Goal: Task Accomplishment & Management: Manage account settings

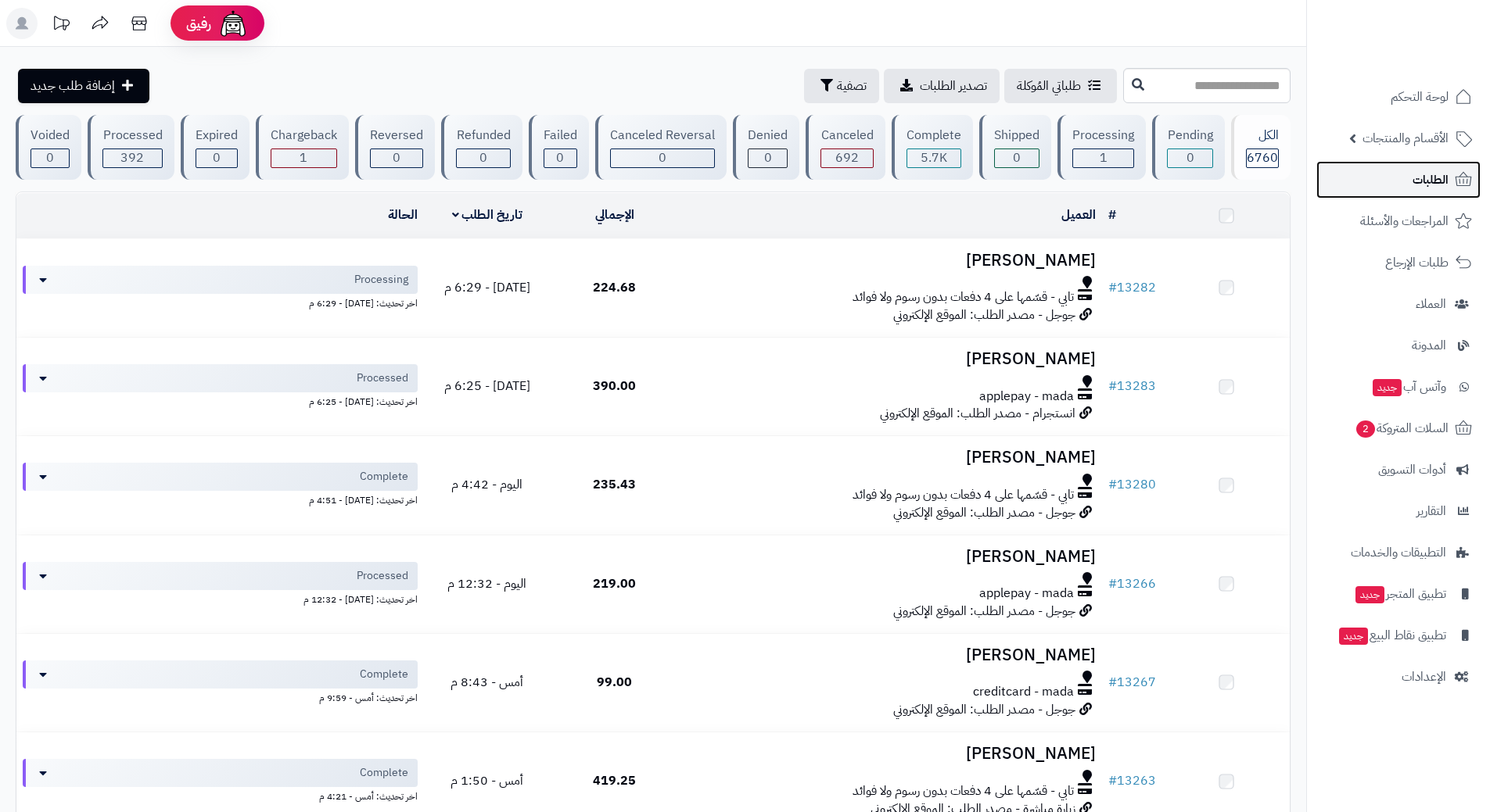
drag, startPoint x: 0, startPoint y: 0, endPoint x: 1344, endPoint y: 182, distance: 1356.3
click at [1344, 182] on link "الطلبات" at bounding box center [1398, 180] width 164 height 38
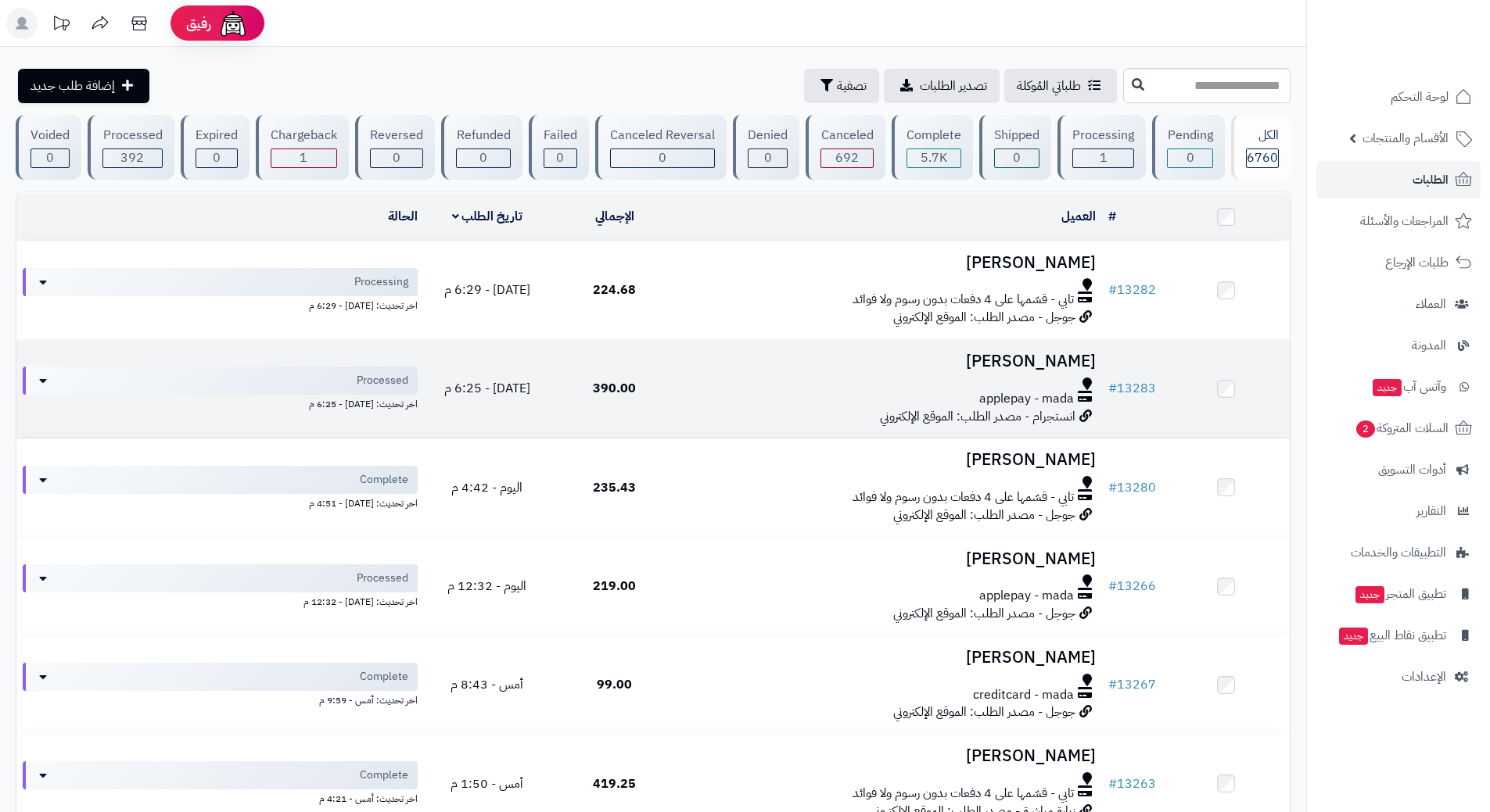
click at [658, 386] on td "390.00" at bounding box center [614, 389] width 127 height 98
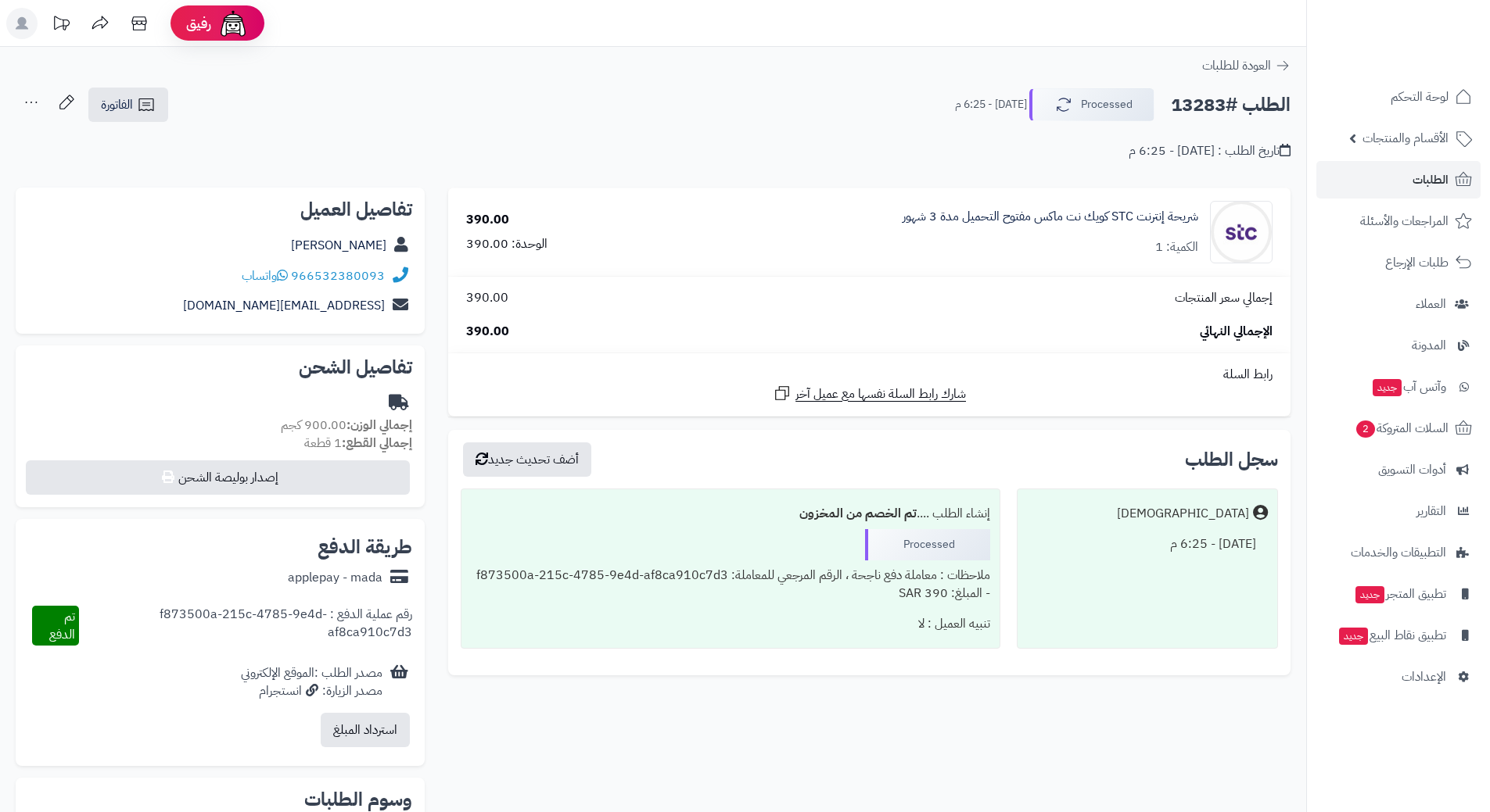
click at [1226, 113] on h2 "الطلب #13283" at bounding box center [1230, 105] width 120 height 32
copy div "الطلب #13283 Processed"
click at [287, 274] on icon at bounding box center [283, 275] width 11 height 13
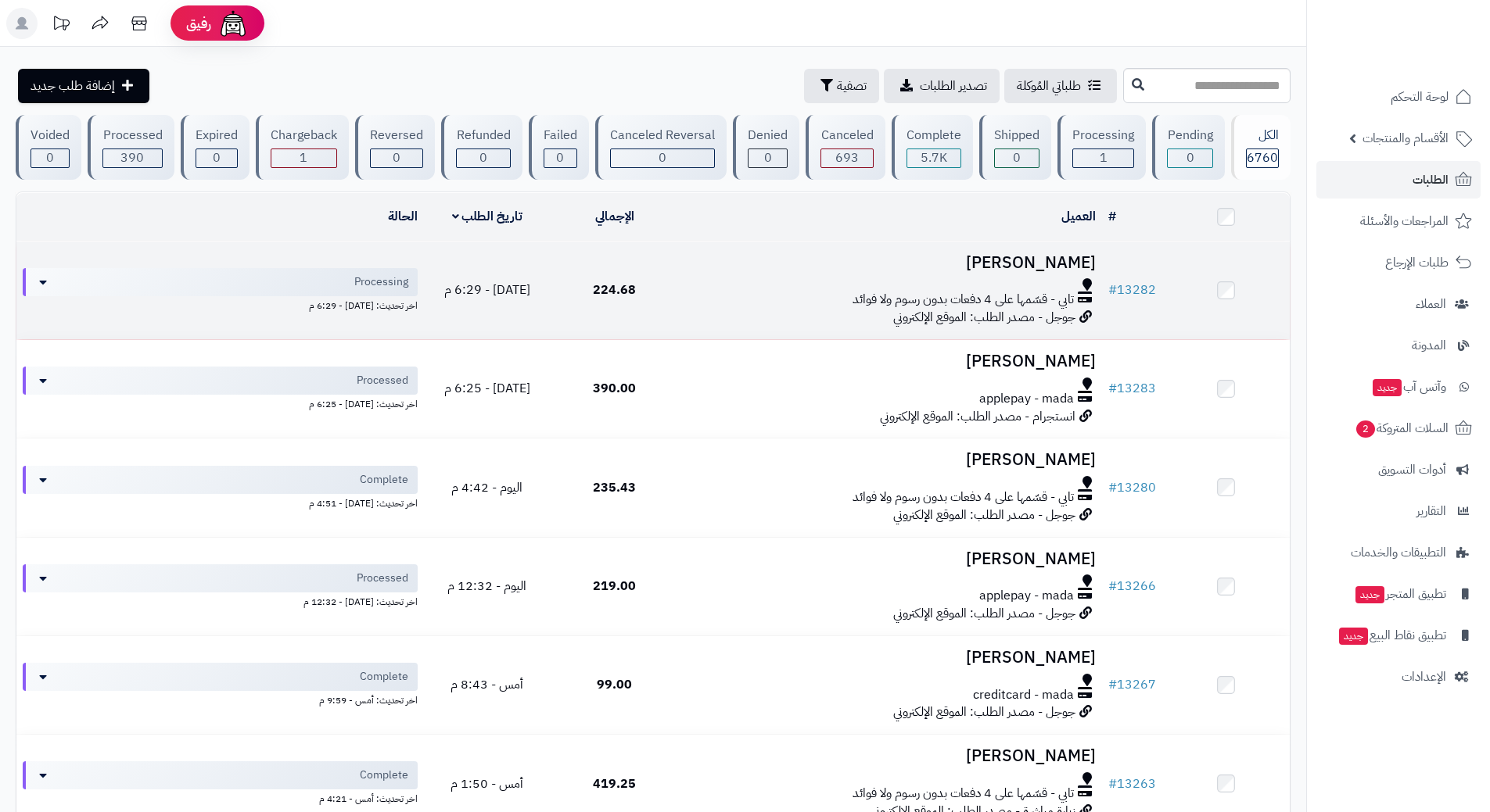
click at [713, 284] on div at bounding box center [890, 284] width 412 height 13
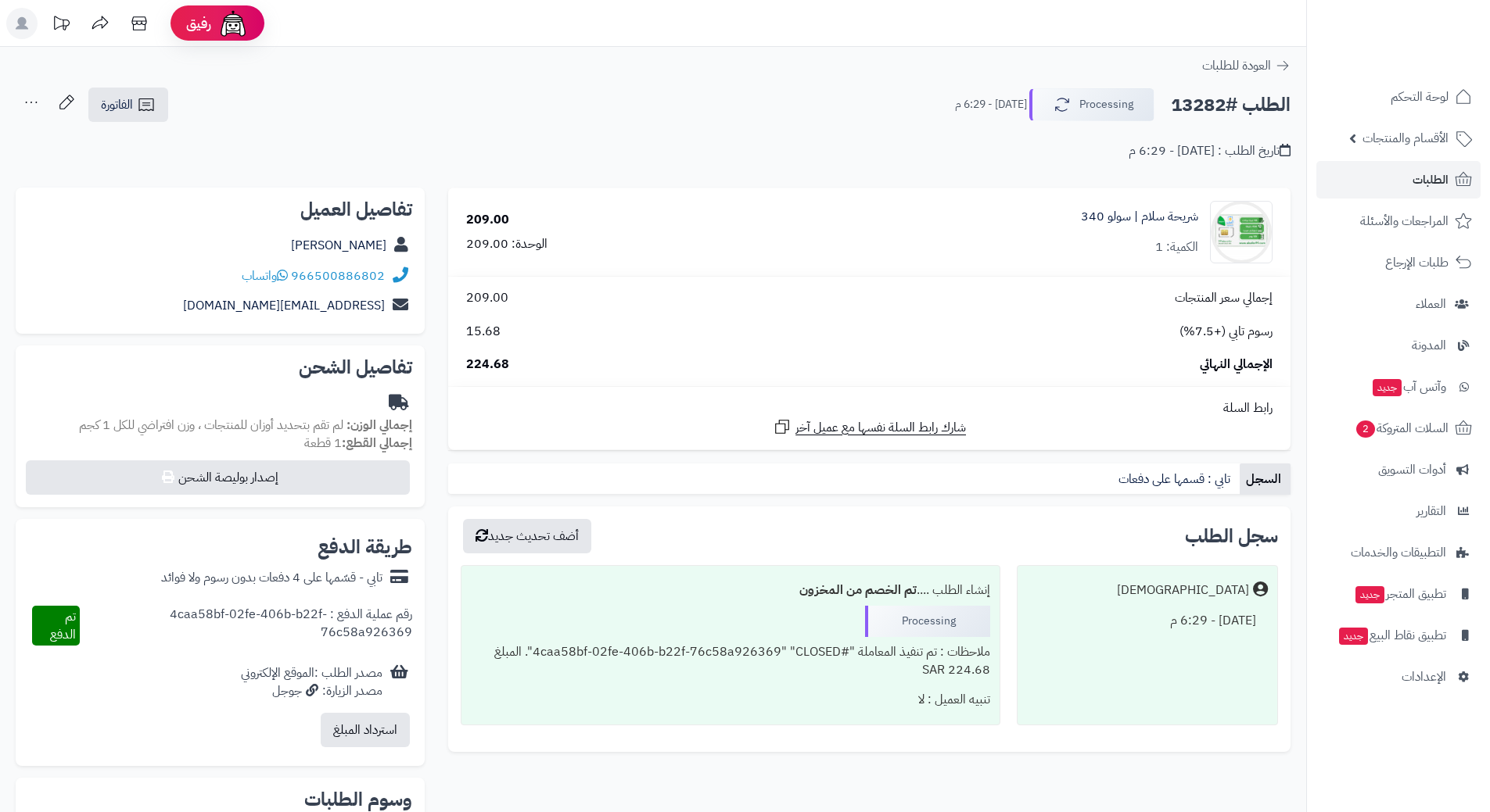
click at [1244, 99] on h2 "الطلب #13282" at bounding box center [1230, 105] width 120 height 32
copy div "الطلب #13282 Processing"
click at [279, 272] on span "واتساب" at bounding box center [264, 276] width 46 height 18
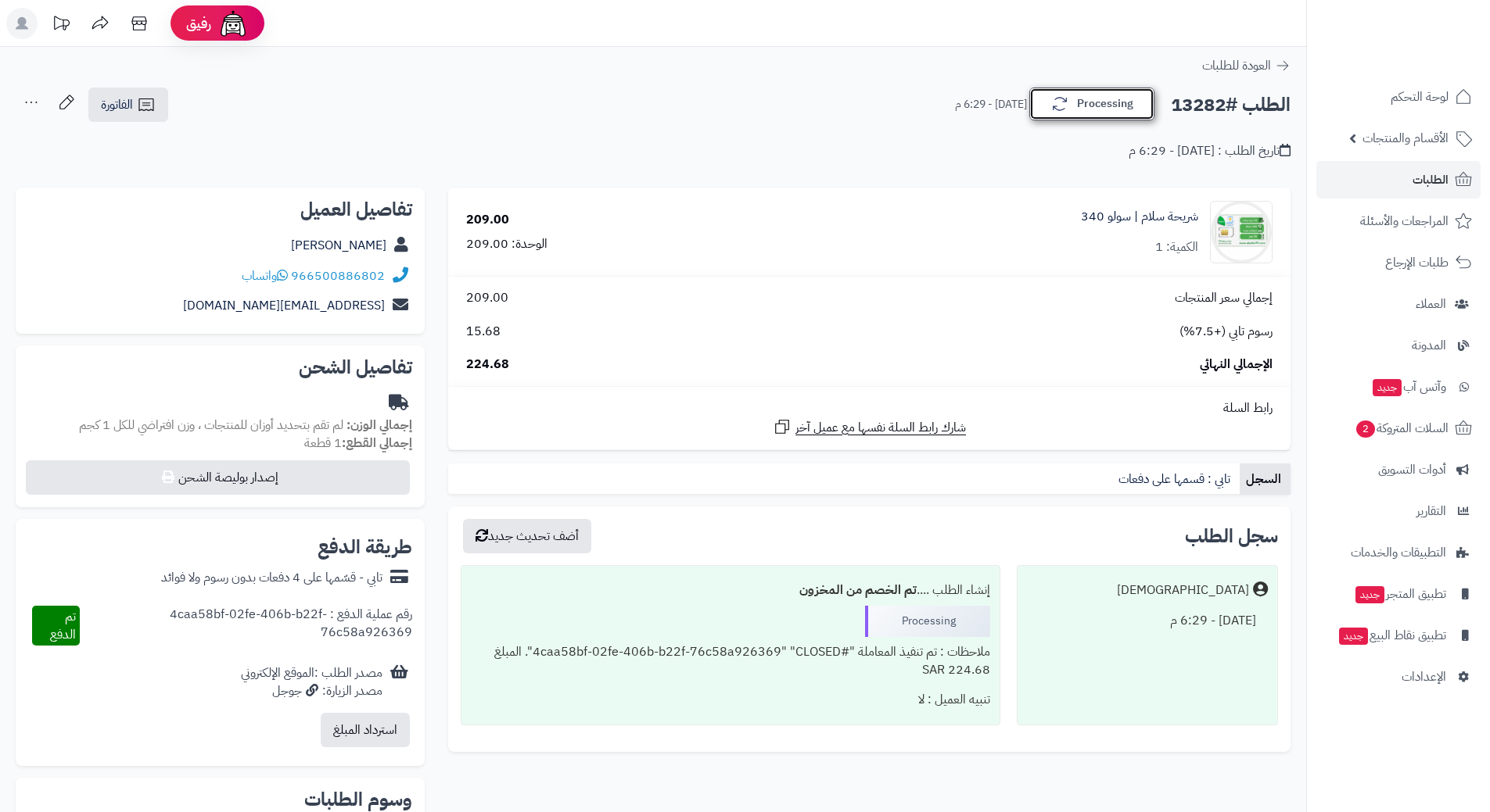
click at [1064, 97] on icon "button" at bounding box center [1059, 104] width 18 height 18
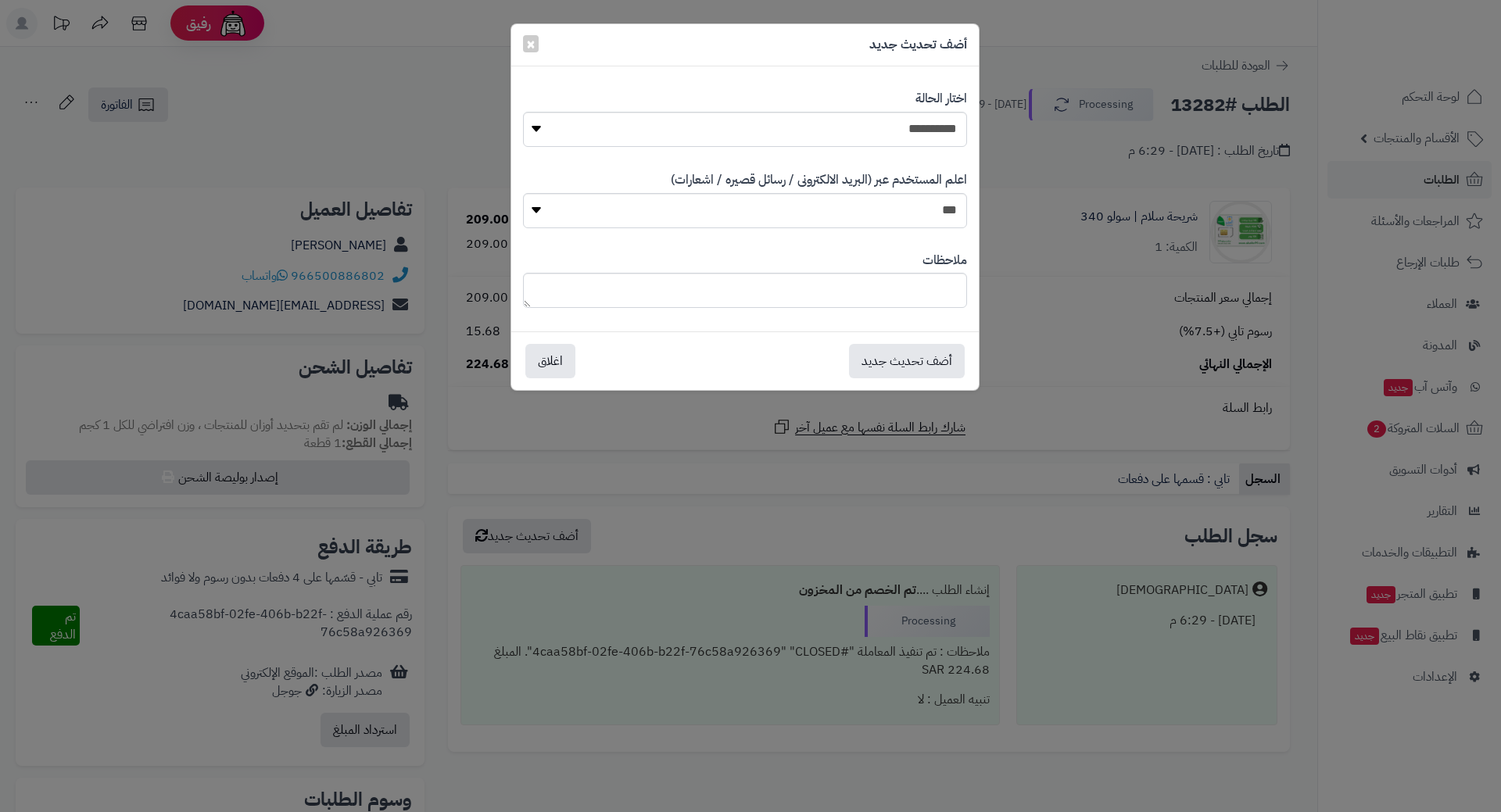
drag, startPoint x: 1093, startPoint y: 220, endPoint x: 1196, endPoint y: 120, distance: 143.6
click at [1093, 220] on div "**********" at bounding box center [750, 406] width 1501 height 812
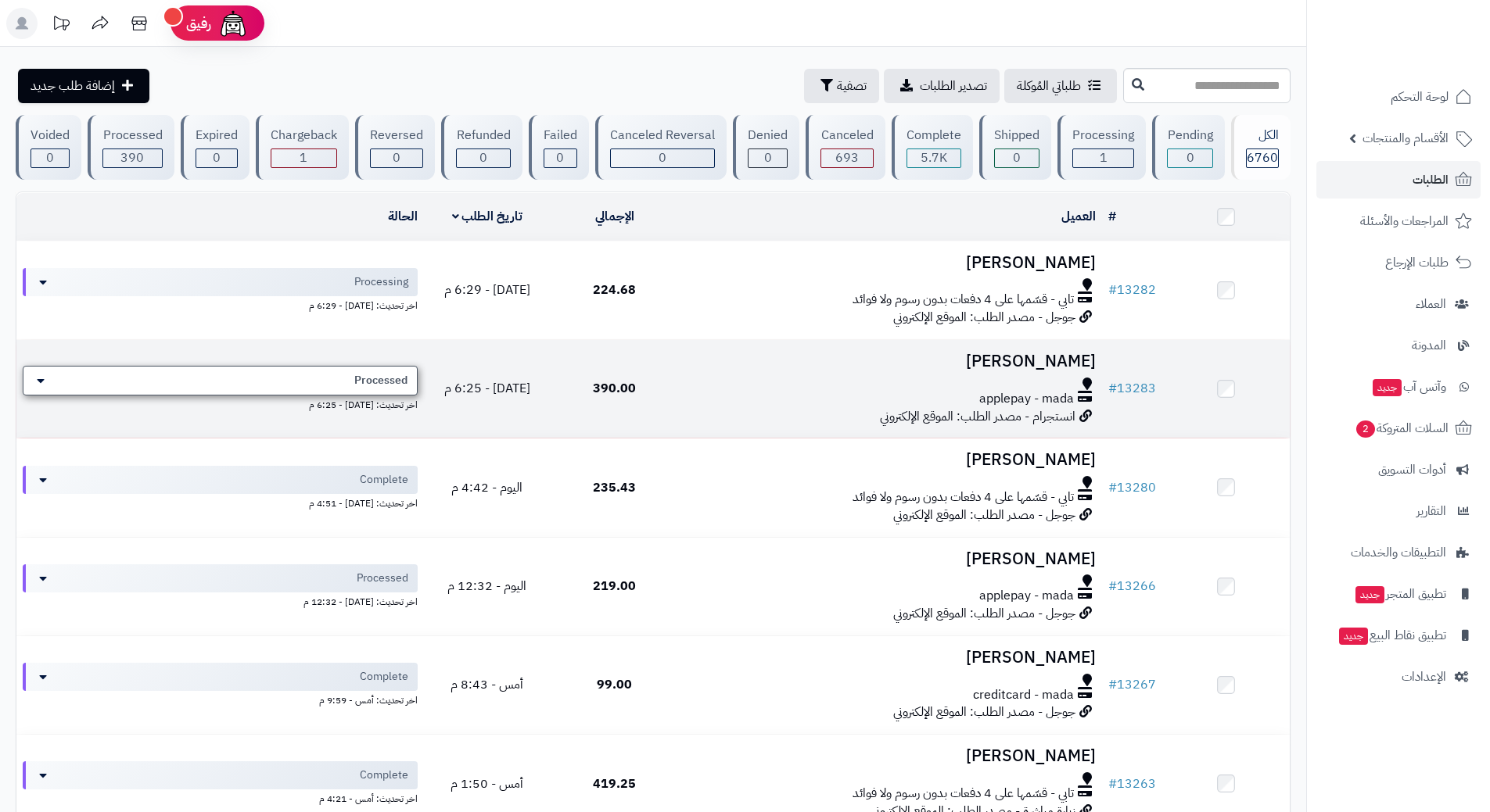
click at [329, 371] on div "Processed" at bounding box center [220, 380] width 395 height 29
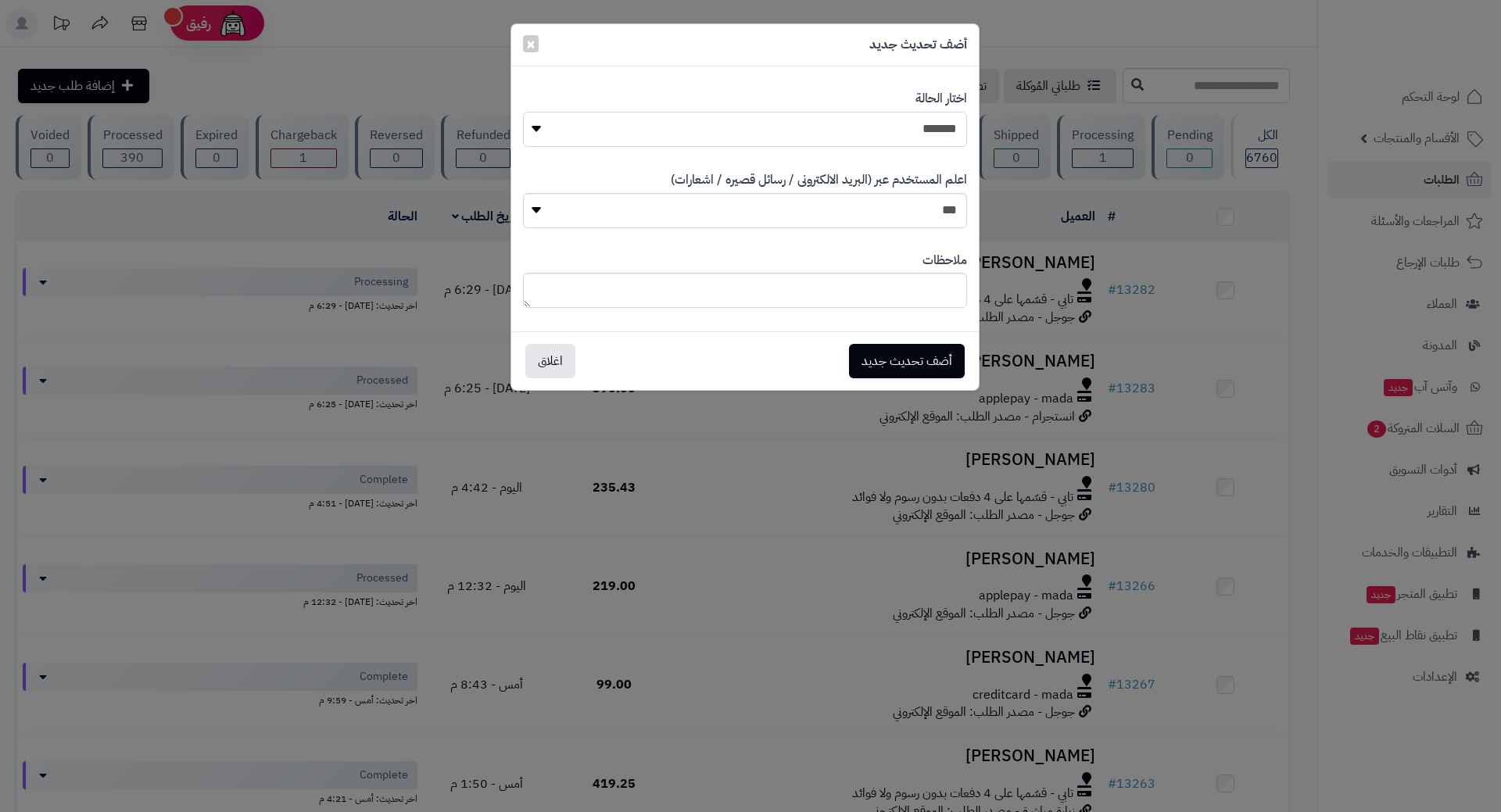
click at [737, 132] on select "**********" at bounding box center [745, 129] width 444 height 35
select select "*"
click at [523, 111] on select "**********" at bounding box center [745, 129] width 444 height 35
click at [870, 360] on button "أضف تحديث جديد" at bounding box center [907, 360] width 116 height 34
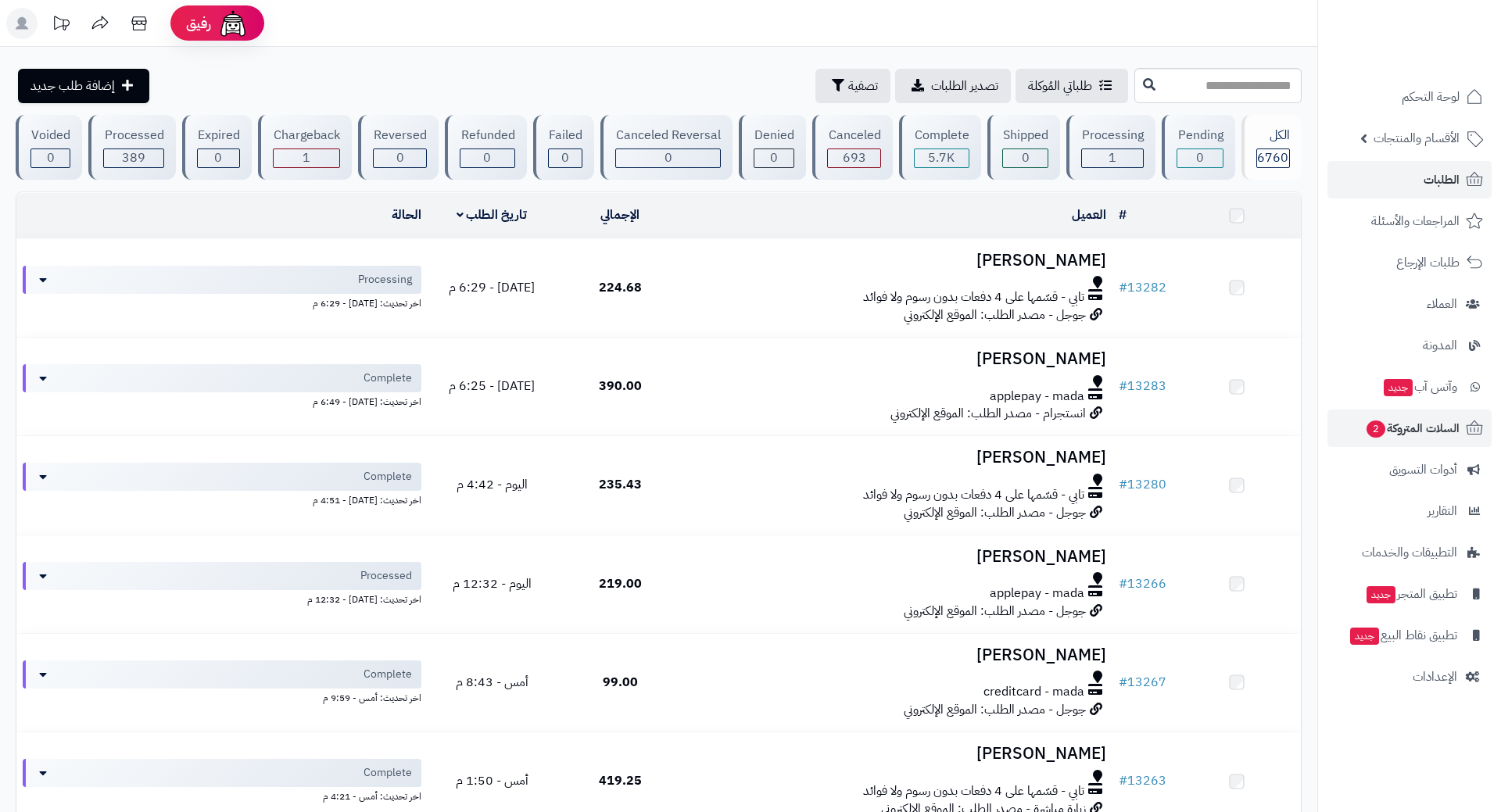
click at [1443, 440] on link "السلات المتروكة 2" at bounding box center [1410, 428] width 164 height 38
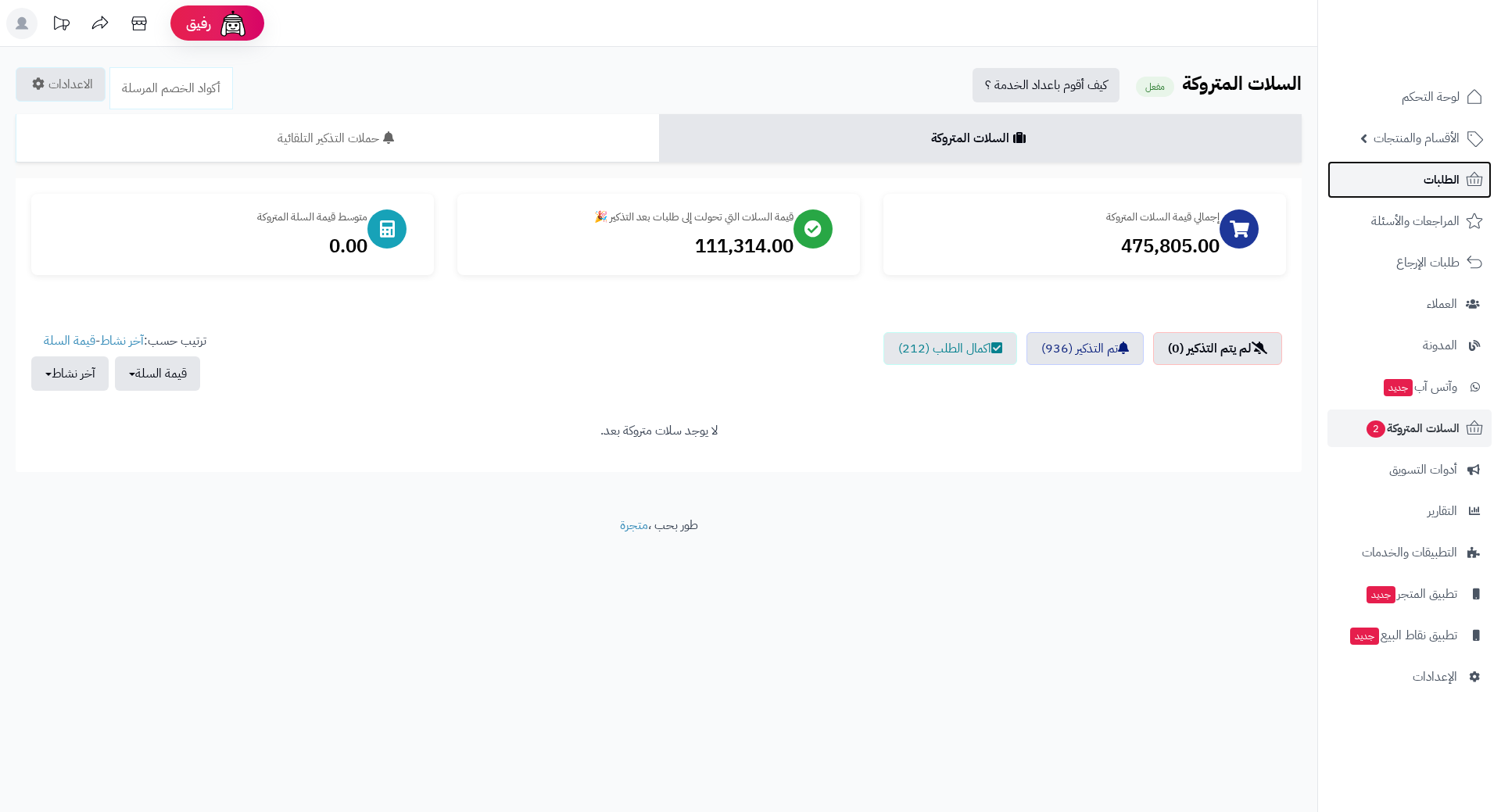
click at [1424, 181] on span "الطلبات" at bounding box center [1441, 180] width 36 height 22
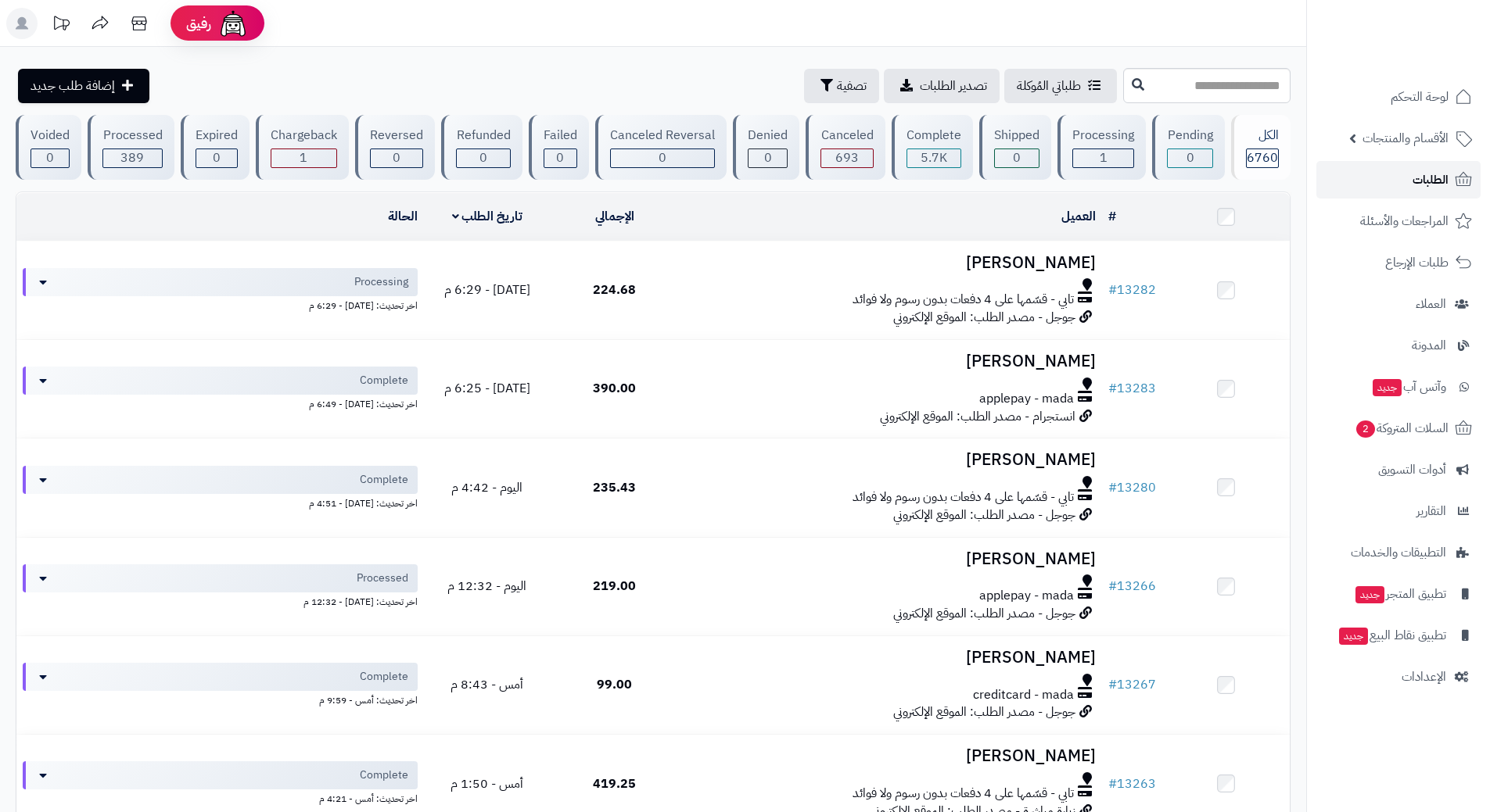
click at [1390, 185] on link "الطلبات" at bounding box center [1398, 180] width 164 height 38
click at [1123, 83] on input "text" at bounding box center [1206, 86] width 168 height 35
click at [1123, 84] on input "text" at bounding box center [1206, 86] width 168 height 35
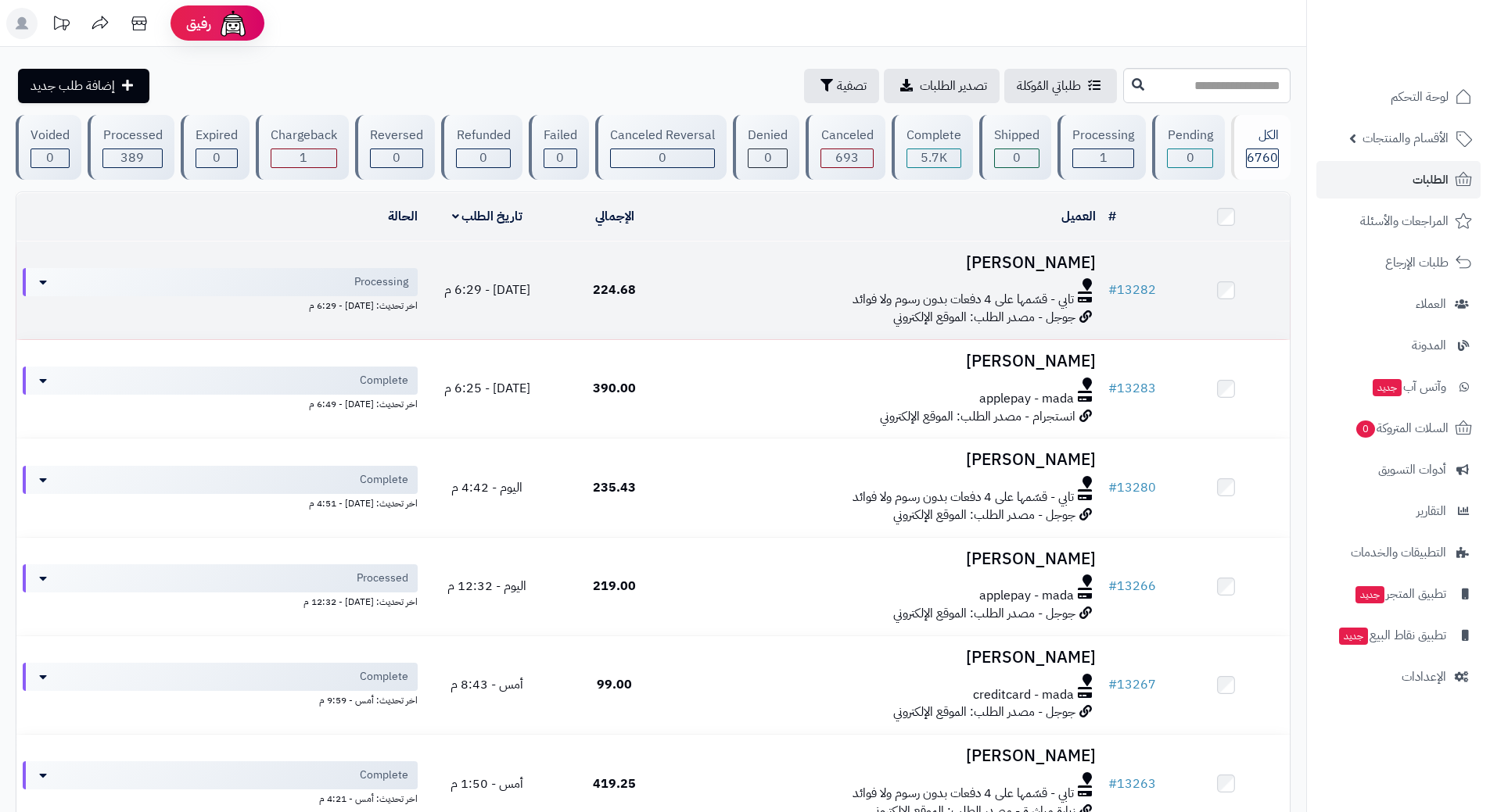
click at [761, 272] on td "Ahmed almuhanna تابي - قسّمها على 4 دفعات بدون رسوم ولا فوائد جوجل - مصدر الطلب…" at bounding box center [890, 290] width 424 height 98
click at [738, 279] on div at bounding box center [890, 284] width 412 height 13
click at [736, 279] on div at bounding box center [890, 284] width 412 height 13
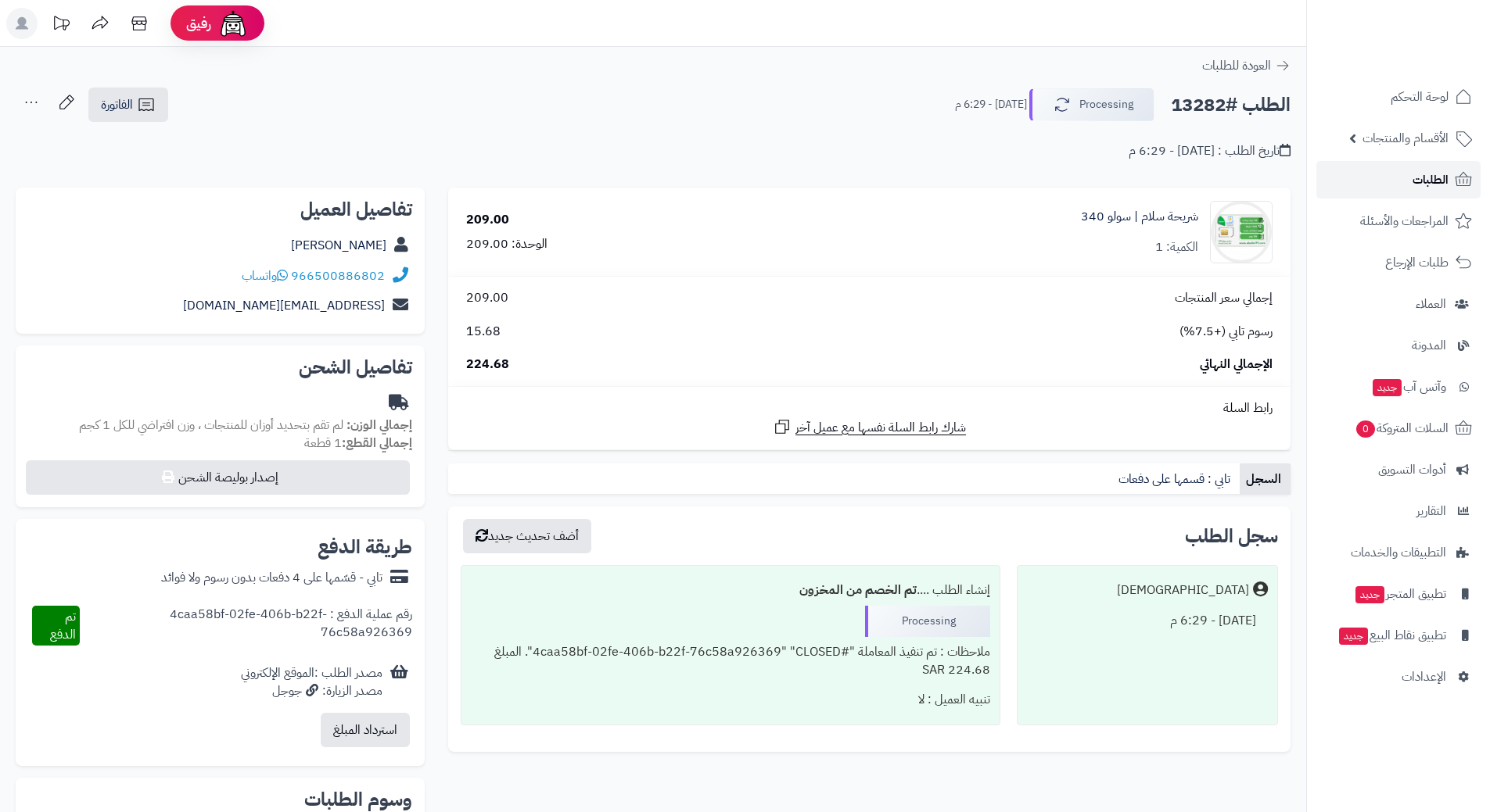
click at [1368, 180] on link "الطلبات" at bounding box center [1398, 180] width 164 height 38
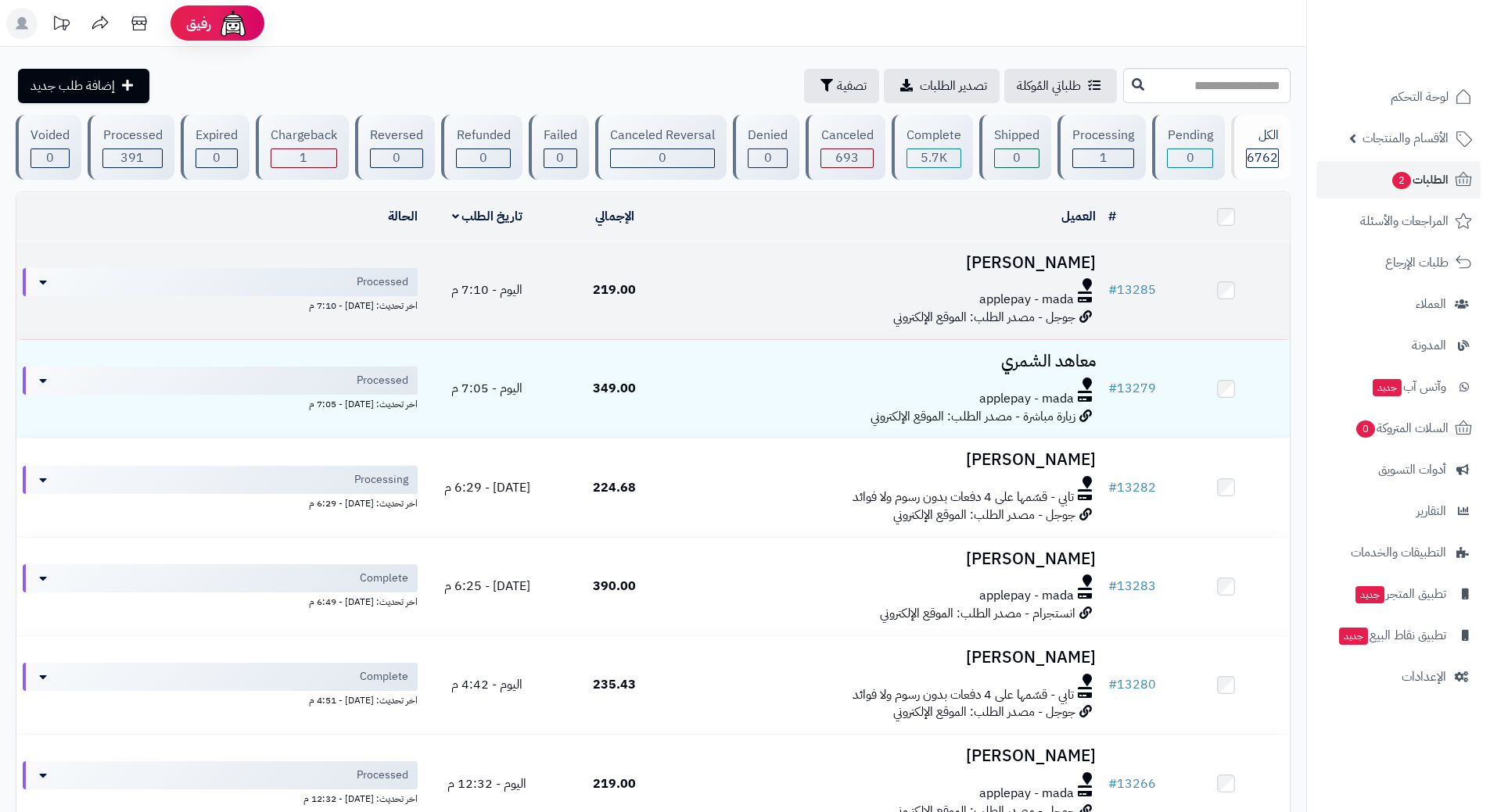
click at [811, 293] on div "applepay - mada" at bounding box center [890, 300] width 412 height 18
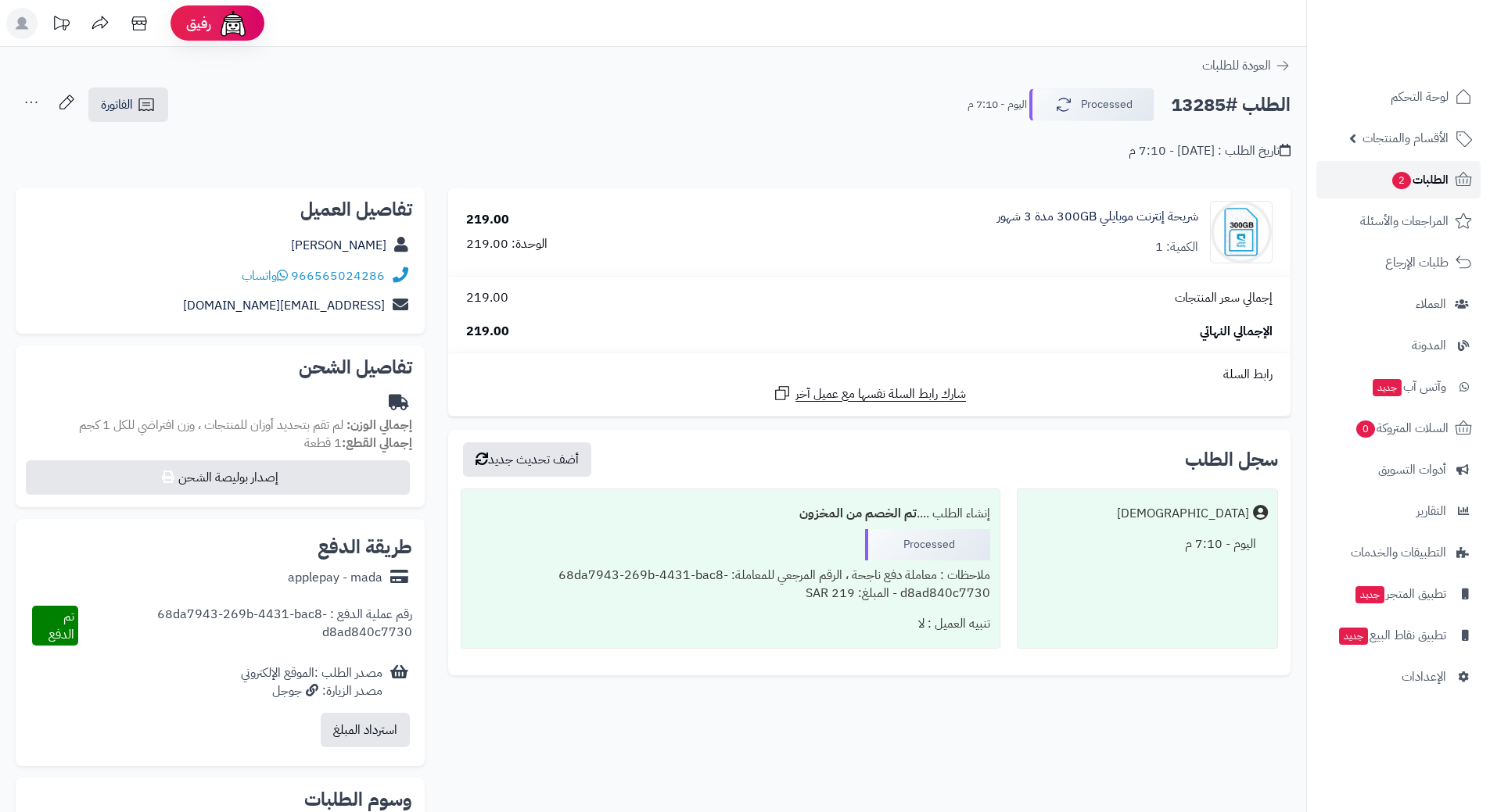
click at [1349, 178] on link "الطلبات 2" at bounding box center [1398, 180] width 164 height 38
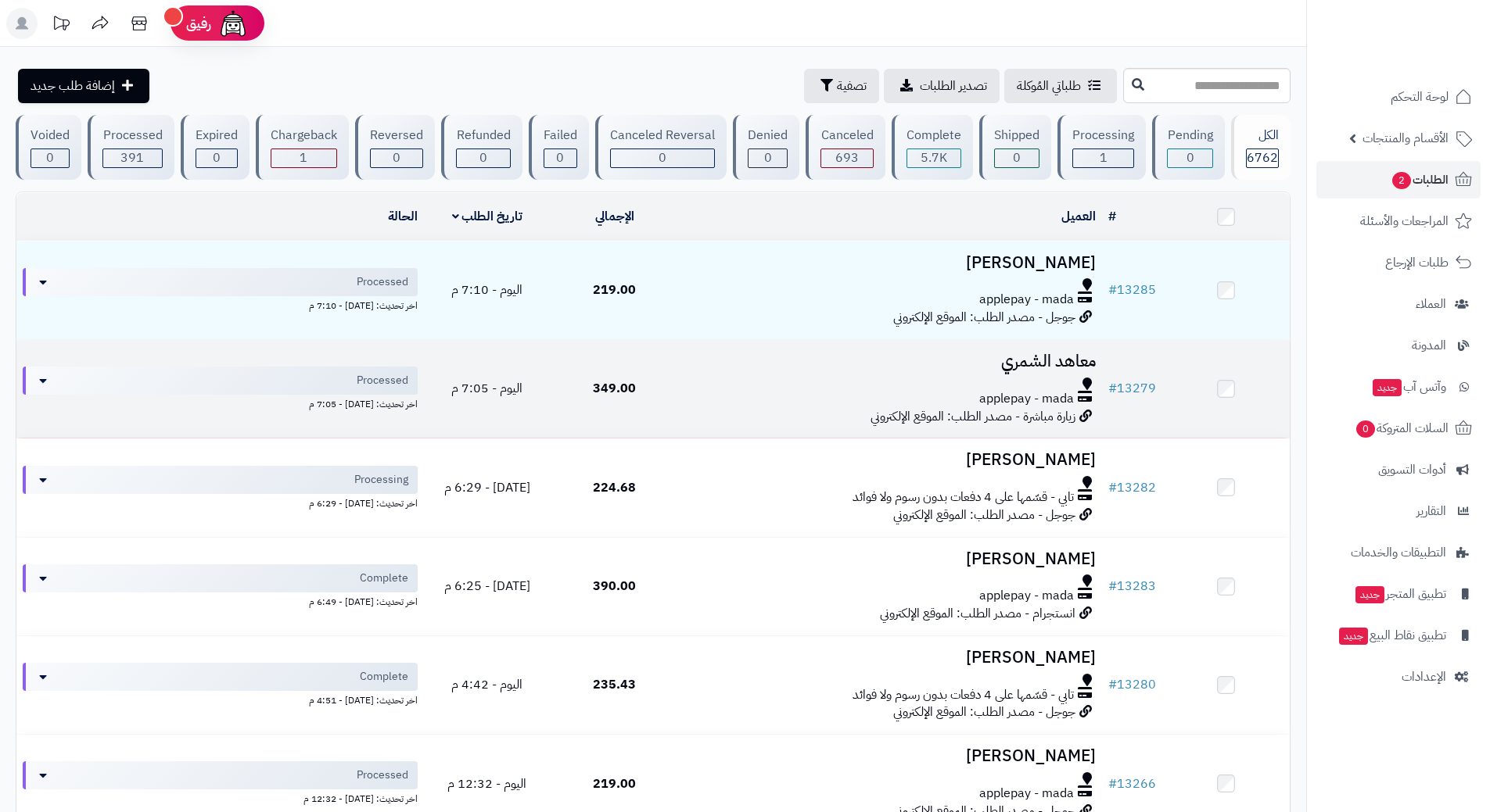
click at [696, 386] on div at bounding box center [890, 384] width 412 height 13
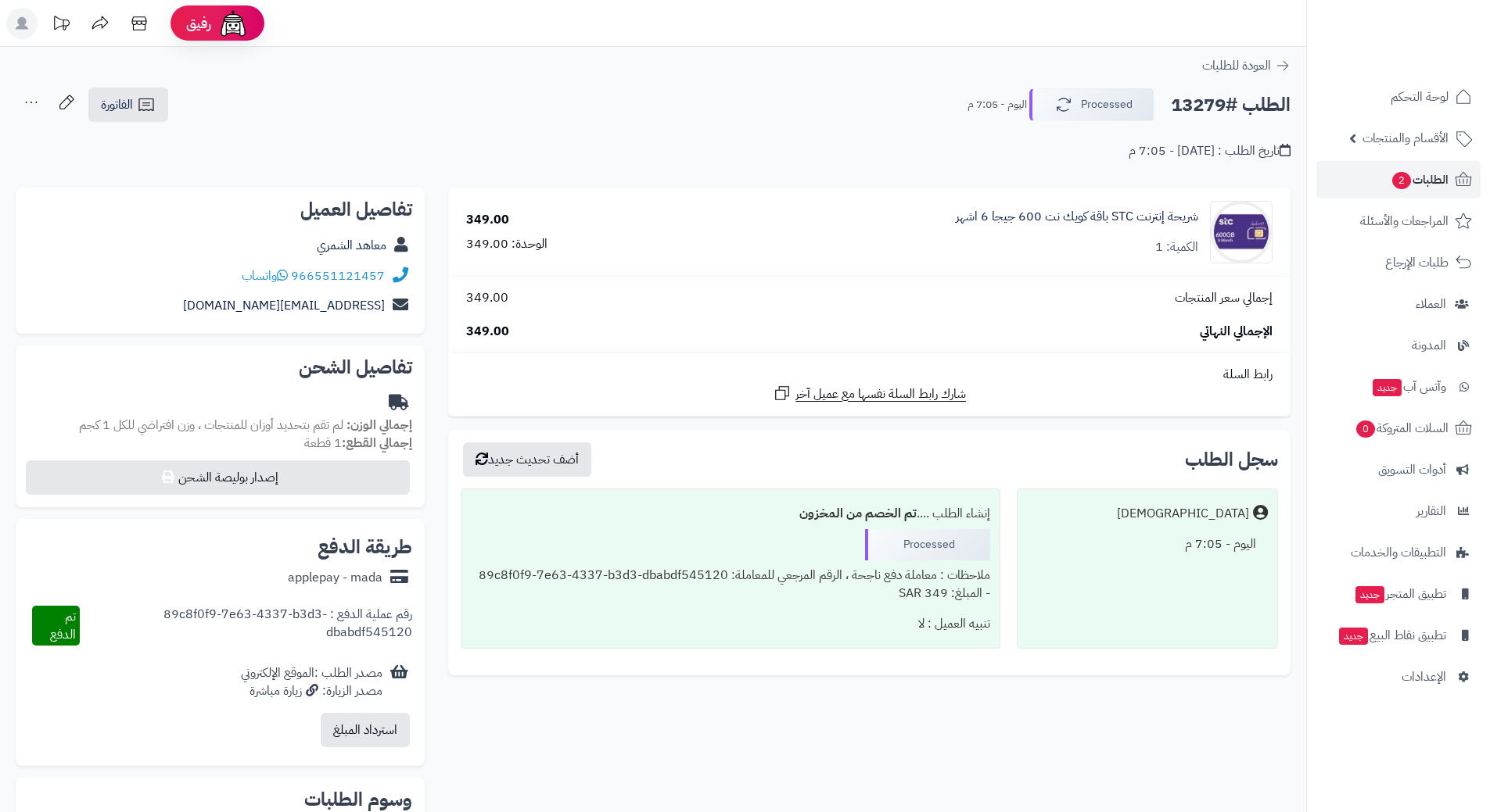
click at [1220, 103] on h2 "الطلب #13279" at bounding box center [1230, 105] width 120 height 32
click at [287, 278] on icon at bounding box center [283, 275] width 11 height 13
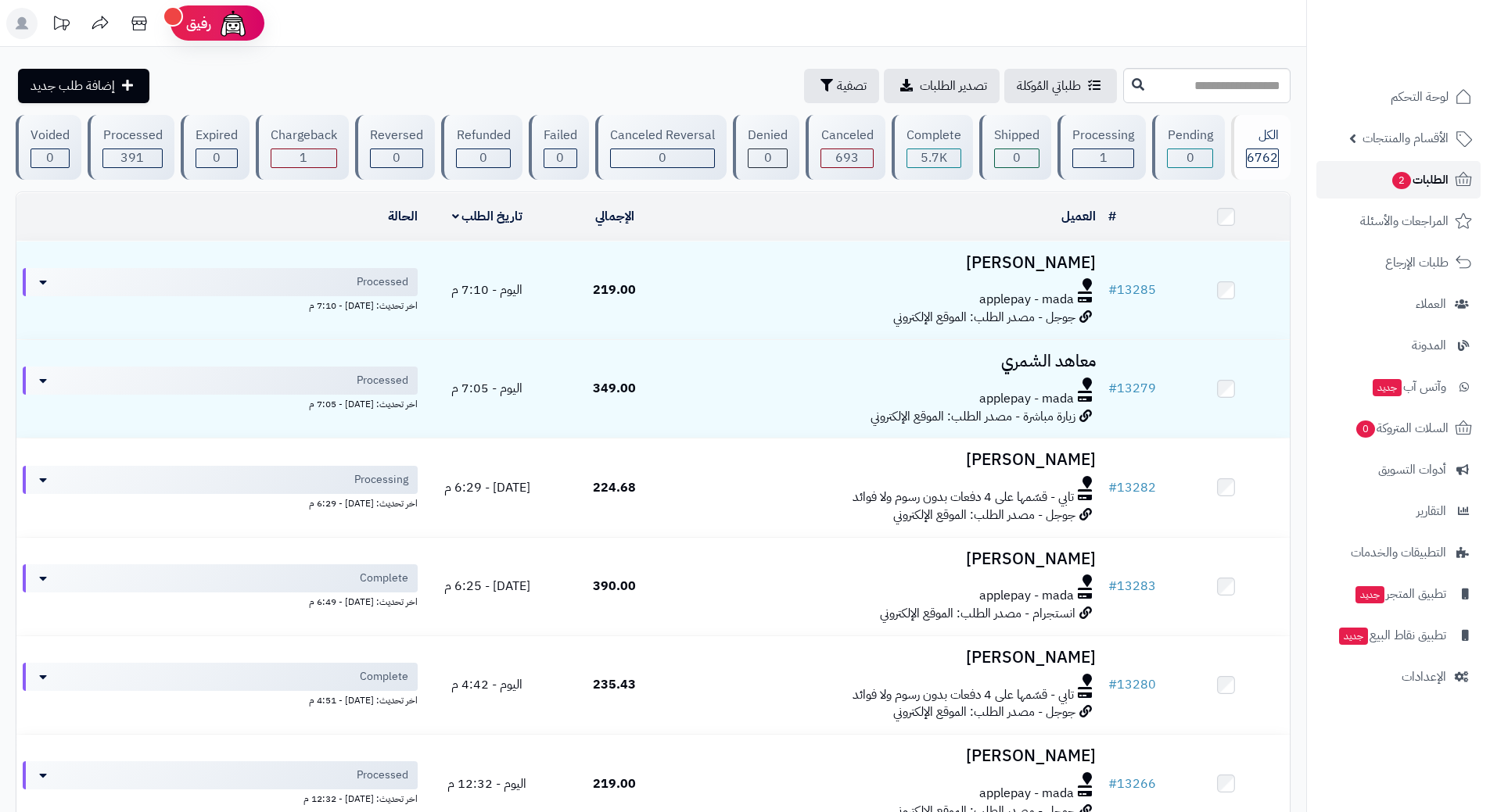
click at [1414, 168] on span "الطلبات 2" at bounding box center [1419, 180] width 58 height 22
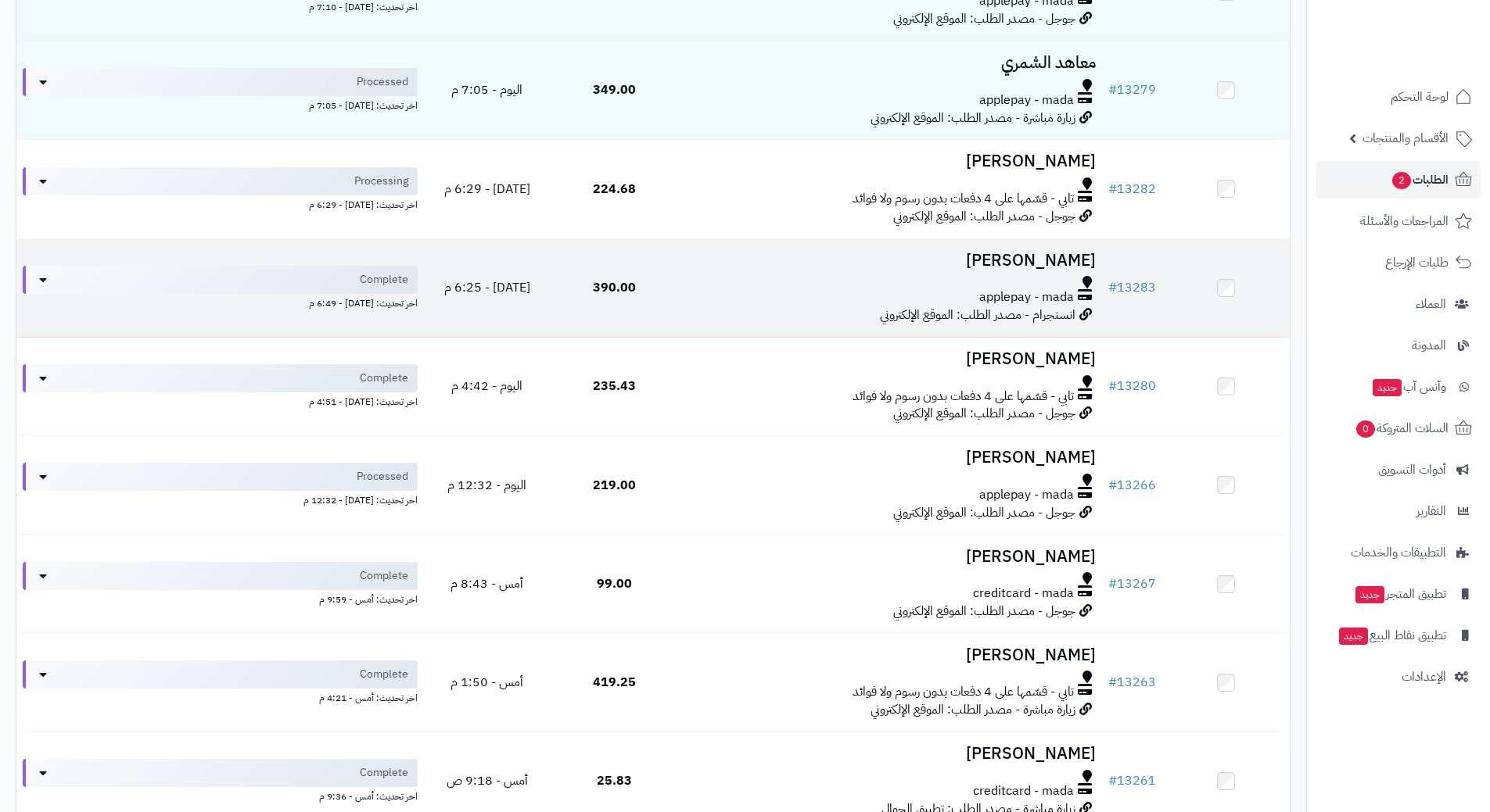
scroll to position [313, 0]
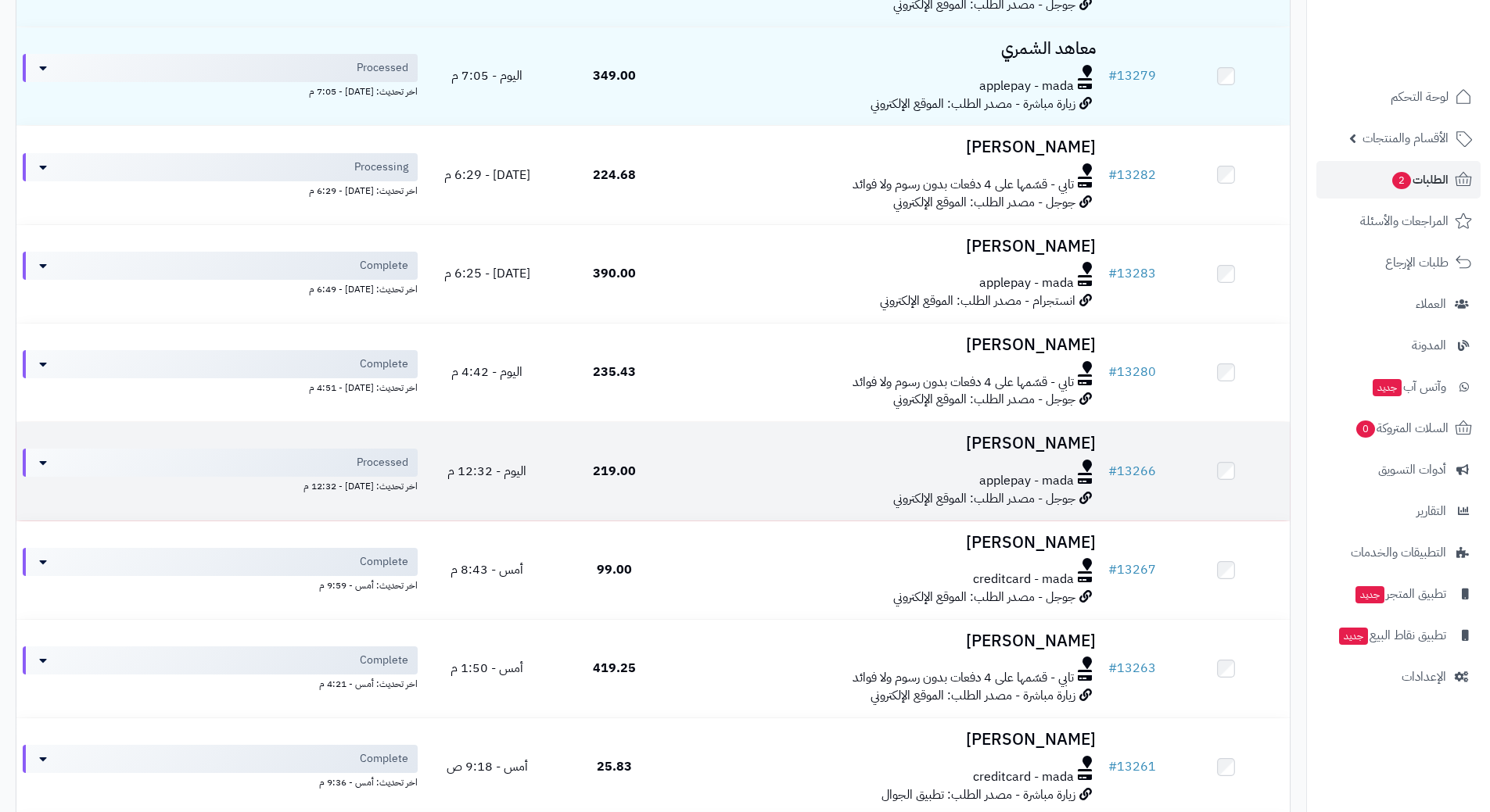
click at [696, 482] on div "applepay - mada" at bounding box center [890, 481] width 412 height 18
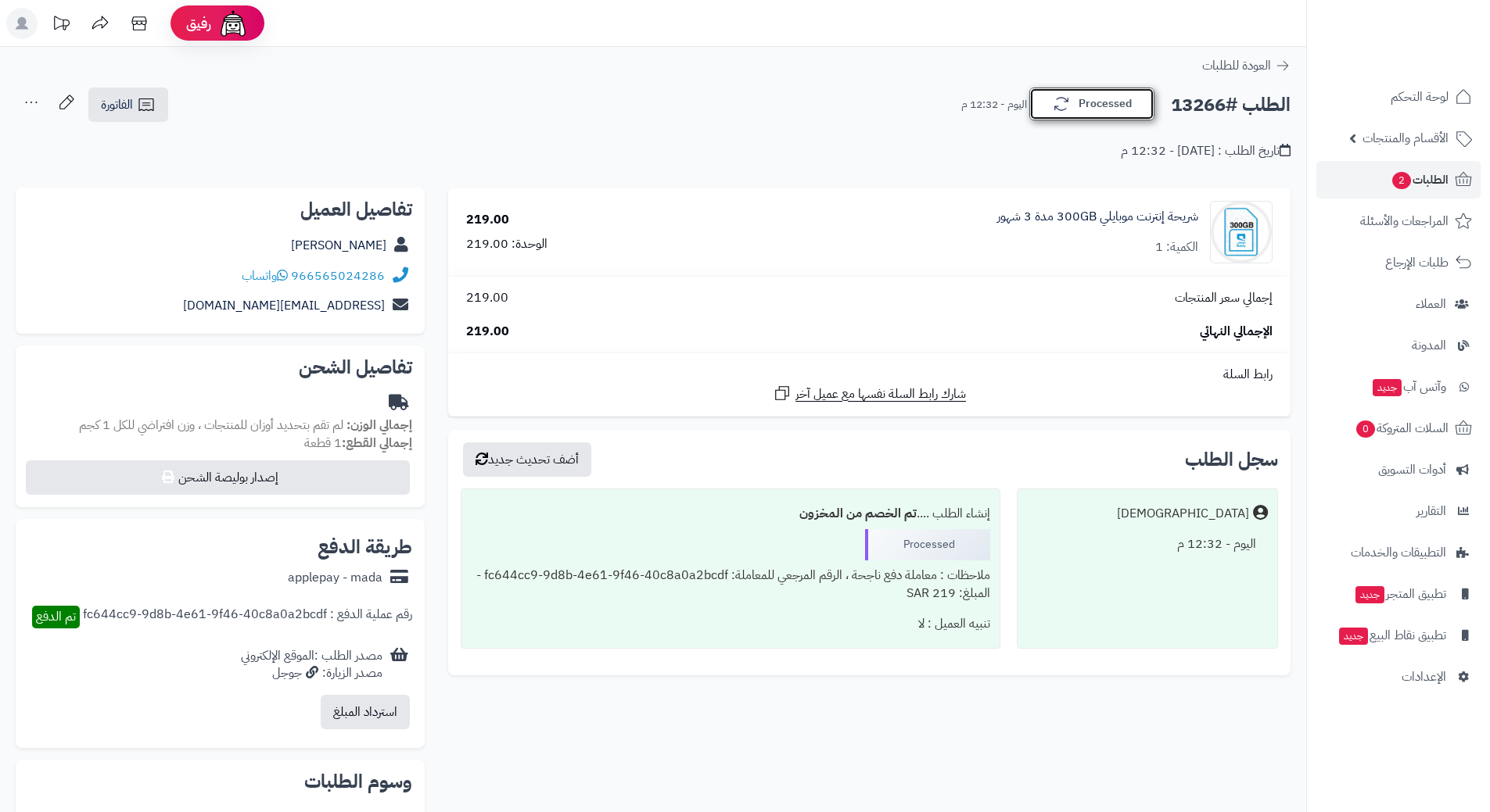
click at [1074, 93] on button "Processed" at bounding box center [1091, 104] width 125 height 33
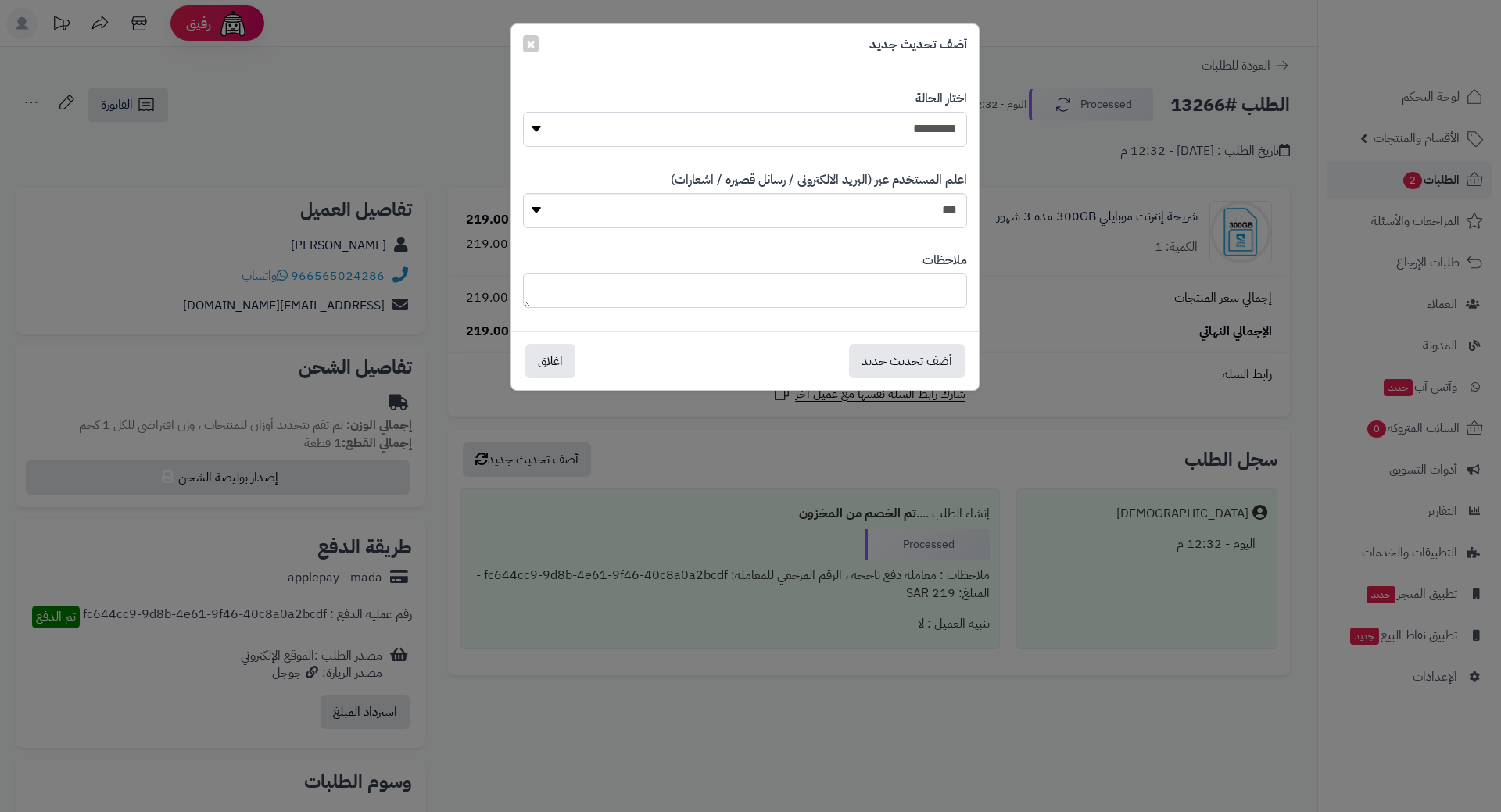
click at [913, 119] on select "**********" at bounding box center [745, 129] width 444 height 35
click at [1059, 164] on div "**********" at bounding box center [750, 406] width 1501 height 812
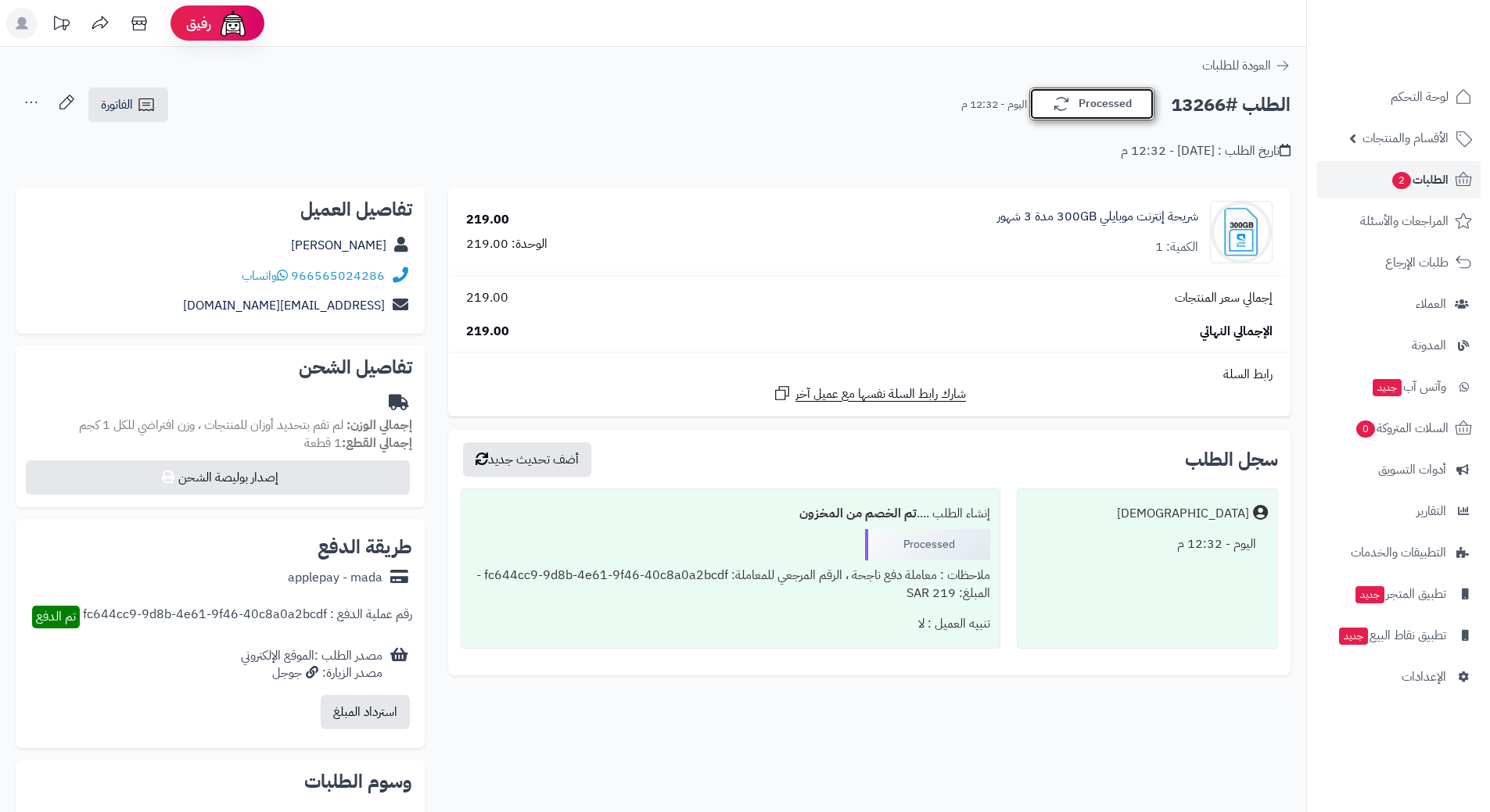
click at [1103, 101] on button "Processed" at bounding box center [1091, 104] width 125 height 33
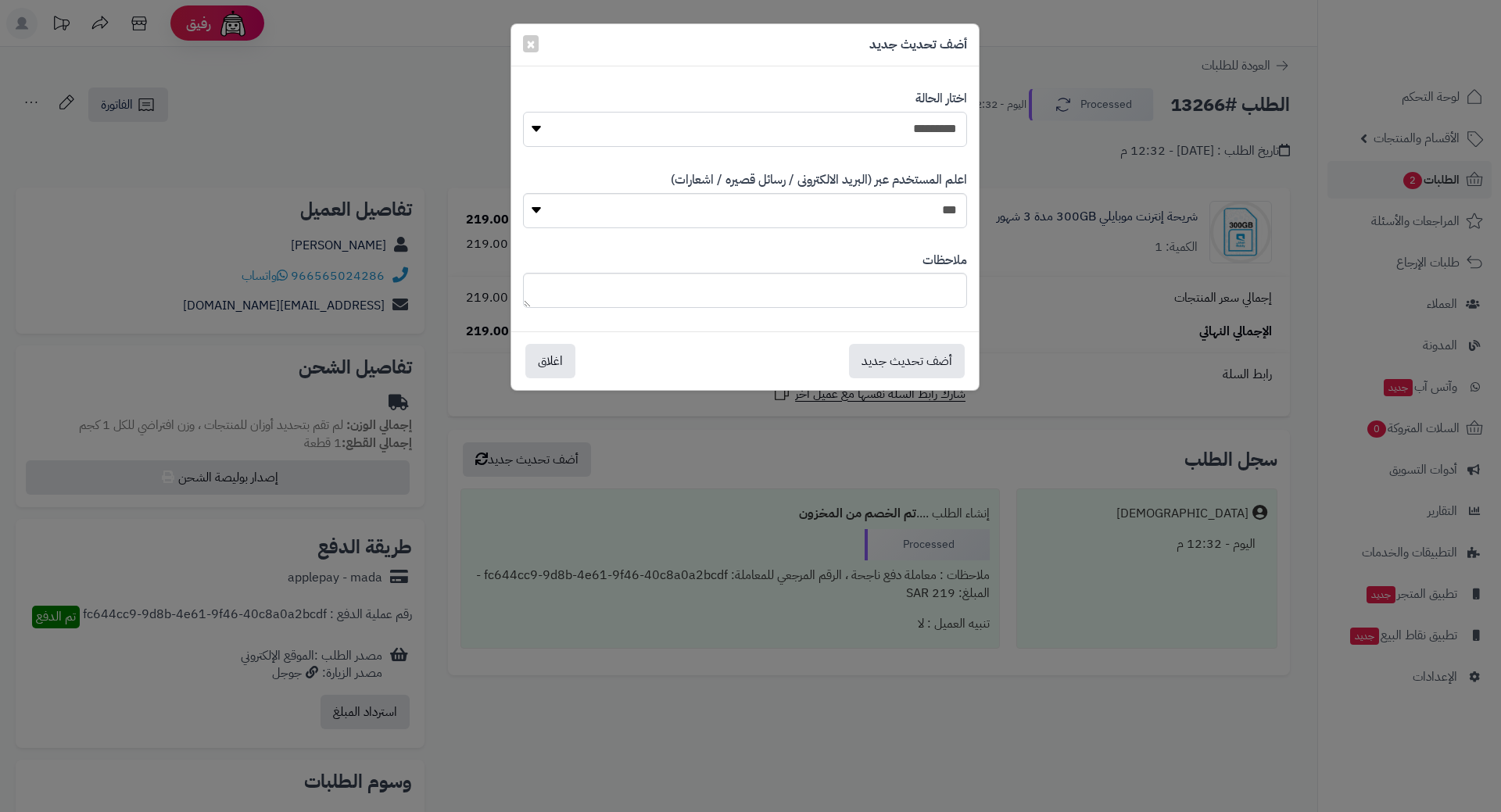
drag, startPoint x: 893, startPoint y: 123, endPoint x: 899, endPoint y: 133, distance: 11.7
click at [893, 123] on select "**********" at bounding box center [745, 129] width 444 height 35
select select "*"
click at [523, 111] on select "**********" at bounding box center [745, 129] width 444 height 35
click at [916, 371] on button "أضف تحديث جديد" at bounding box center [907, 360] width 116 height 34
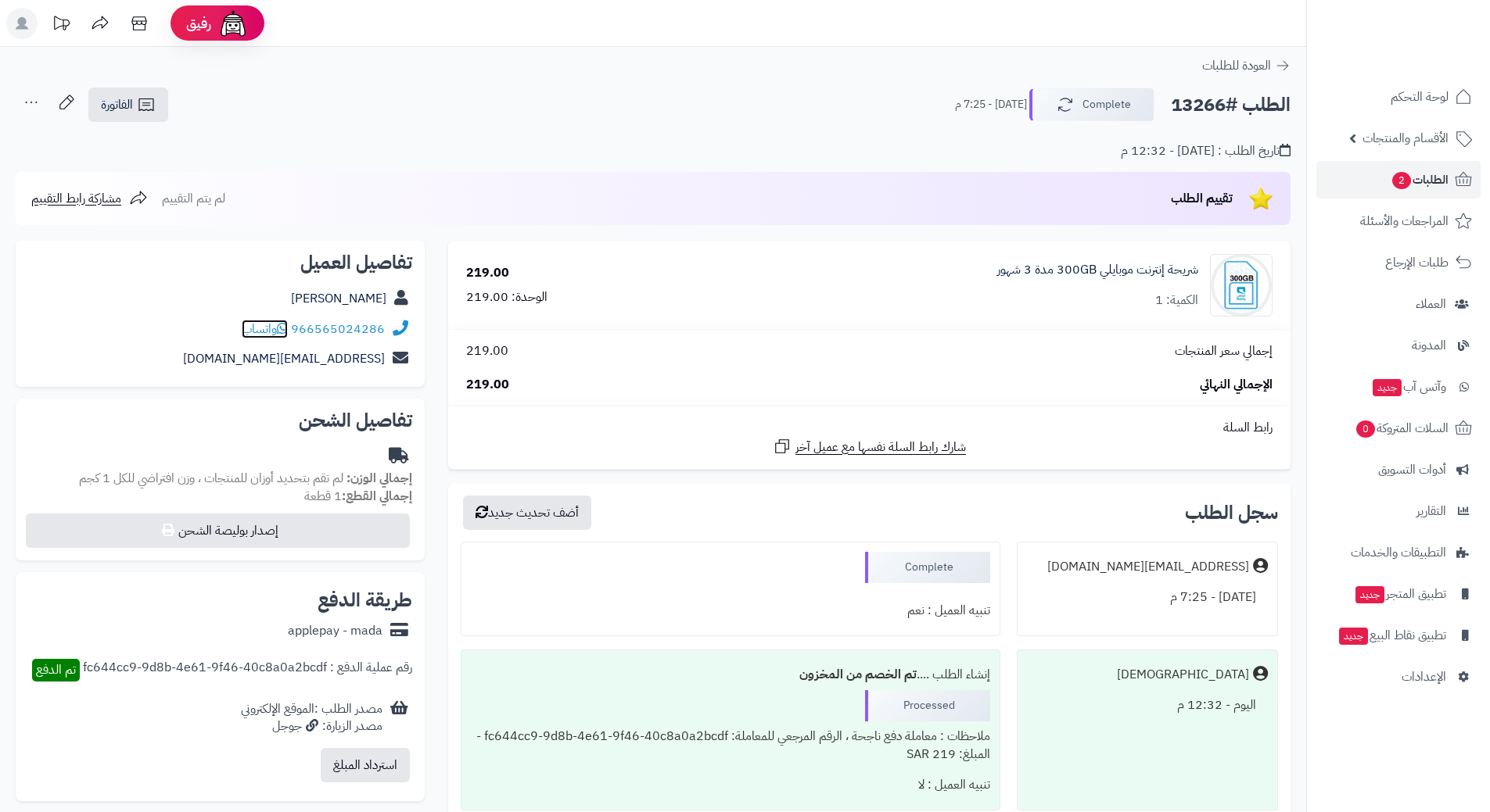
click at [285, 333] on icon at bounding box center [283, 329] width 11 height 13
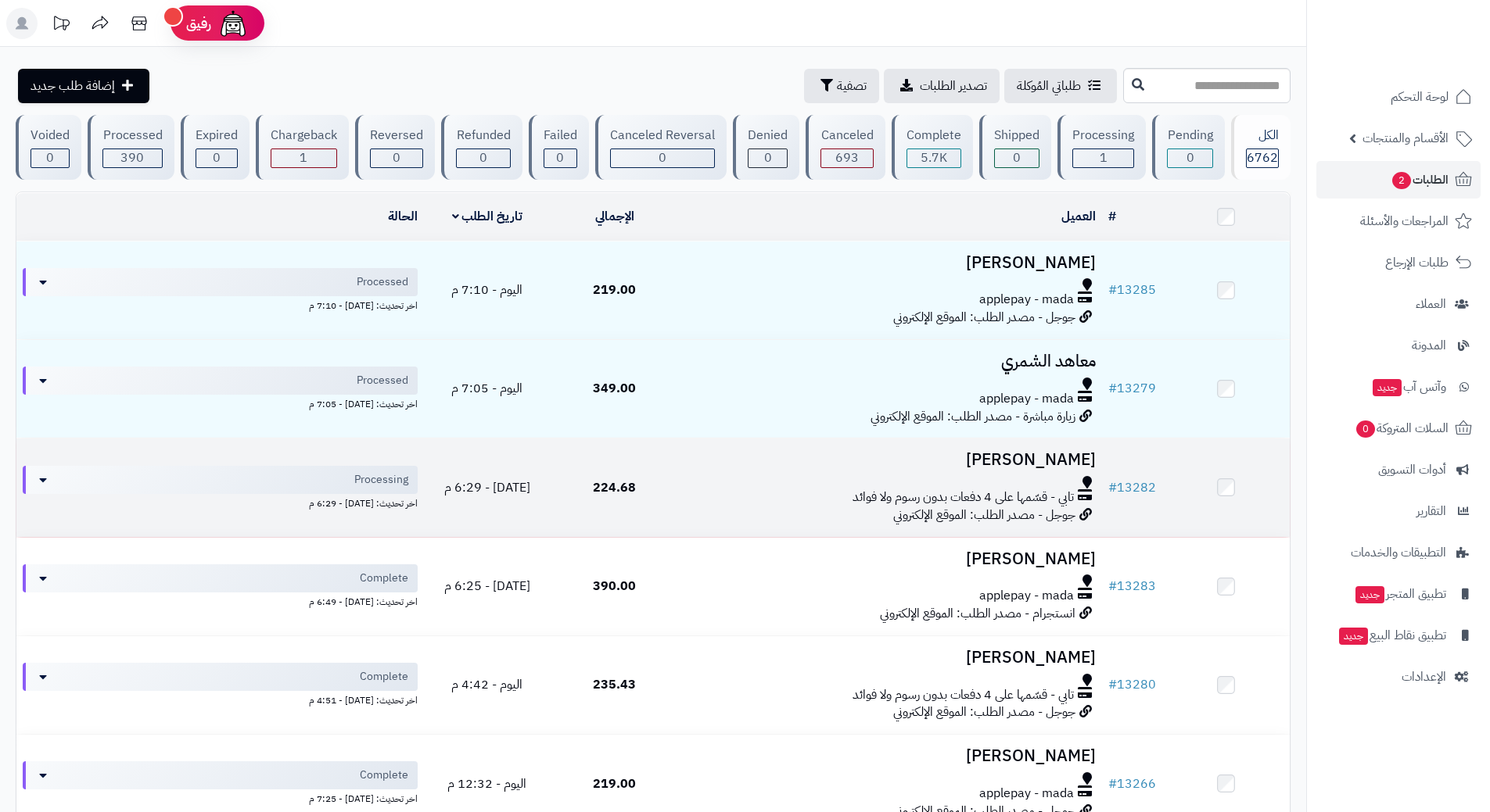
click at [734, 482] on div at bounding box center [890, 482] width 412 height 13
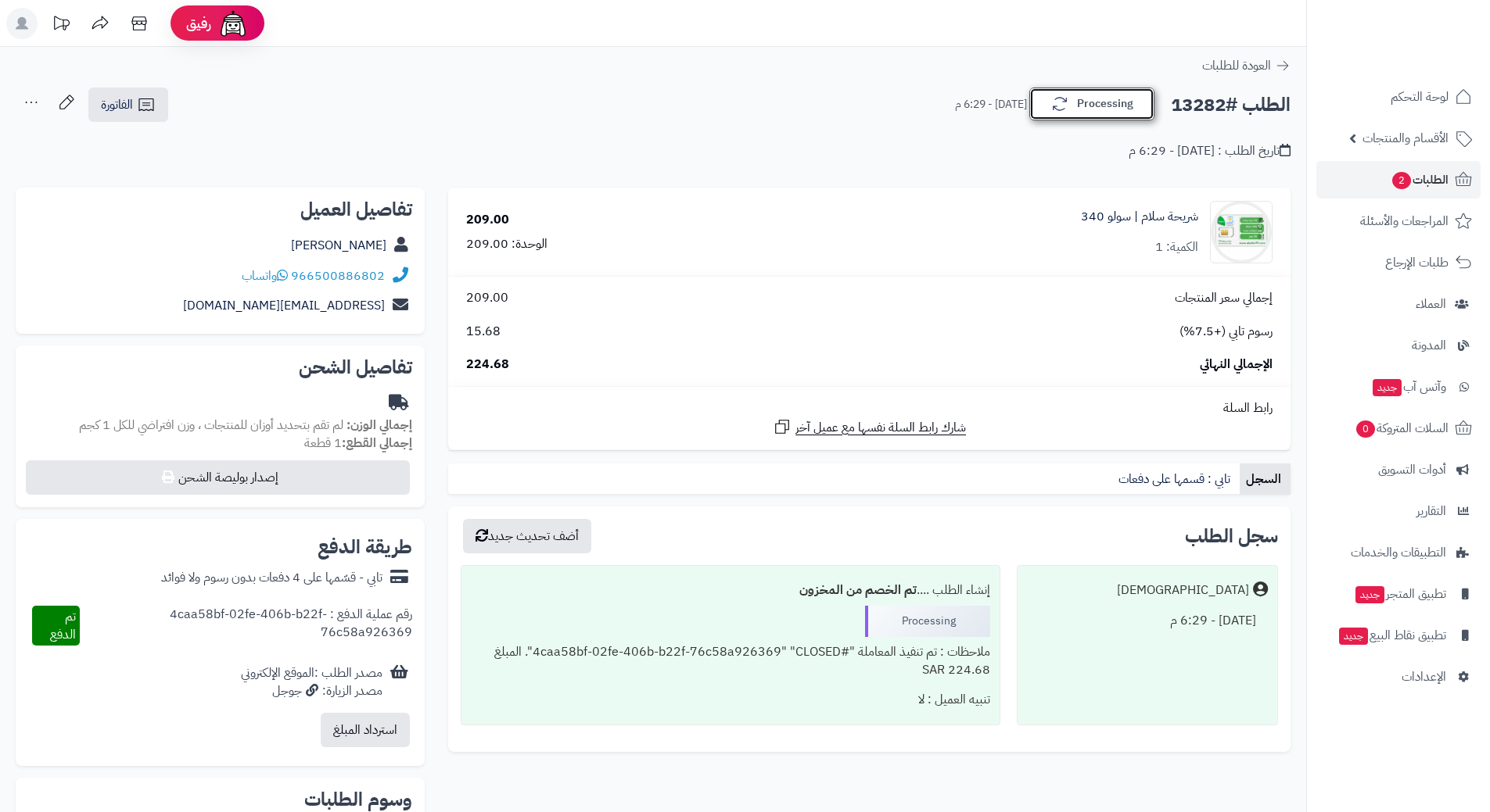
click at [1107, 111] on button "Processing" at bounding box center [1091, 104] width 125 height 33
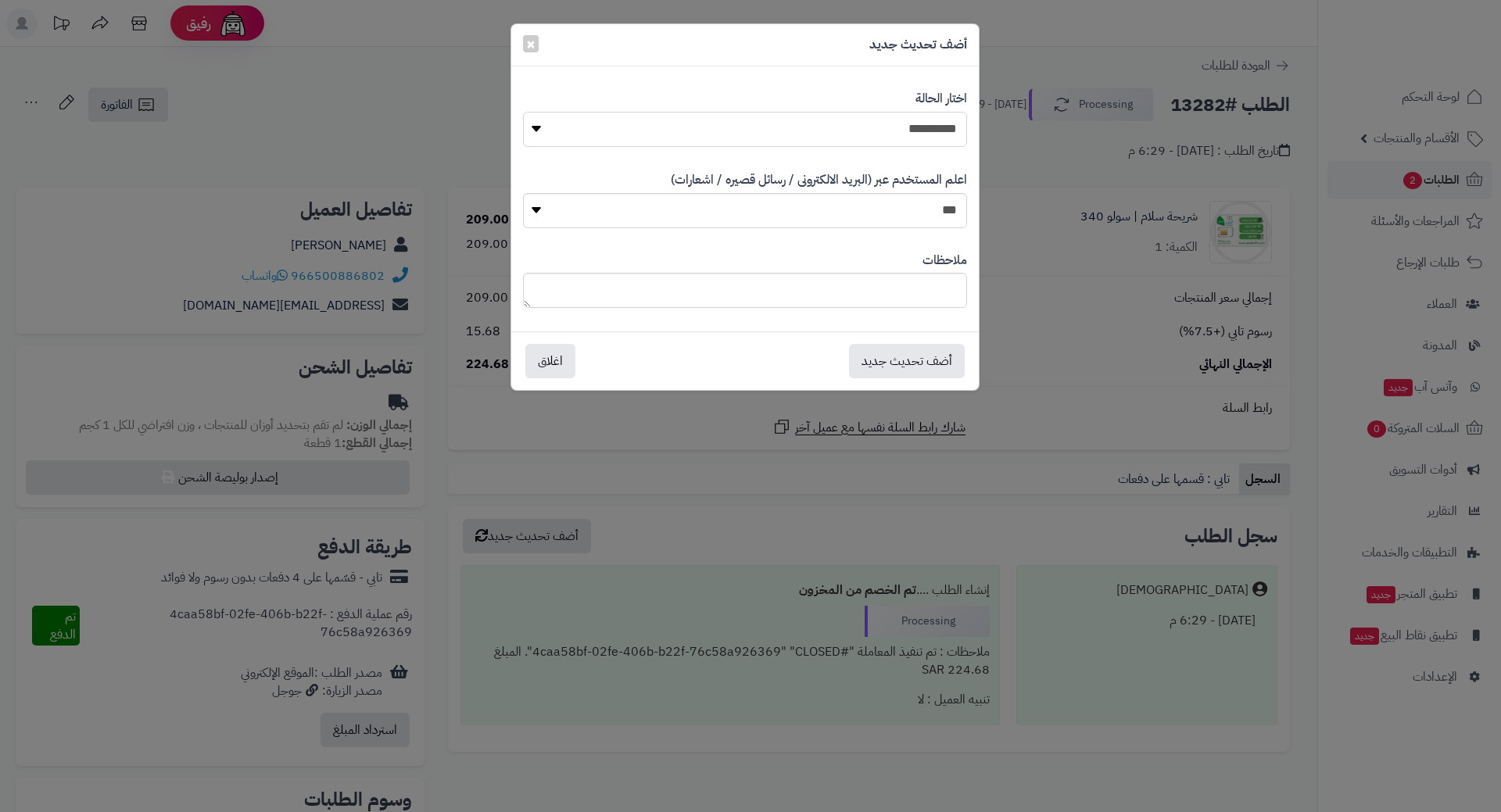
drag, startPoint x: 914, startPoint y: 133, endPoint x: 918, endPoint y: 143, distance: 10.8
click at [914, 133] on select "**********" at bounding box center [745, 129] width 444 height 35
select select "*"
click at [523, 111] on select "**********" at bounding box center [745, 129] width 444 height 35
click at [890, 366] on button "أضف تحديث جديد" at bounding box center [907, 360] width 116 height 34
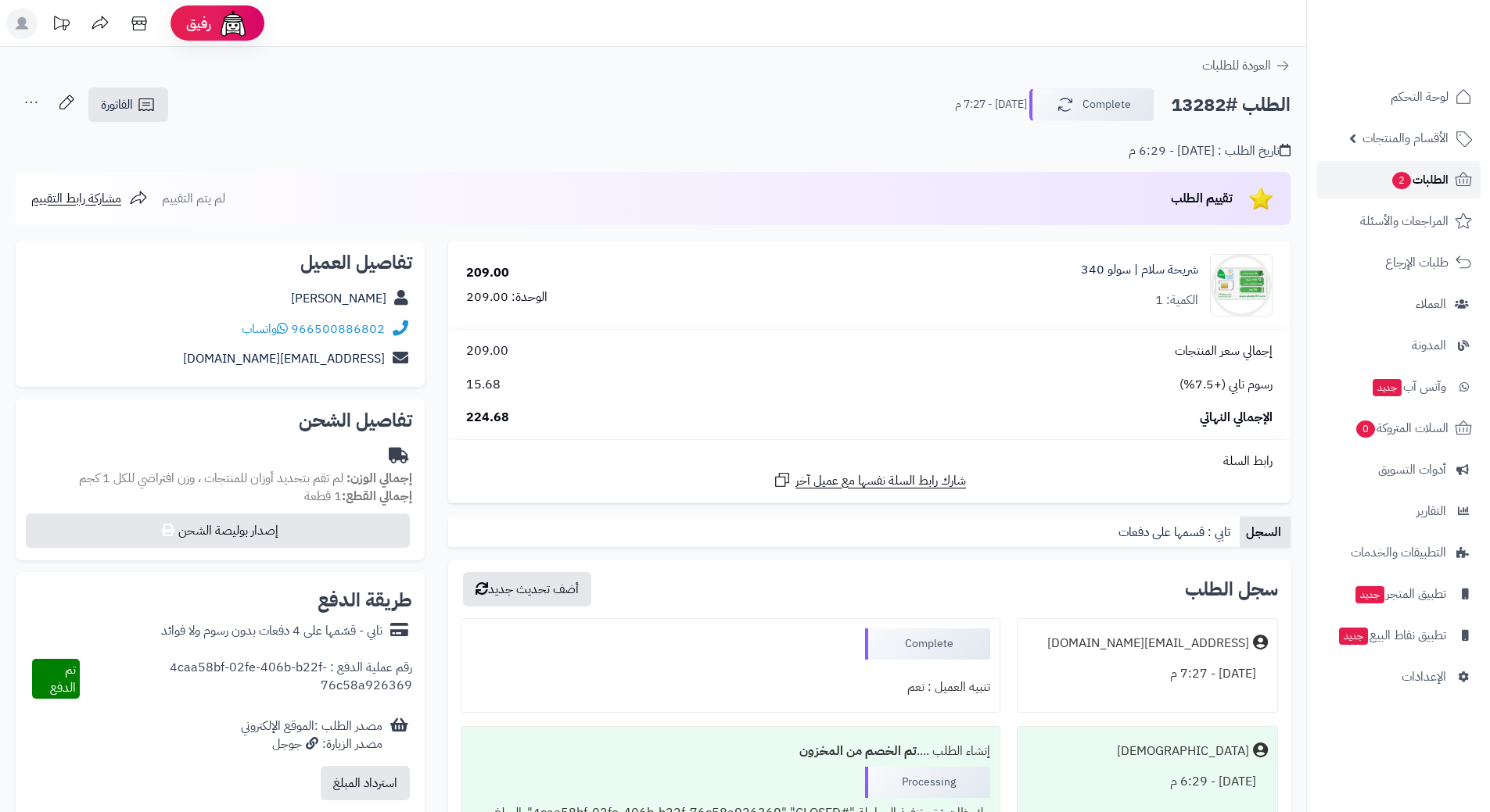
click at [1391, 181] on span "2" at bounding box center [1401, 180] width 18 height 17
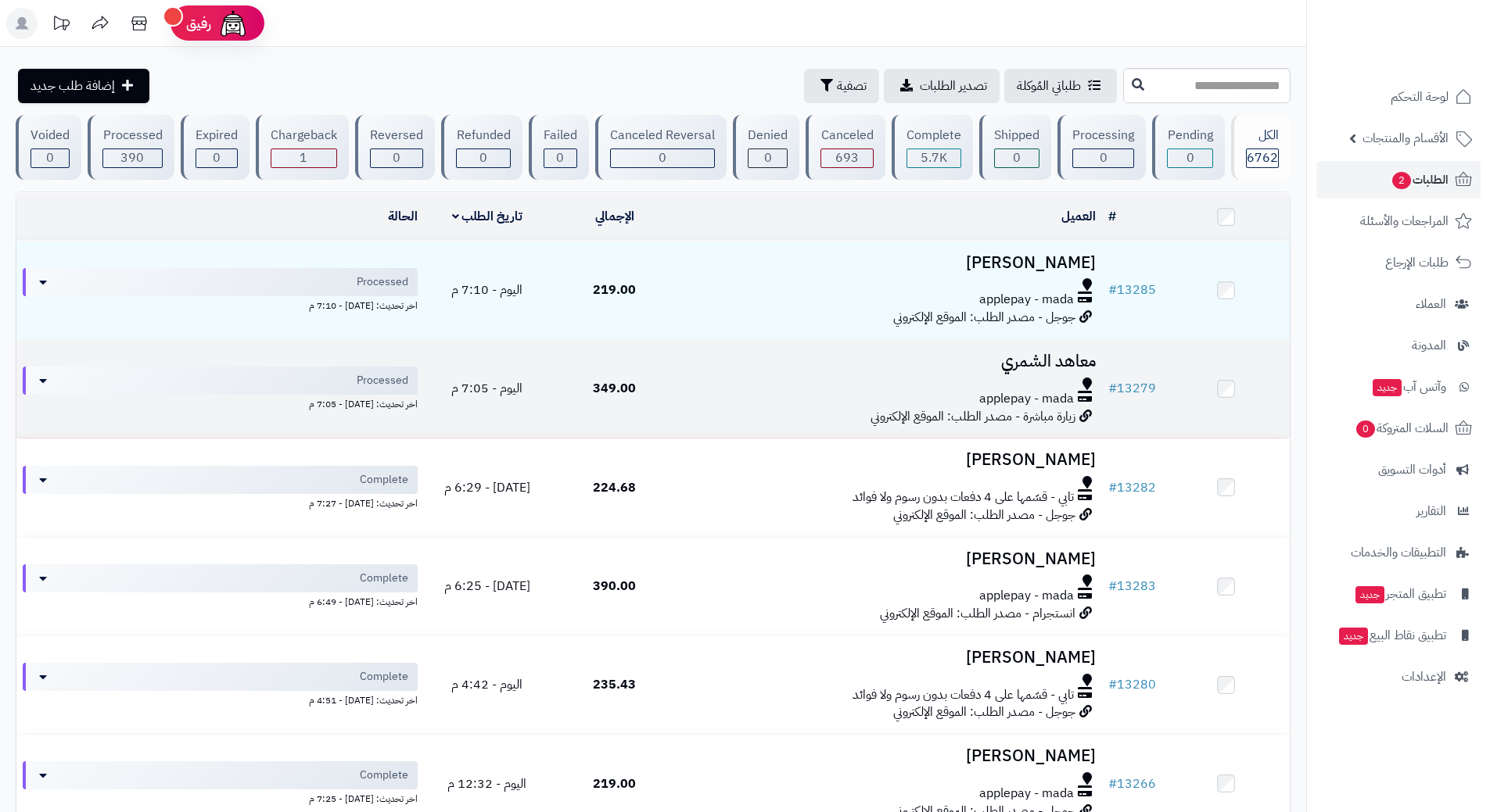
click at [728, 382] on div at bounding box center [890, 384] width 412 height 13
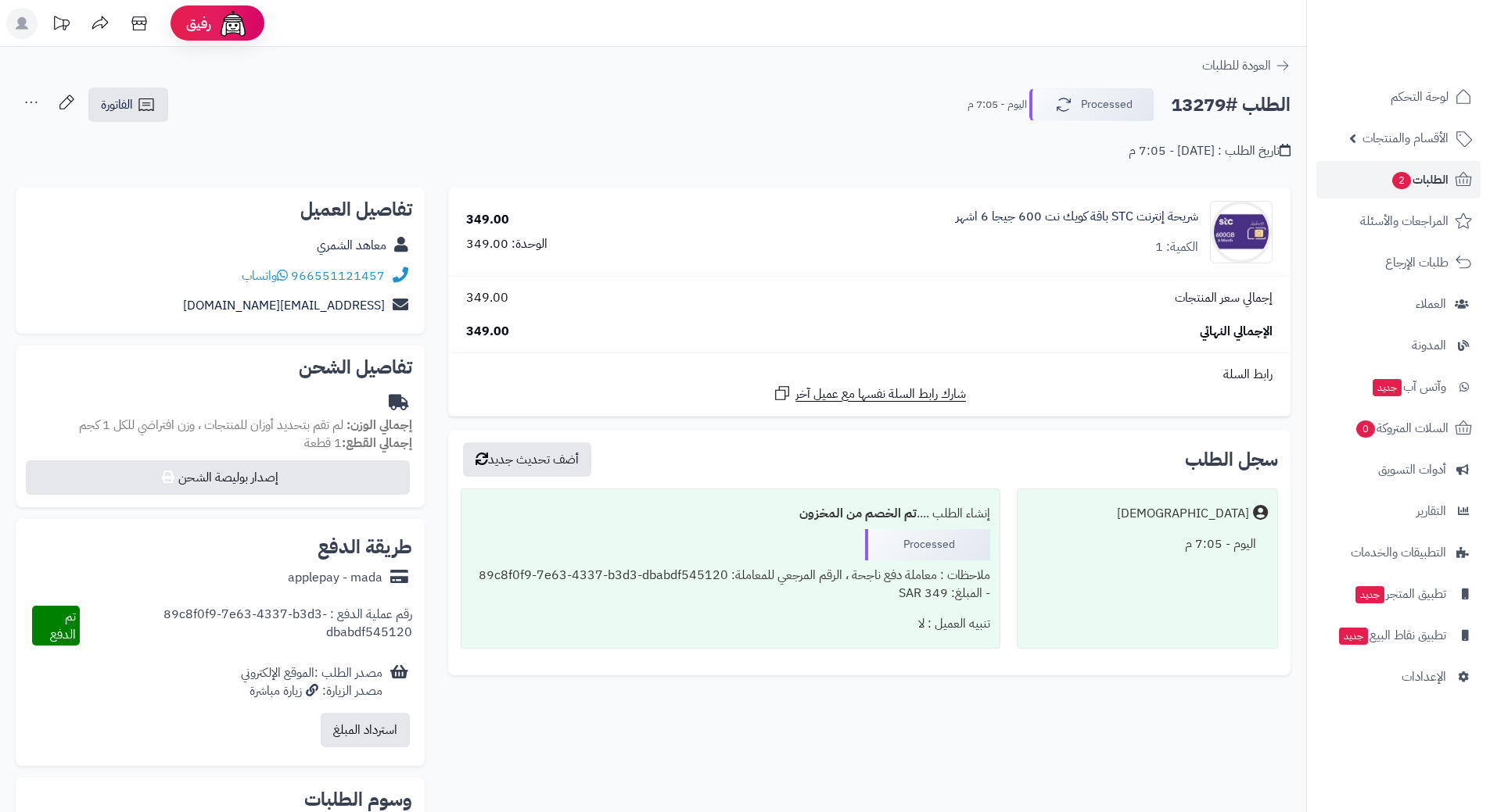
click at [1227, 100] on h2 "الطلب #13279" at bounding box center [1230, 105] width 120 height 32
click at [1227, 101] on h2 "الطلب #13279" at bounding box center [1230, 105] width 120 height 32
copy div "الطلب #13279 Processed"
click at [284, 273] on icon at bounding box center [283, 275] width 11 height 13
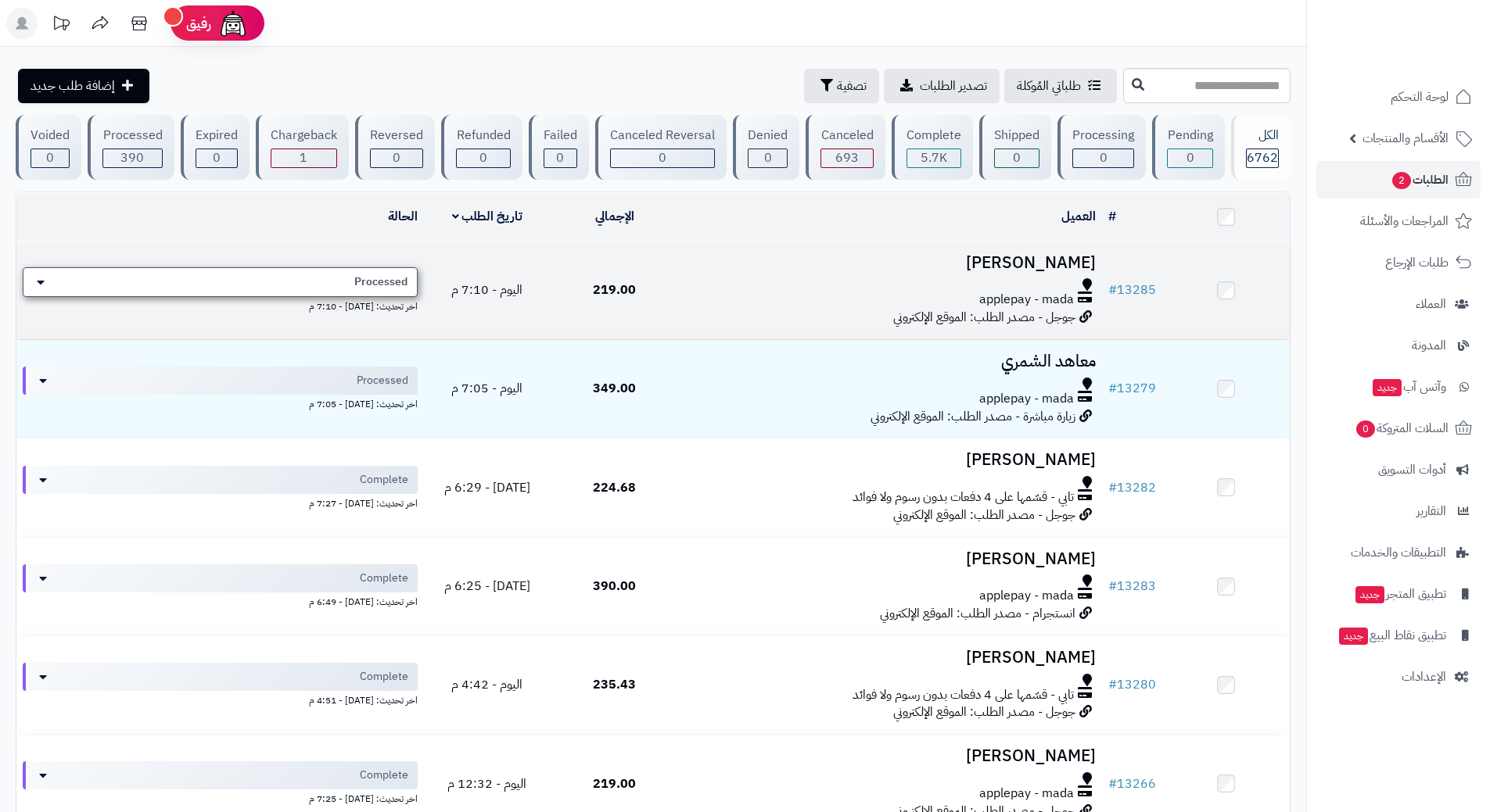
click at [332, 271] on div "Processed" at bounding box center [220, 282] width 395 height 29
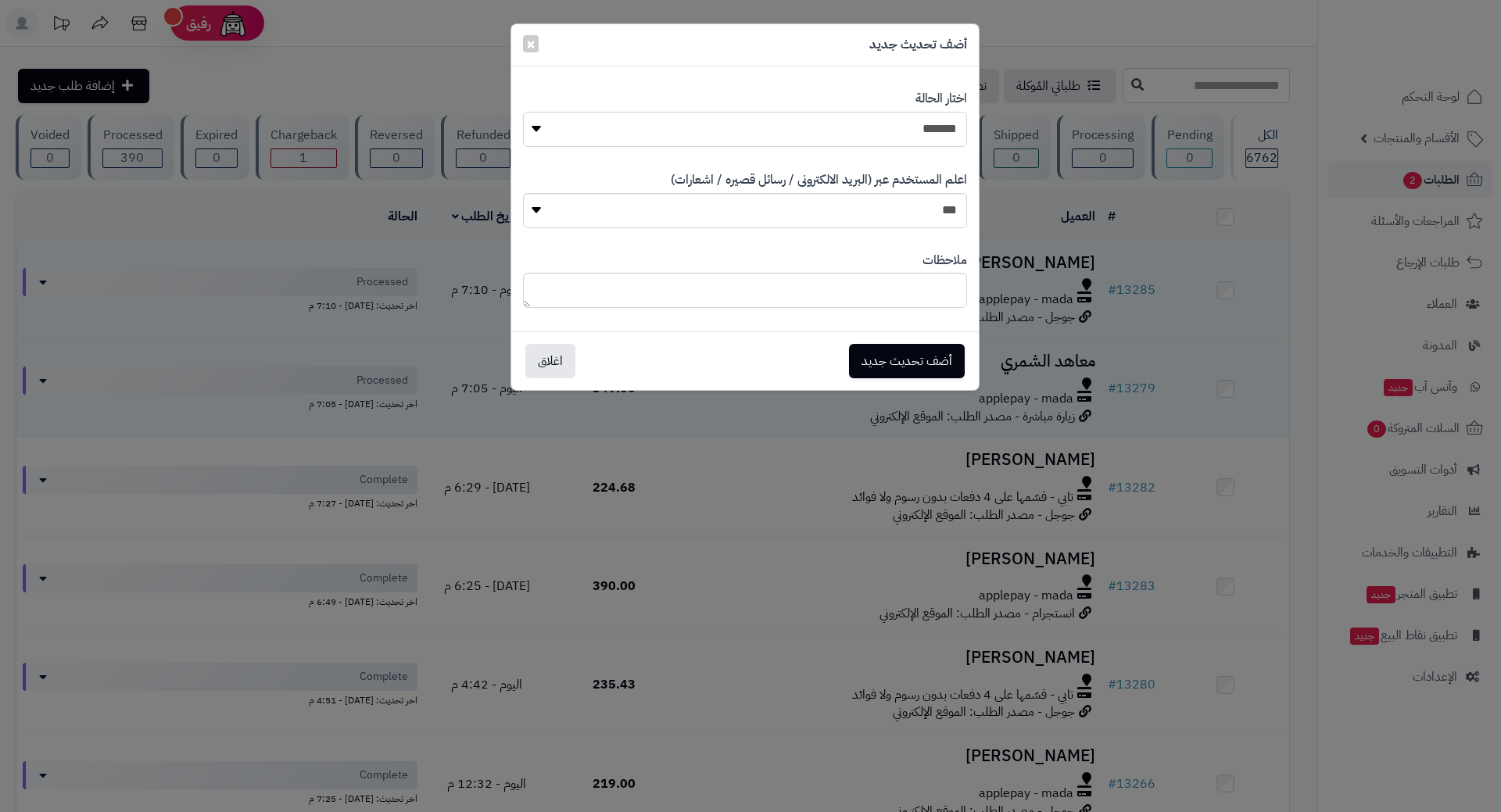
click at [935, 139] on select "**********" at bounding box center [745, 129] width 444 height 35
click at [523, 111] on select "**********" at bounding box center [745, 129] width 444 height 35
click at [907, 123] on select "**********" at bounding box center [745, 129] width 444 height 35
select select "*"
click at [523, 111] on select "**********" at bounding box center [745, 129] width 444 height 35
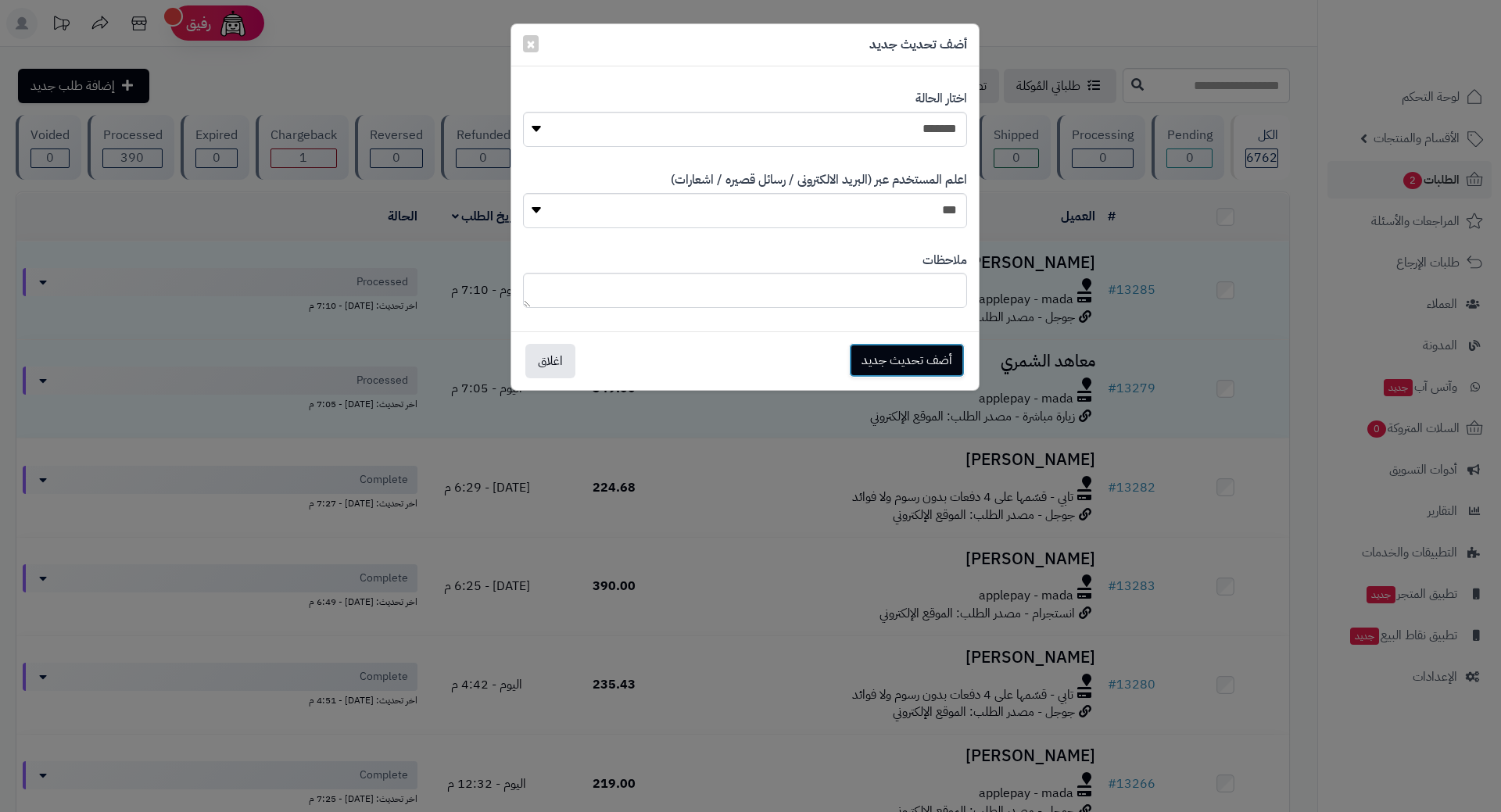
click at [905, 354] on button "أضف تحديث جديد" at bounding box center [907, 360] width 116 height 34
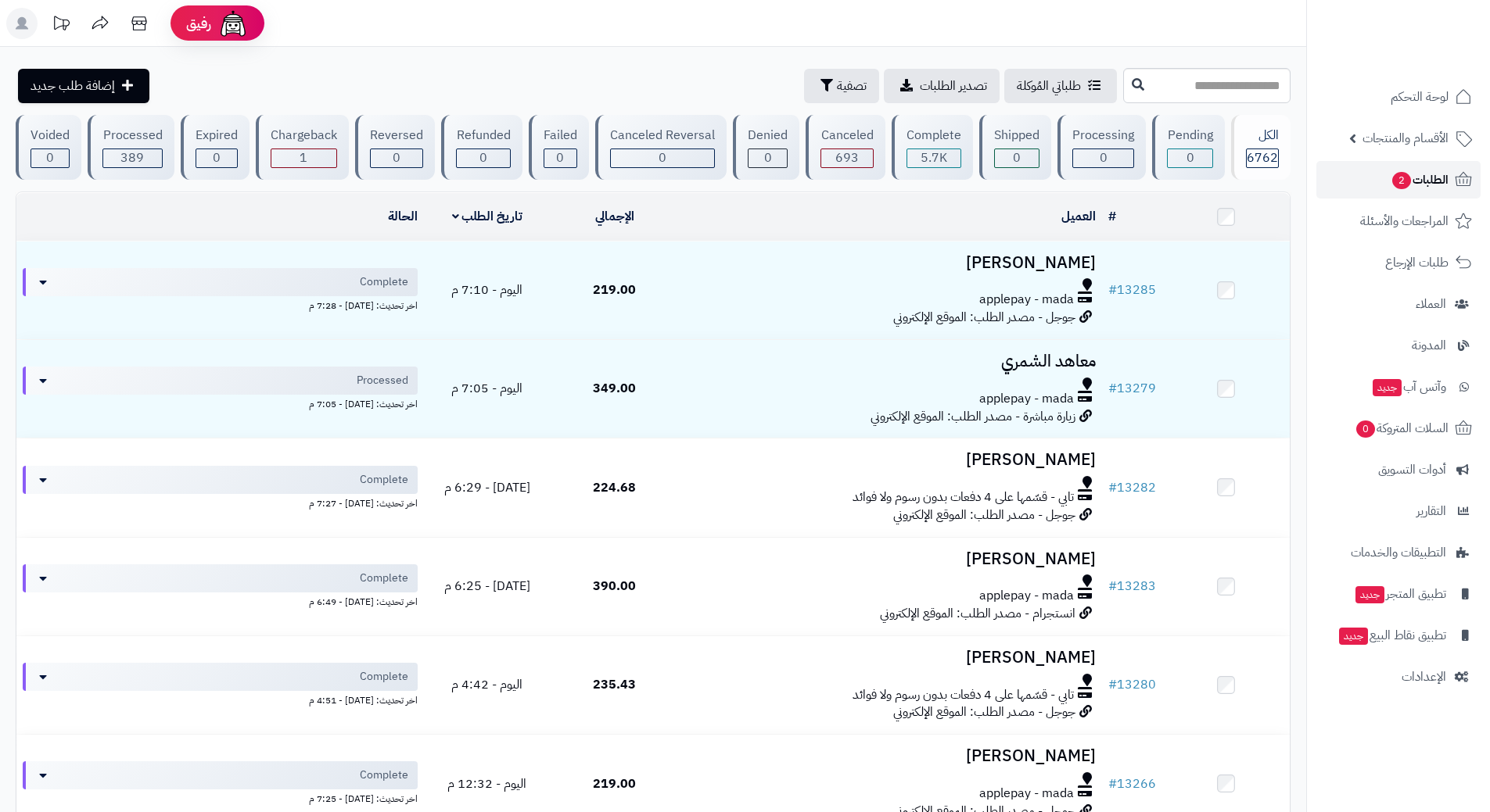
click at [1369, 179] on link "الطلبات 2" at bounding box center [1398, 180] width 164 height 38
click at [1344, 188] on link "الطلبات 2" at bounding box center [1398, 180] width 164 height 38
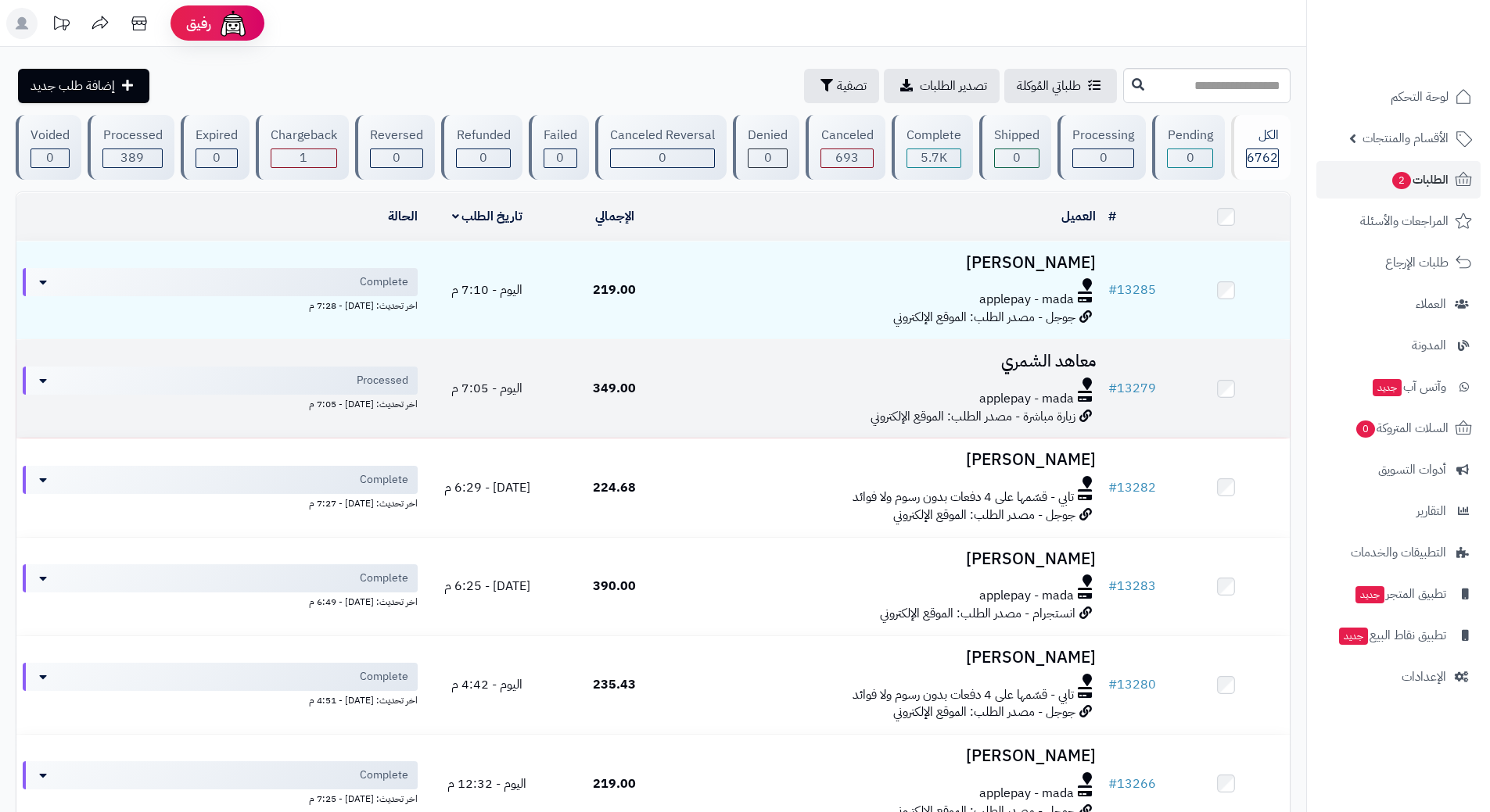
click at [769, 360] on h3 "معاهد الشمري" at bounding box center [890, 362] width 412 height 18
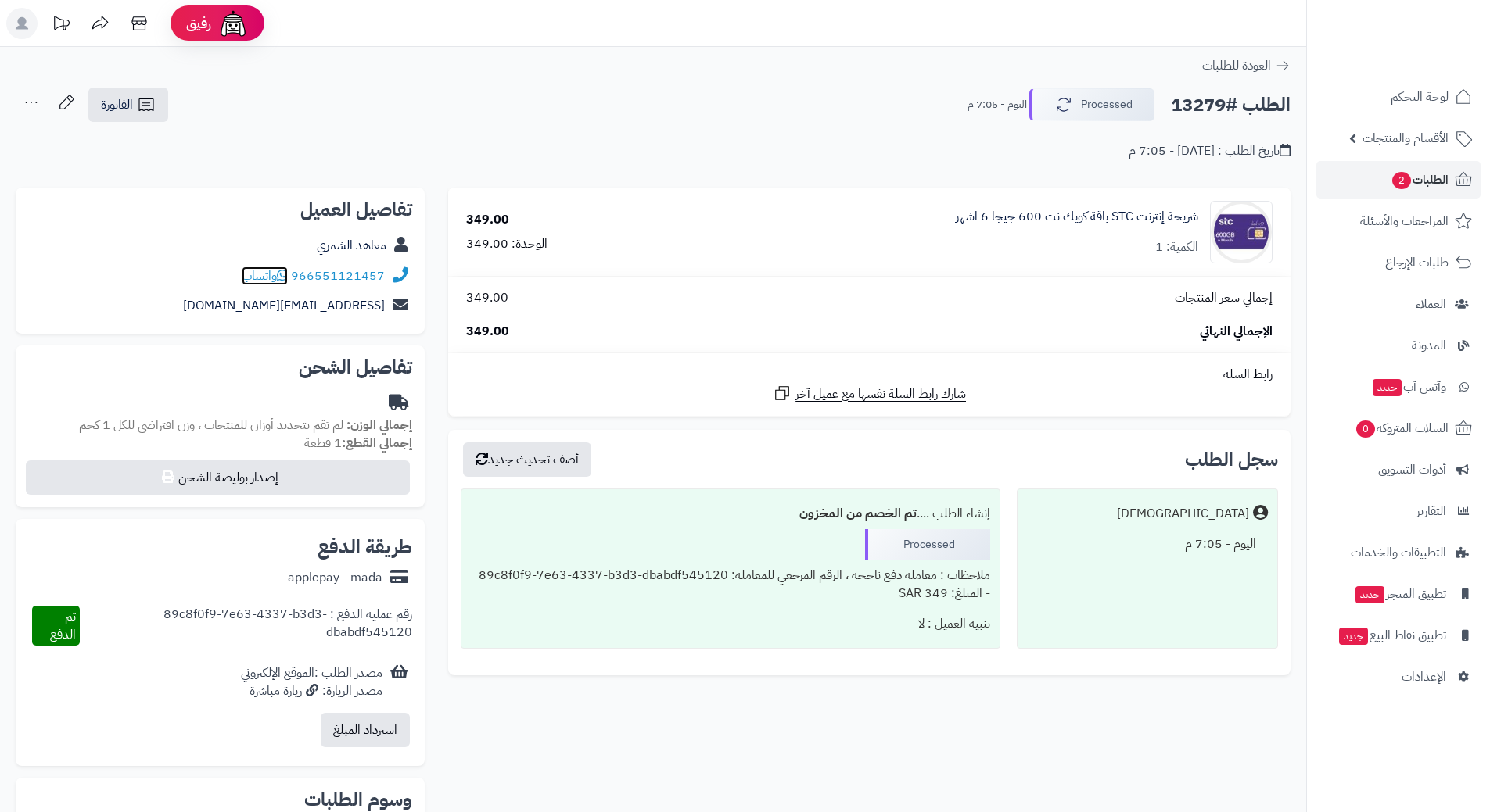
click at [285, 277] on icon at bounding box center [283, 275] width 11 height 13
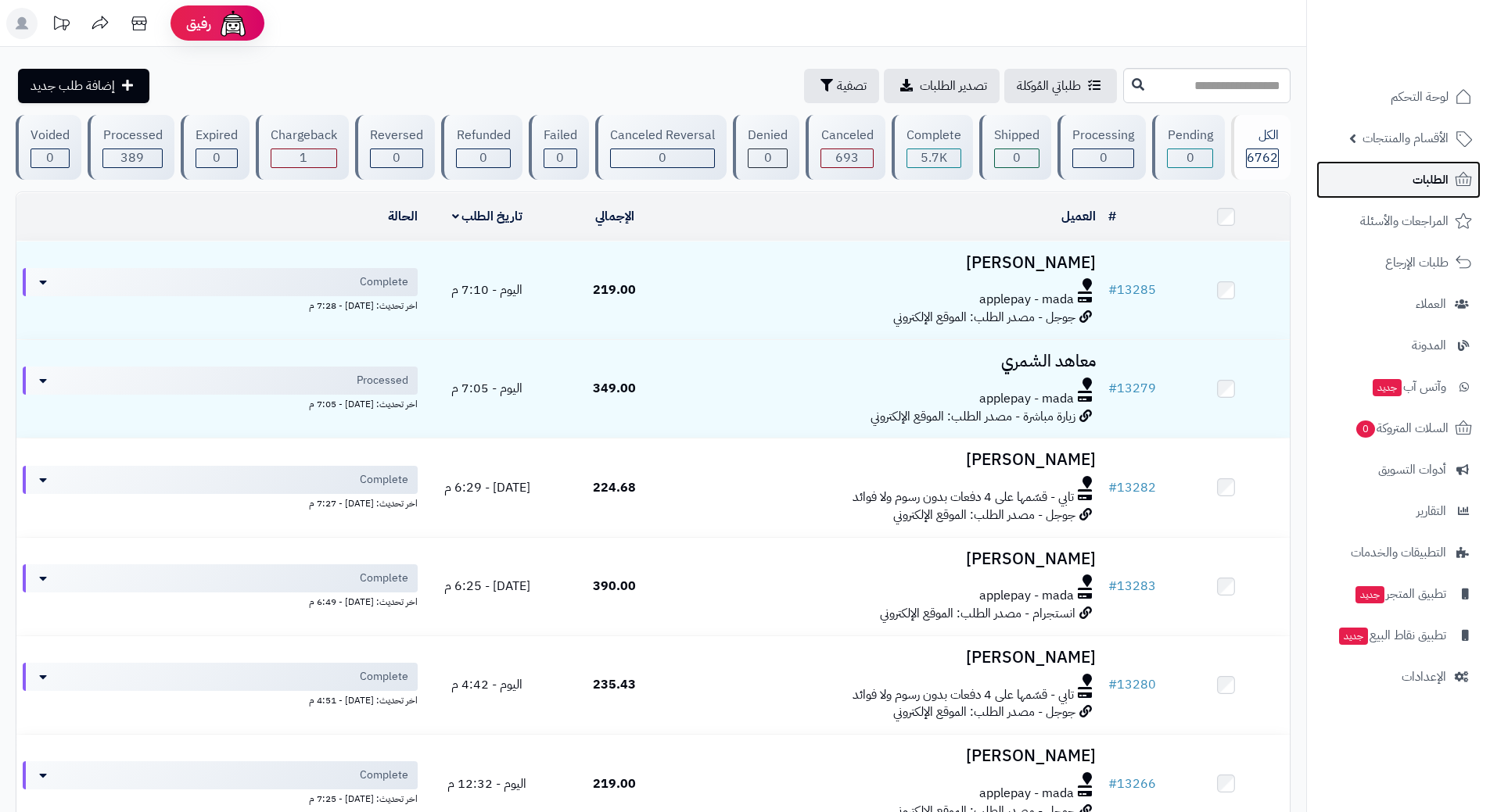
click at [1405, 166] on link "الطلبات" at bounding box center [1398, 180] width 164 height 38
drag, startPoint x: 1379, startPoint y: 142, endPoint x: 1388, endPoint y: 148, distance: 10.8
click at [1379, 142] on span "الأقسام والمنتجات" at bounding box center [1404, 138] width 86 height 22
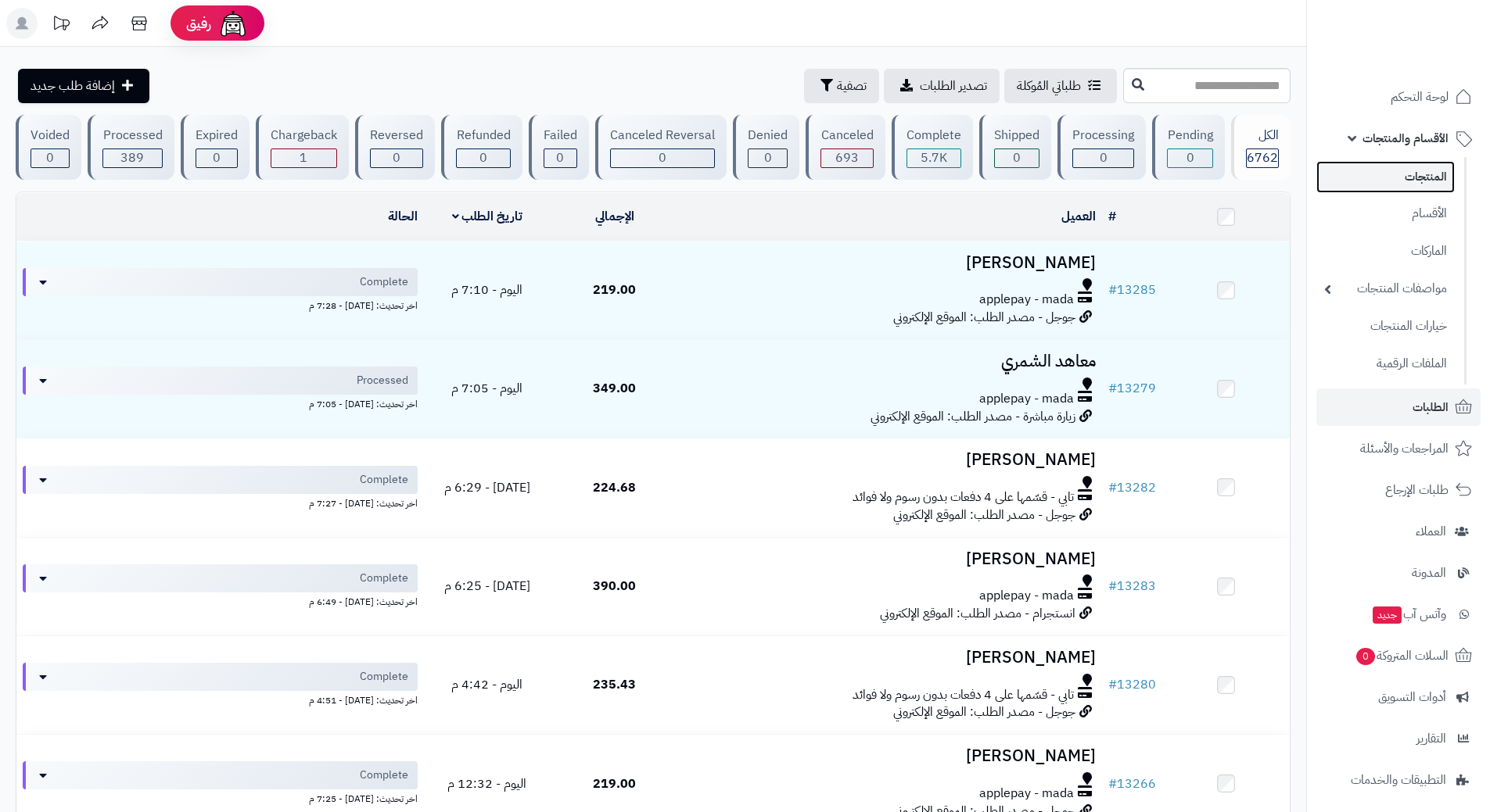
click at [1397, 172] on link "المنتجات" at bounding box center [1385, 177] width 138 height 32
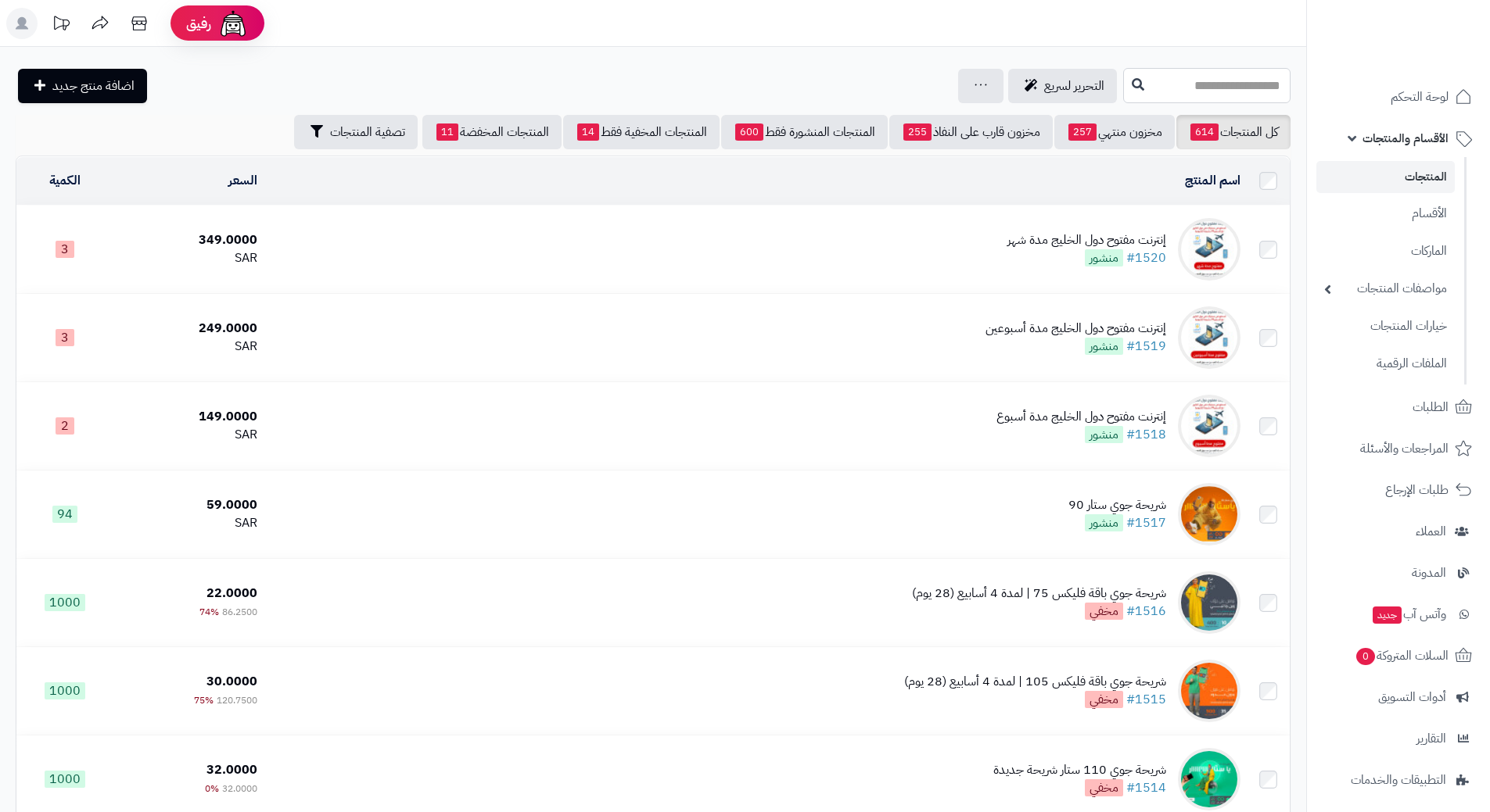
click at [1123, 82] on input "text" at bounding box center [1206, 86] width 168 height 35
type input "*"
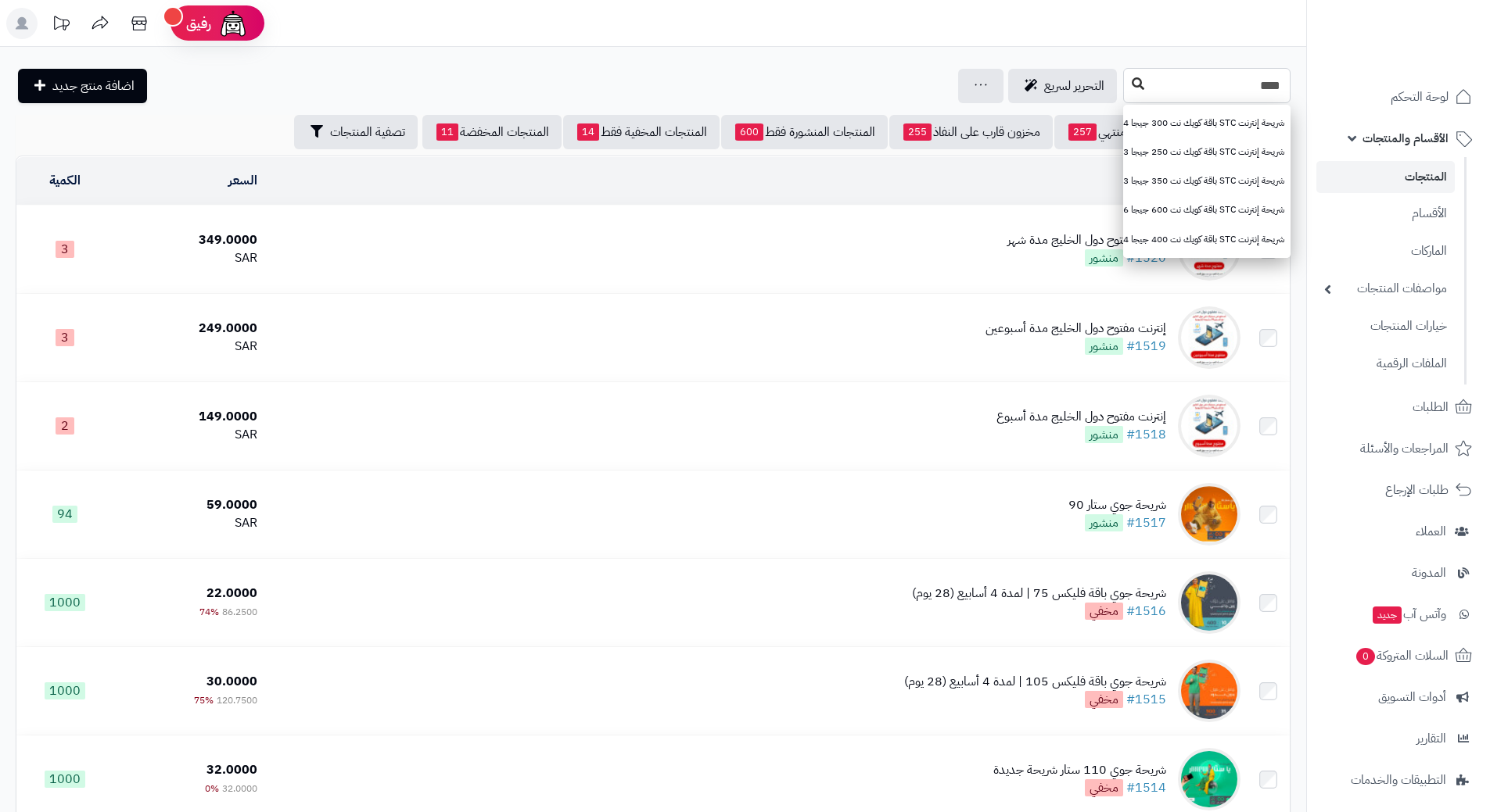
type input "****"
click at [1126, 90] on button at bounding box center [1137, 85] width 23 height 29
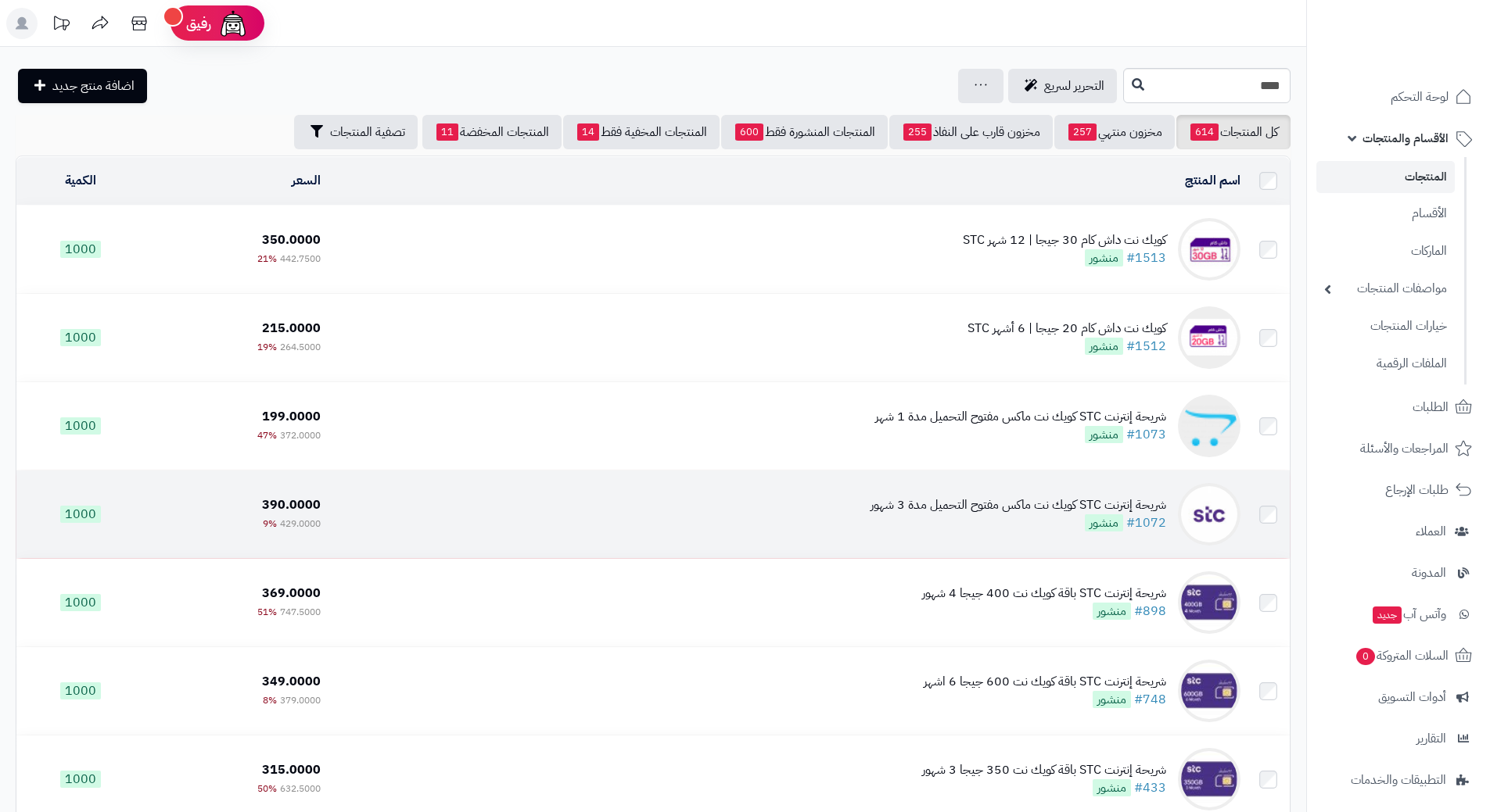
click at [634, 530] on td "شريحة إنترنت STC كويك نت ماكس مفتوح التحميل مدة 3 شهور #1072 منشور" at bounding box center [786, 514] width 920 height 87
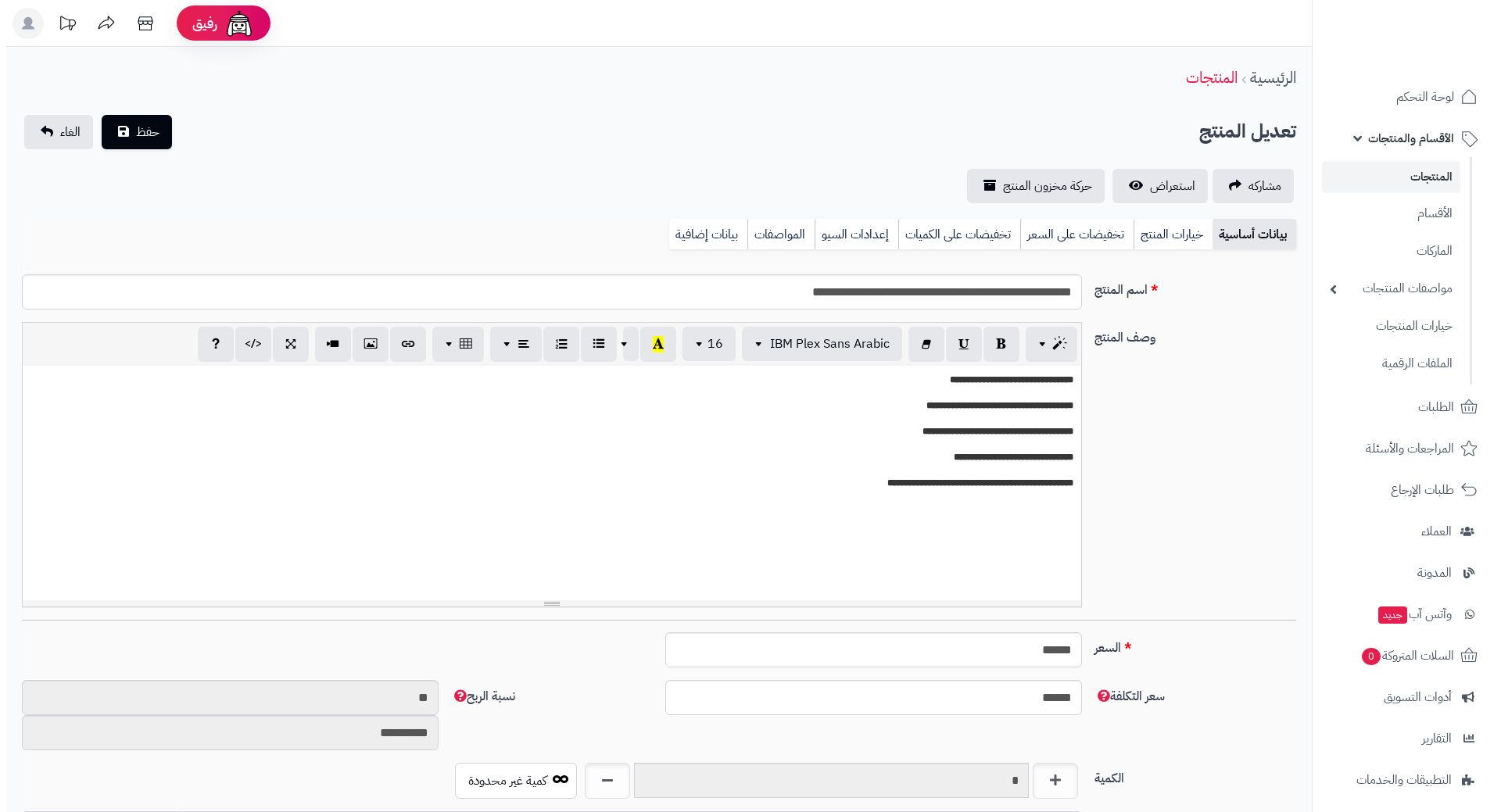
scroll to position [1360, 0]
click at [1096, 237] on link "تخفيضات على السعر" at bounding box center [1070, 235] width 113 height 31
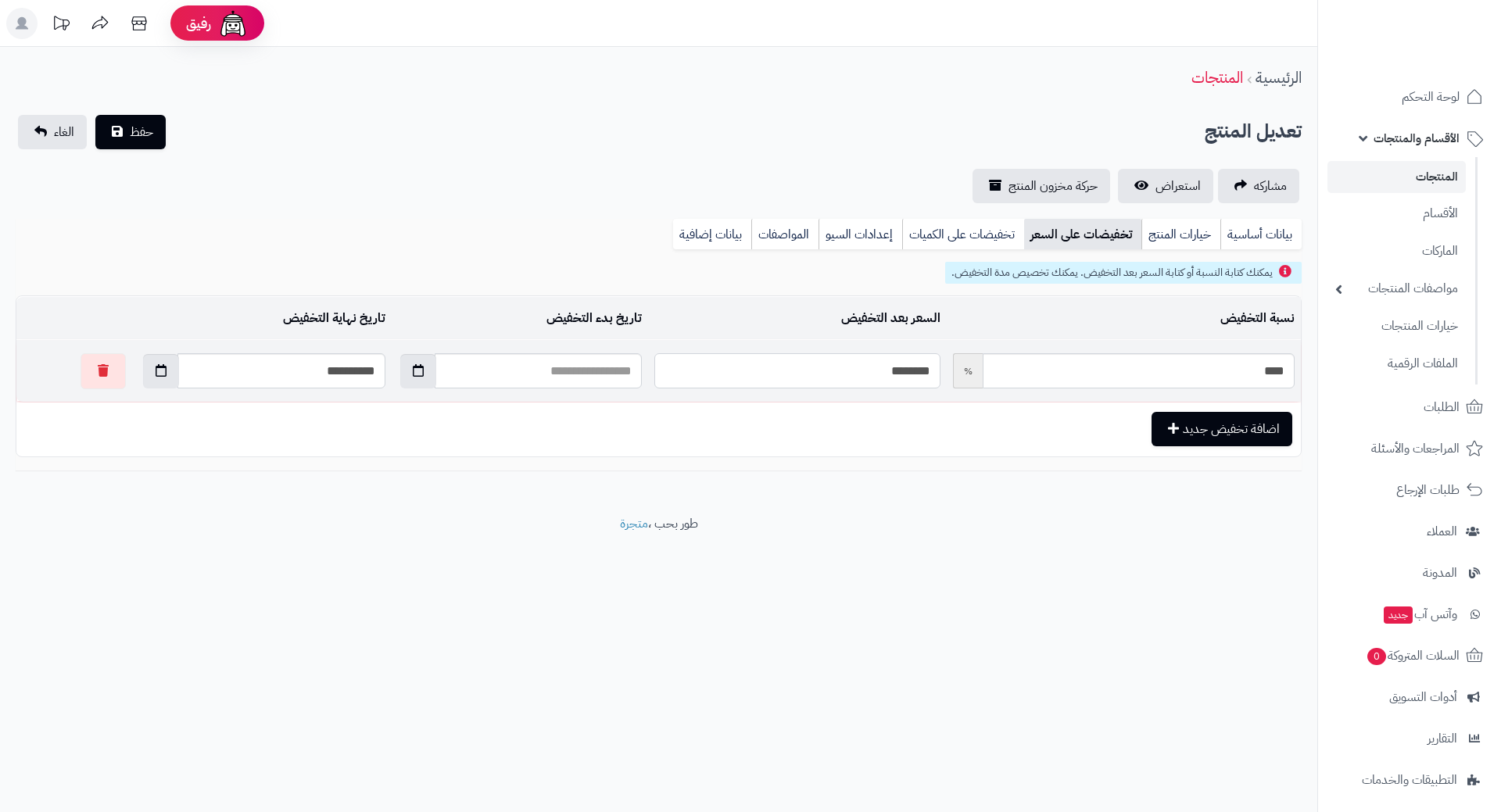
click at [878, 364] on input "********" at bounding box center [797, 371] width 285 height 35
type input "*"
type input "*****"
type input "**"
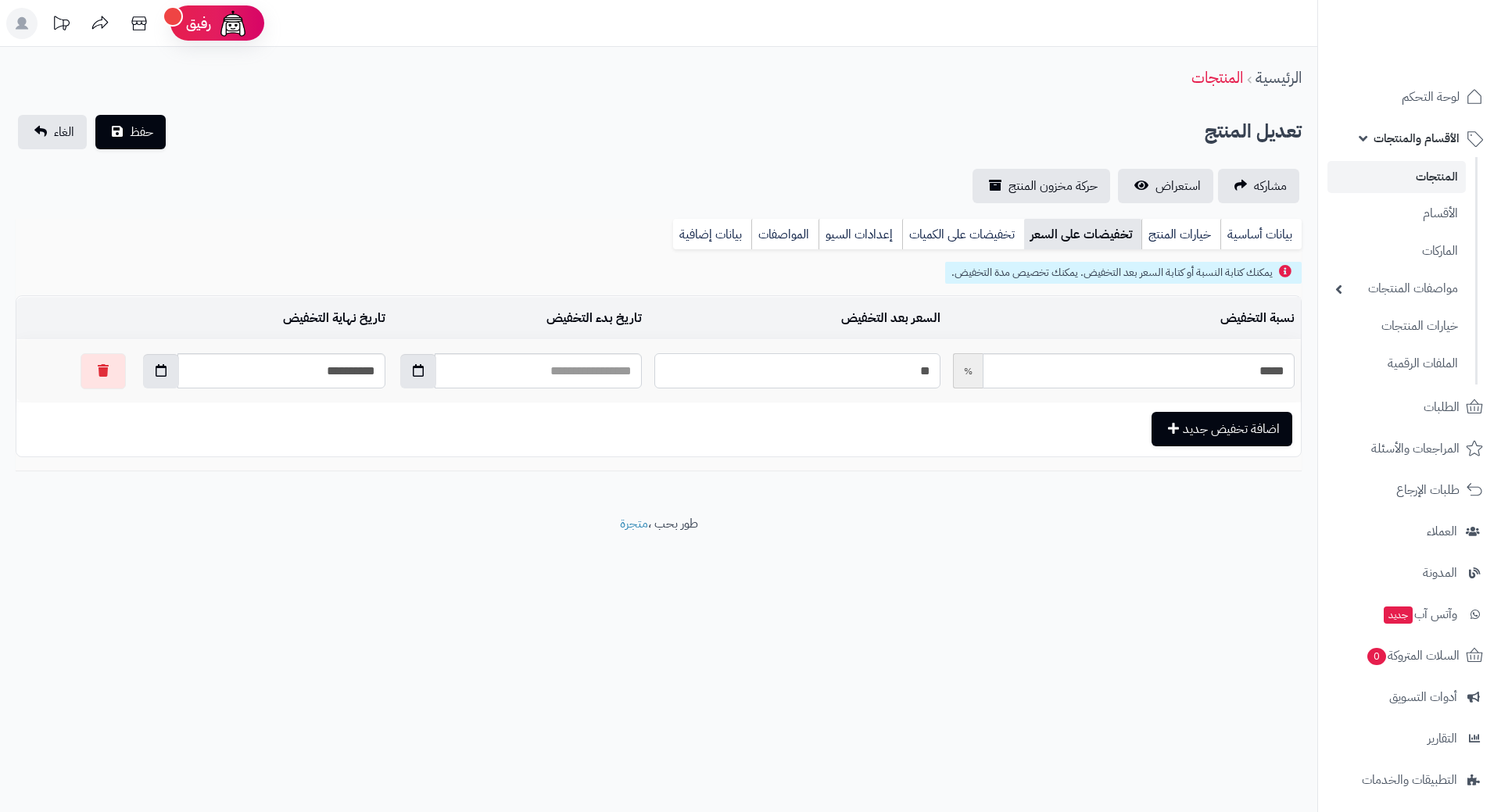
type input "*****"
type input "***"
type input "****"
type input "***"
click at [96, 115] on button "حفظ" at bounding box center [131, 132] width 70 height 34
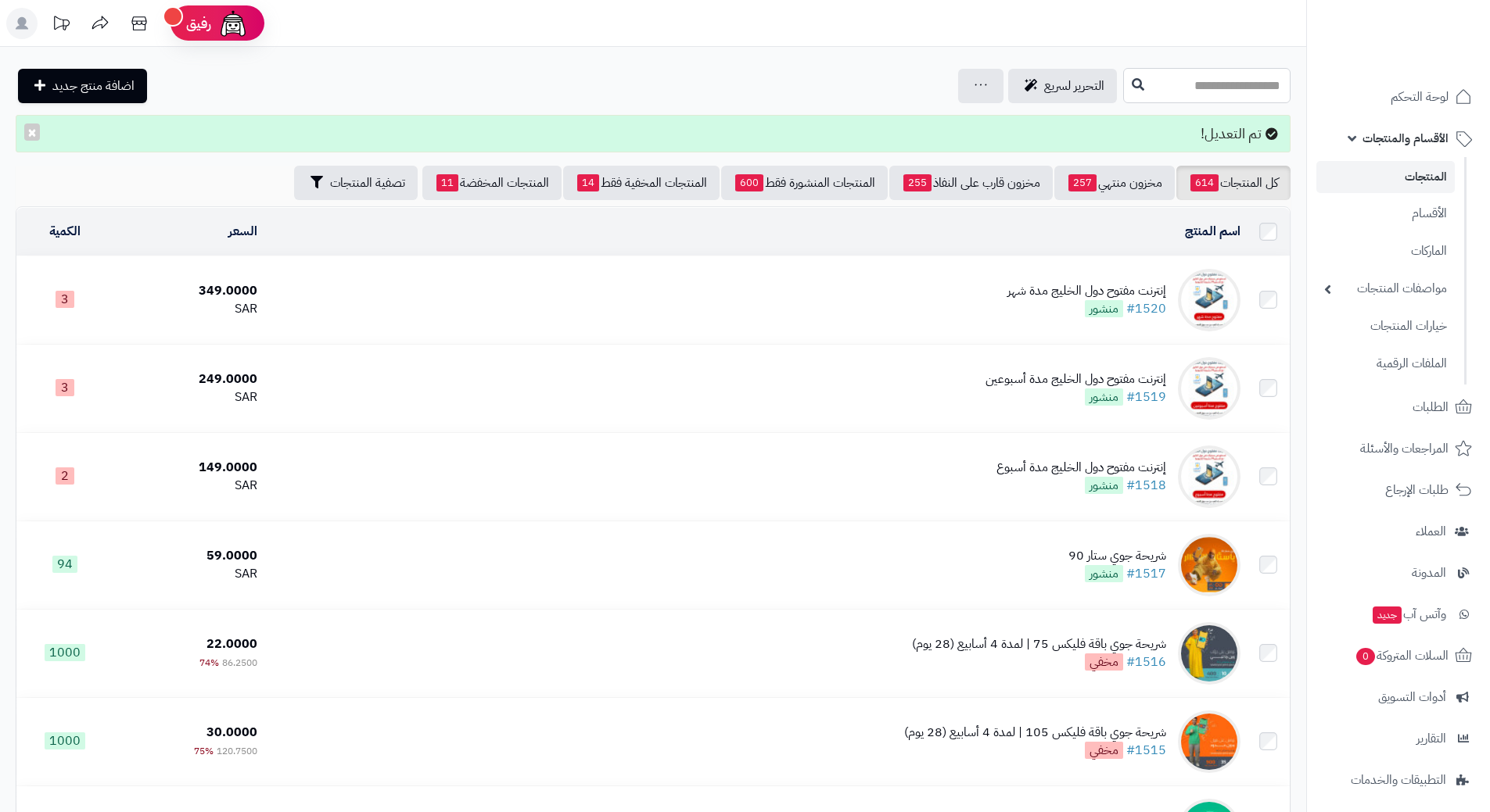
click at [1220, 85] on input "text" at bounding box center [1206, 86] width 168 height 35
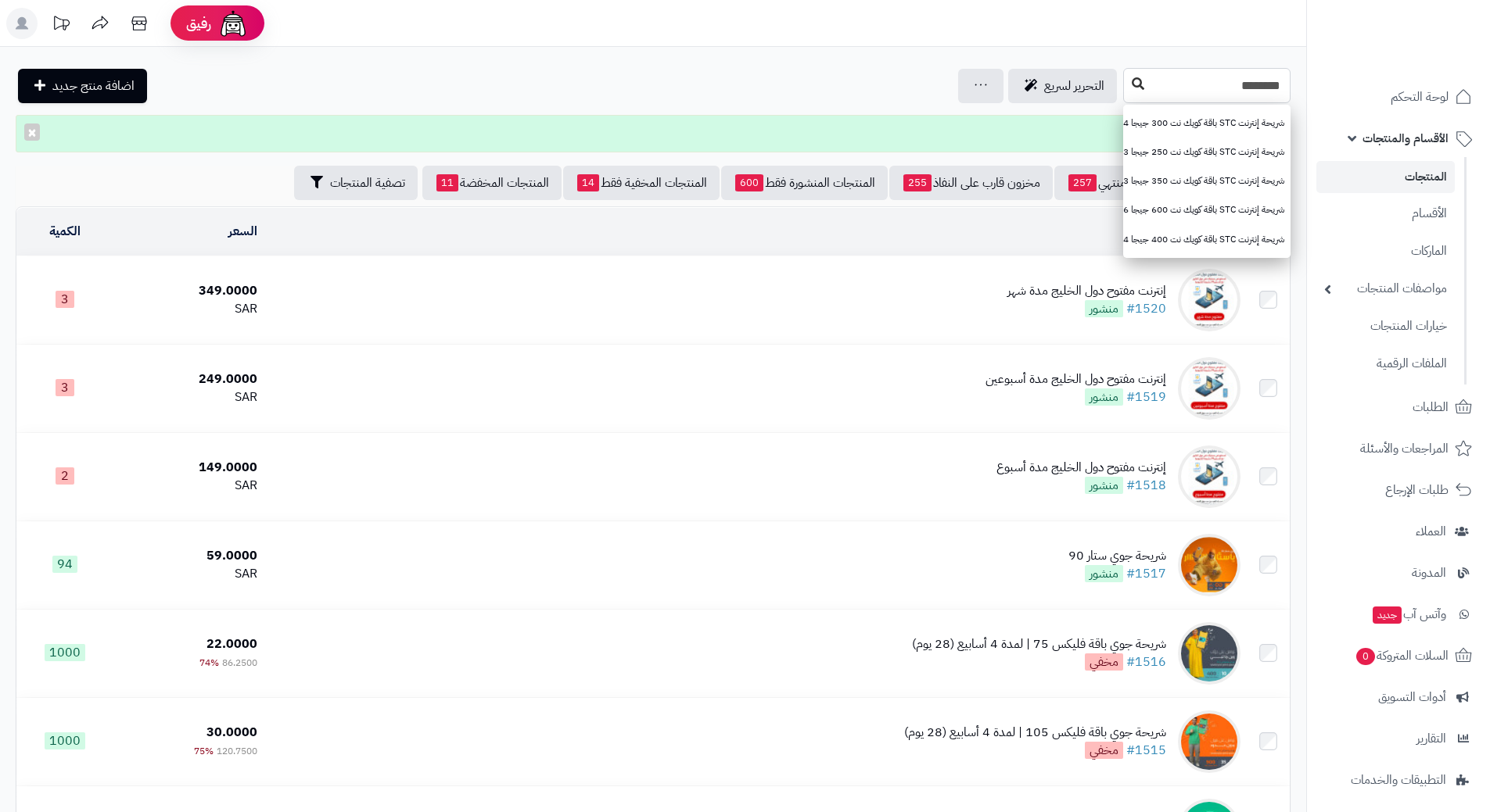
type input "*******"
click at [1132, 85] on icon at bounding box center [1138, 84] width 13 height 13
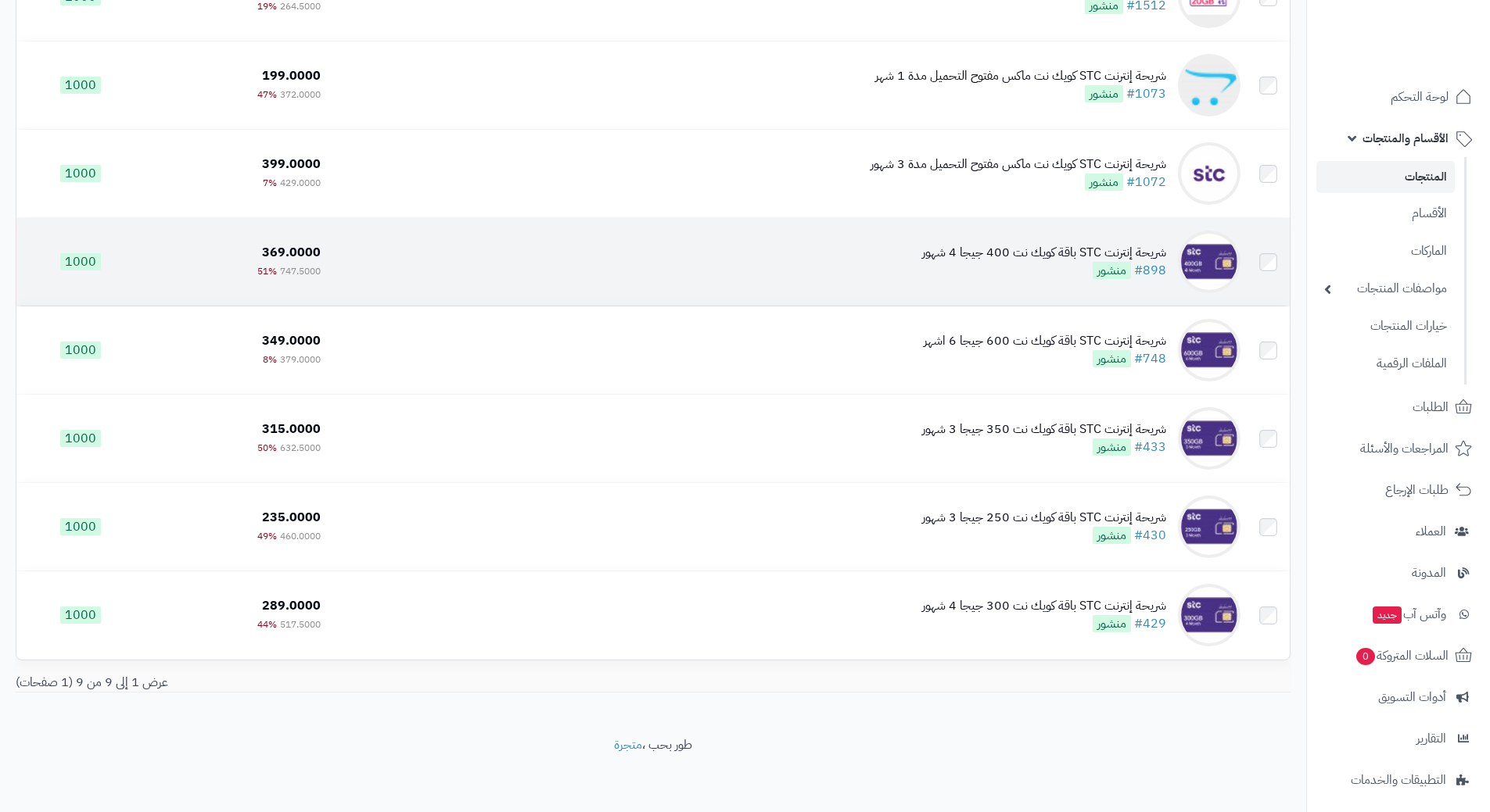
scroll to position [262, 0]
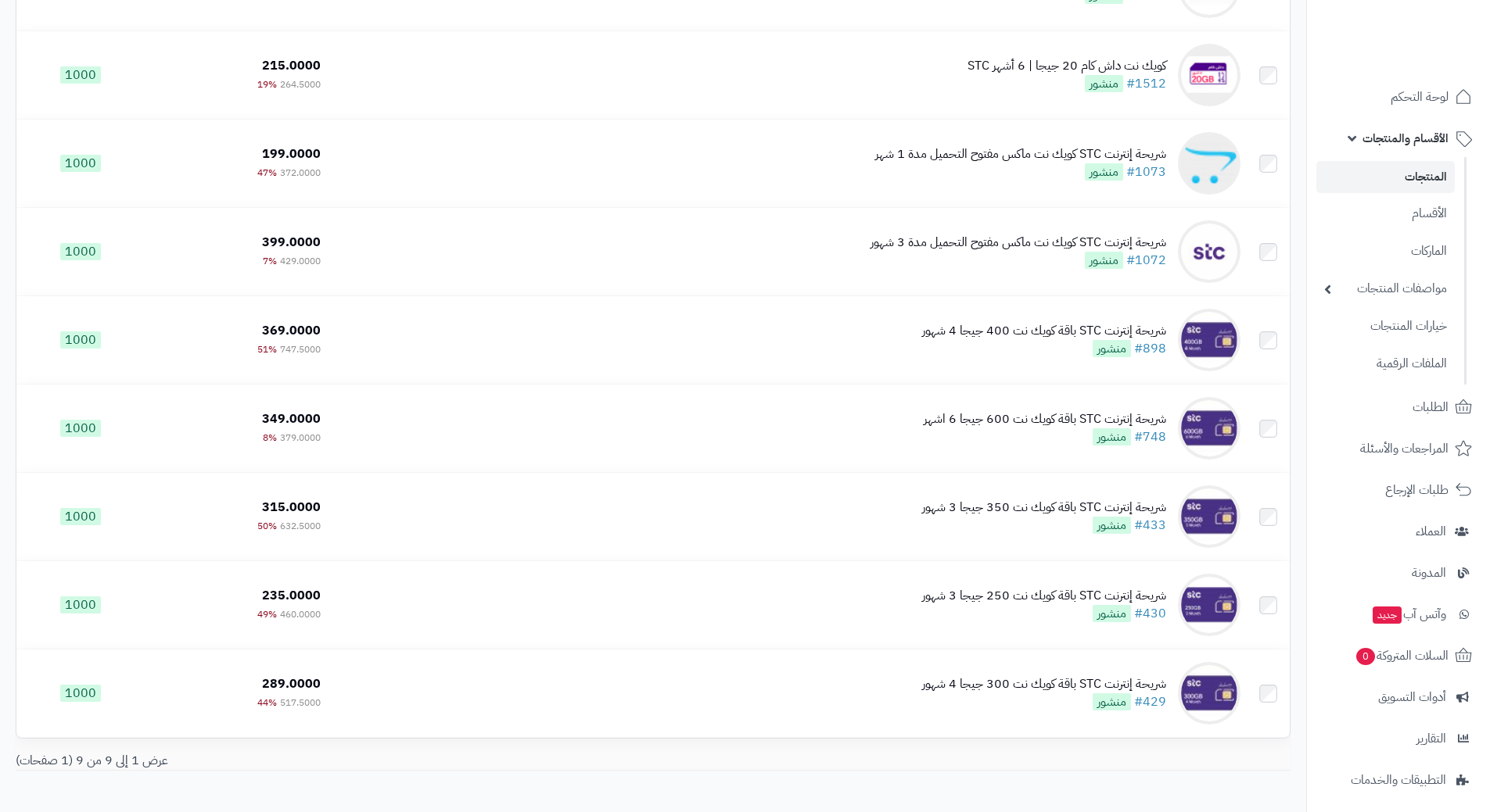
click at [1402, 131] on span "الأقسام والمنتجات" at bounding box center [1404, 138] width 86 height 22
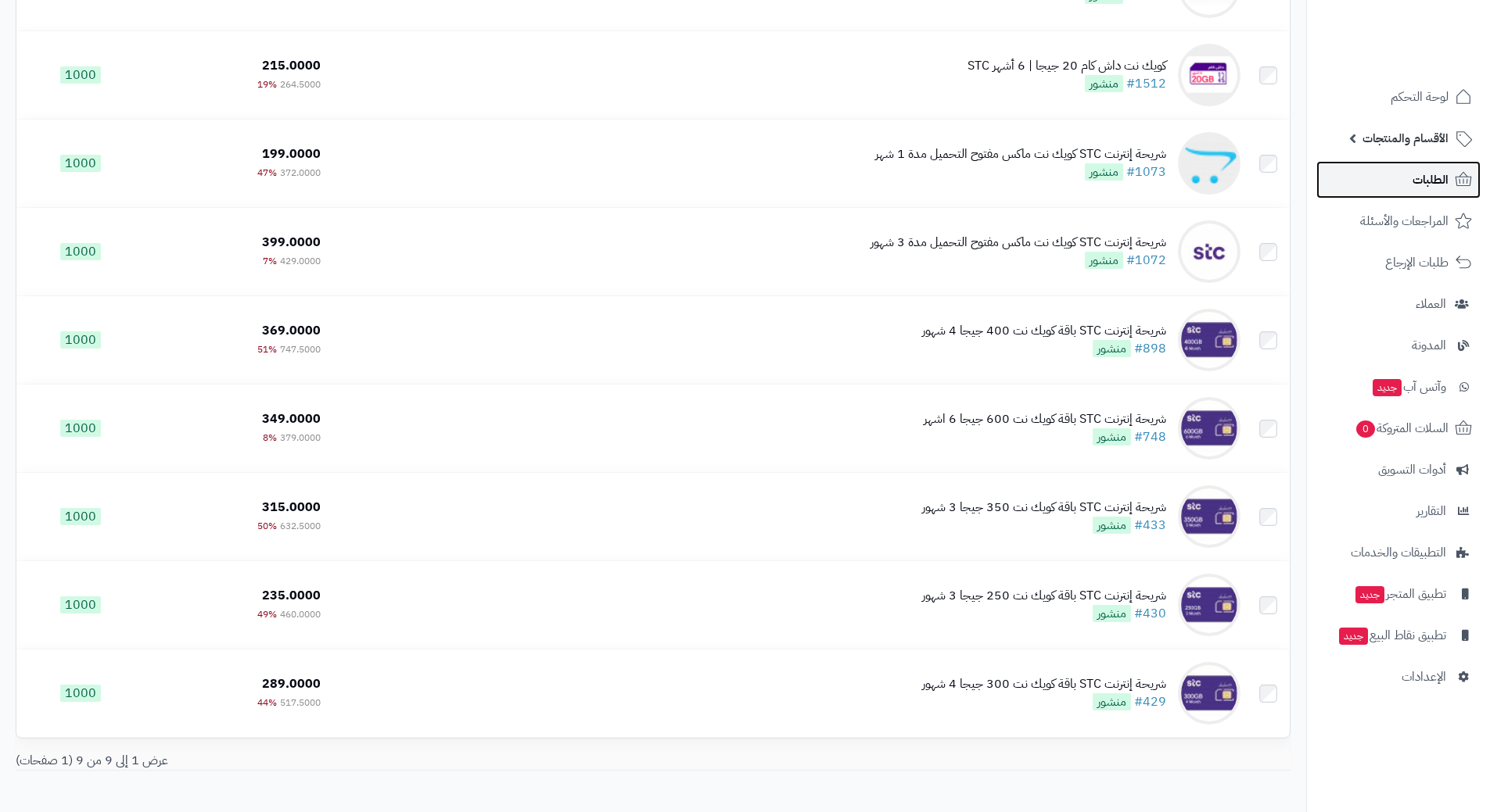
click at [1403, 179] on link "الطلبات" at bounding box center [1398, 180] width 164 height 38
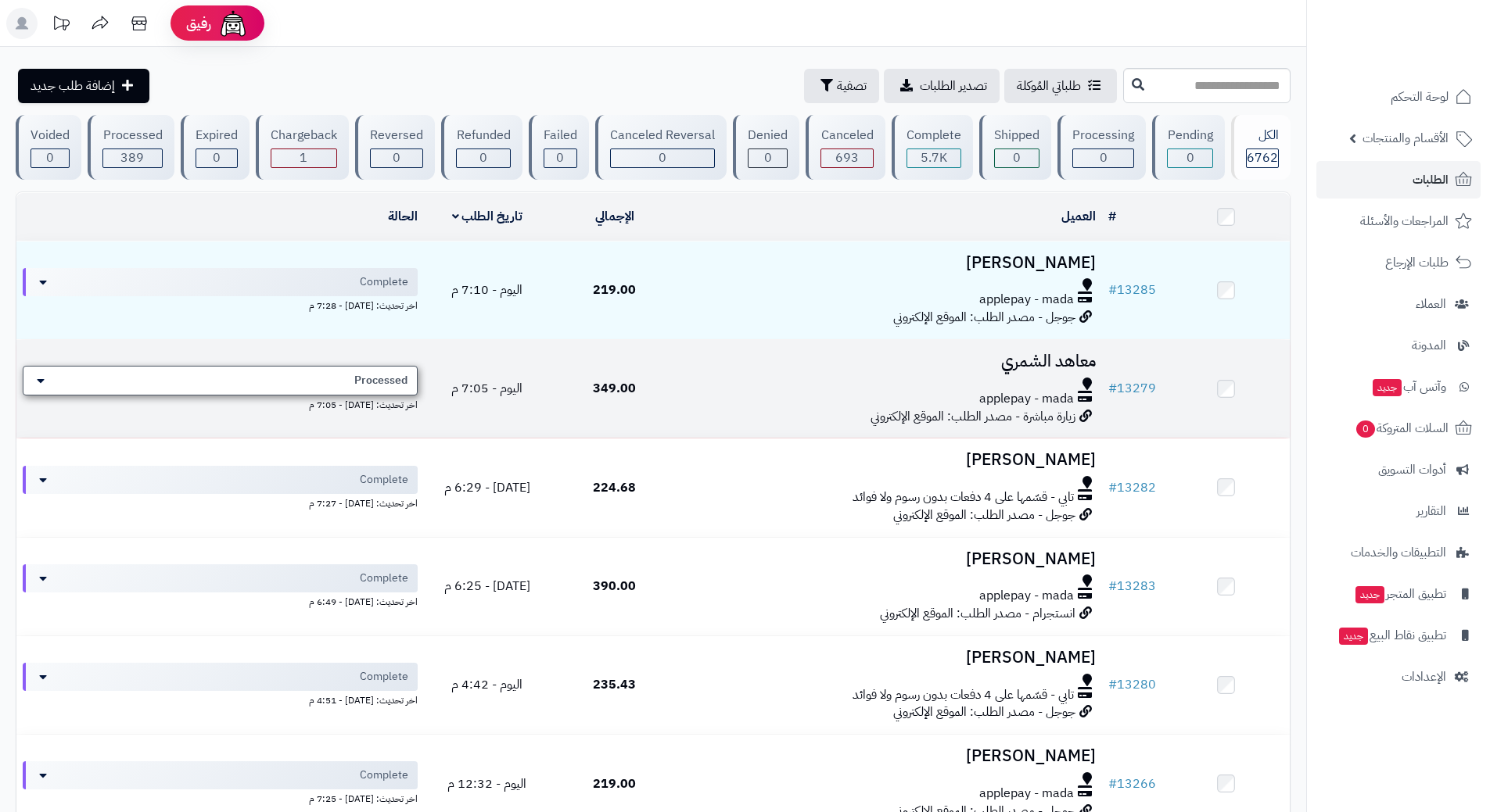
click at [385, 383] on span "Processed" at bounding box center [381, 380] width 53 height 16
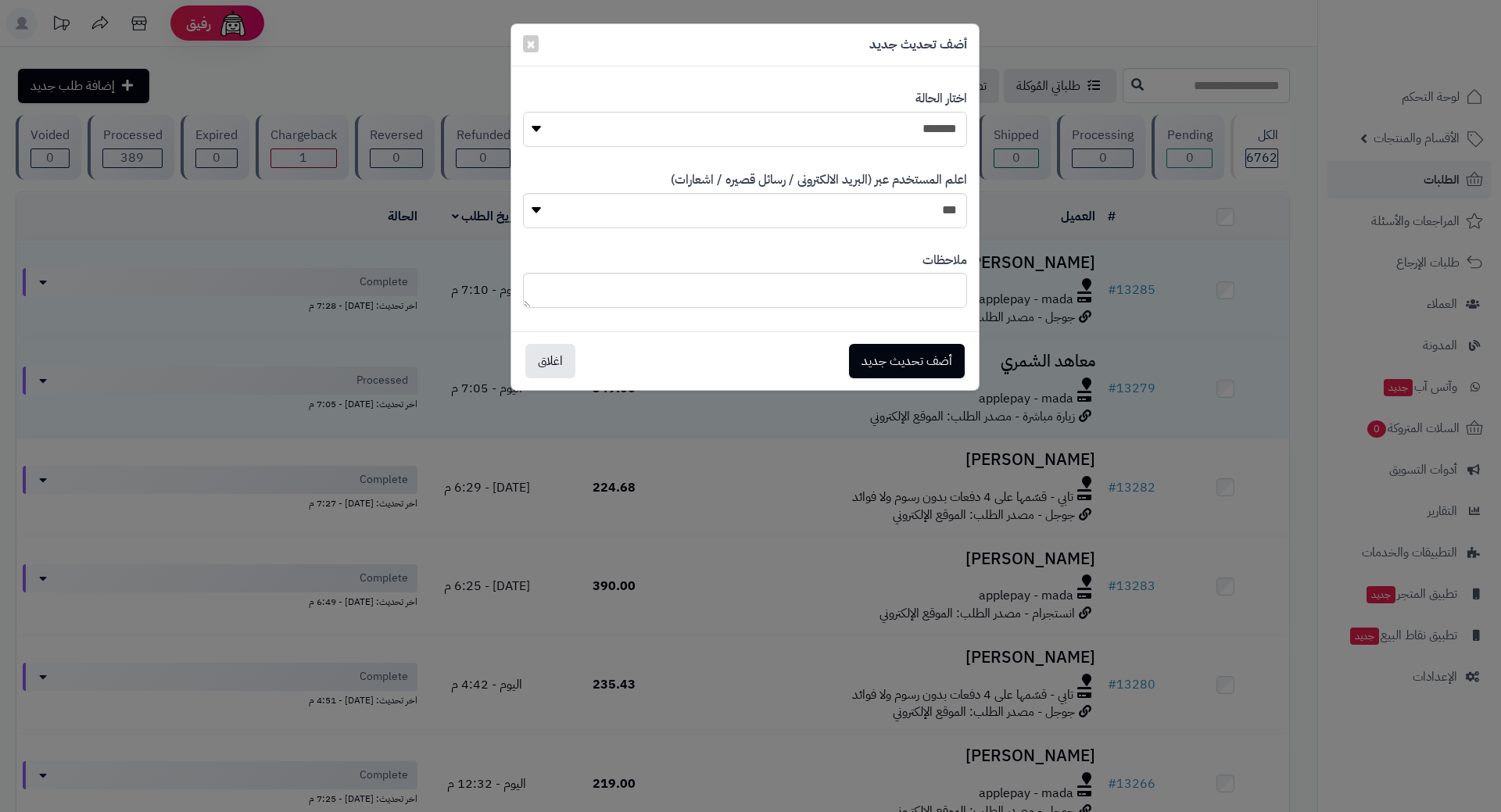
drag, startPoint x: 840, startPoint y: 123, endPoint x: 844, endPoint y: 131, distance: 8.9
click at [841, 124] on select "**********" at bounding box center [745, 129] width 444 height 35
select select "*"
click at [523, 111] on select "**********" at bounding box center [745, 129] width 444 height 35
click at [884, 365] on button "أضف تحديث جديد" at bounding box center [907, 361] width 116 height 34
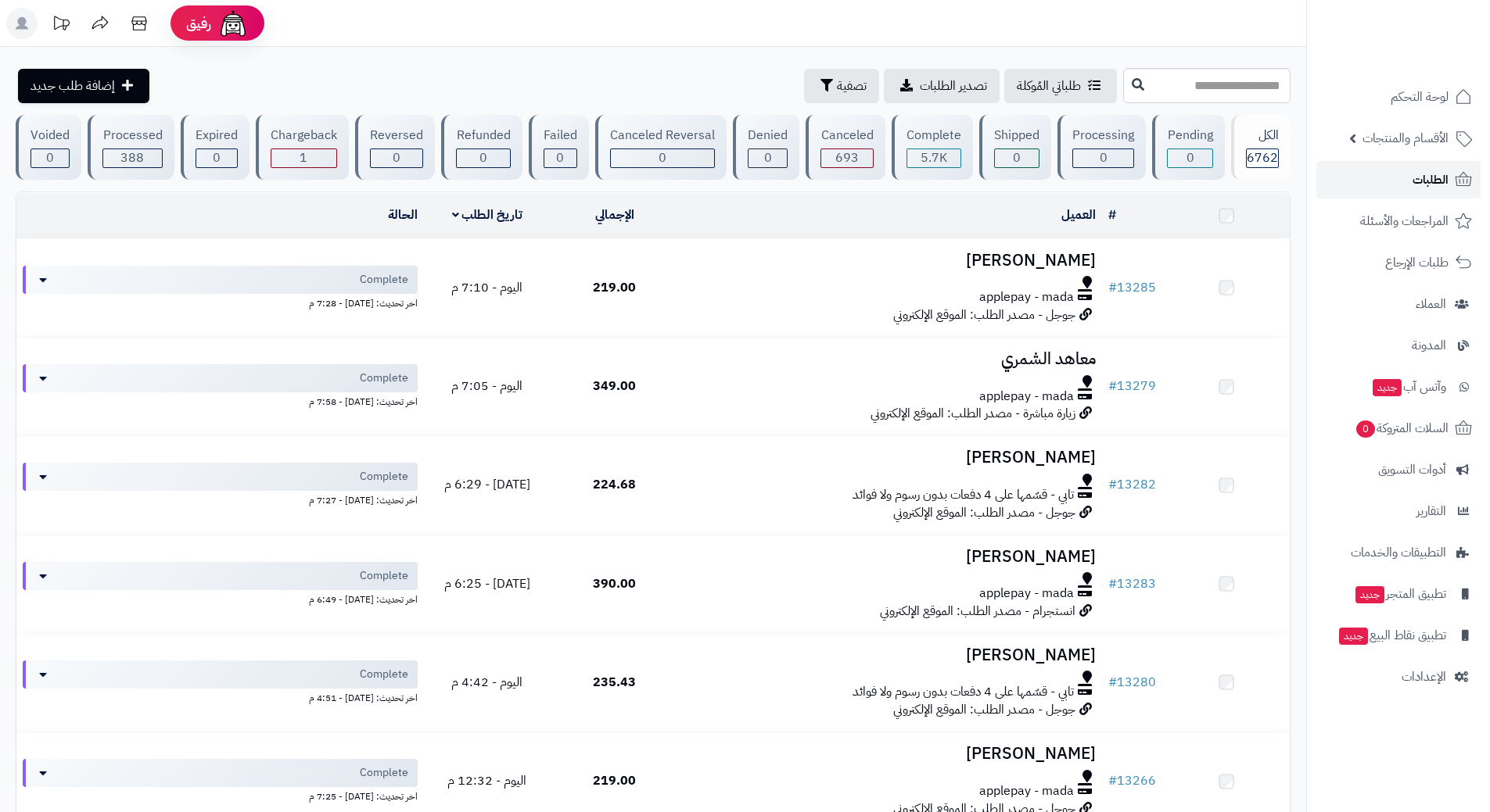
click at [1438, 196] on link "الطلبات" at bounding box center [1398, 180] width 164 height 38
click at [1366, 177] on link "الطلبات" at bounding box center [1398, 180] width 164 height 38
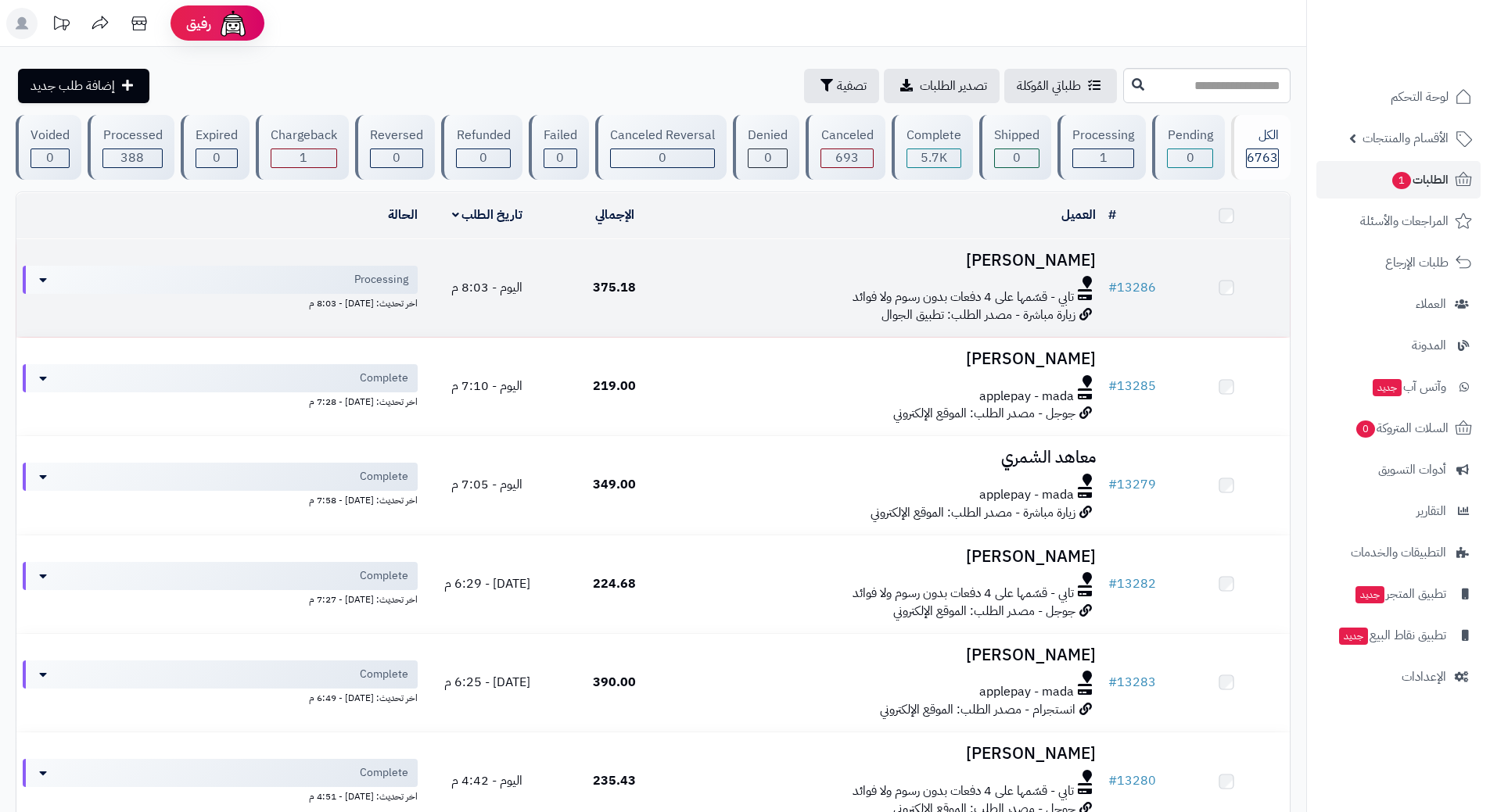
drag, startPoint x: 0, startPoint y: 0, endPoint x: 715, endPoint y: 253, distance: 758.4
click at [715, 253] on h3 "[PERSON_NAME]" at bounding box center [890, 261] width 412 height 18
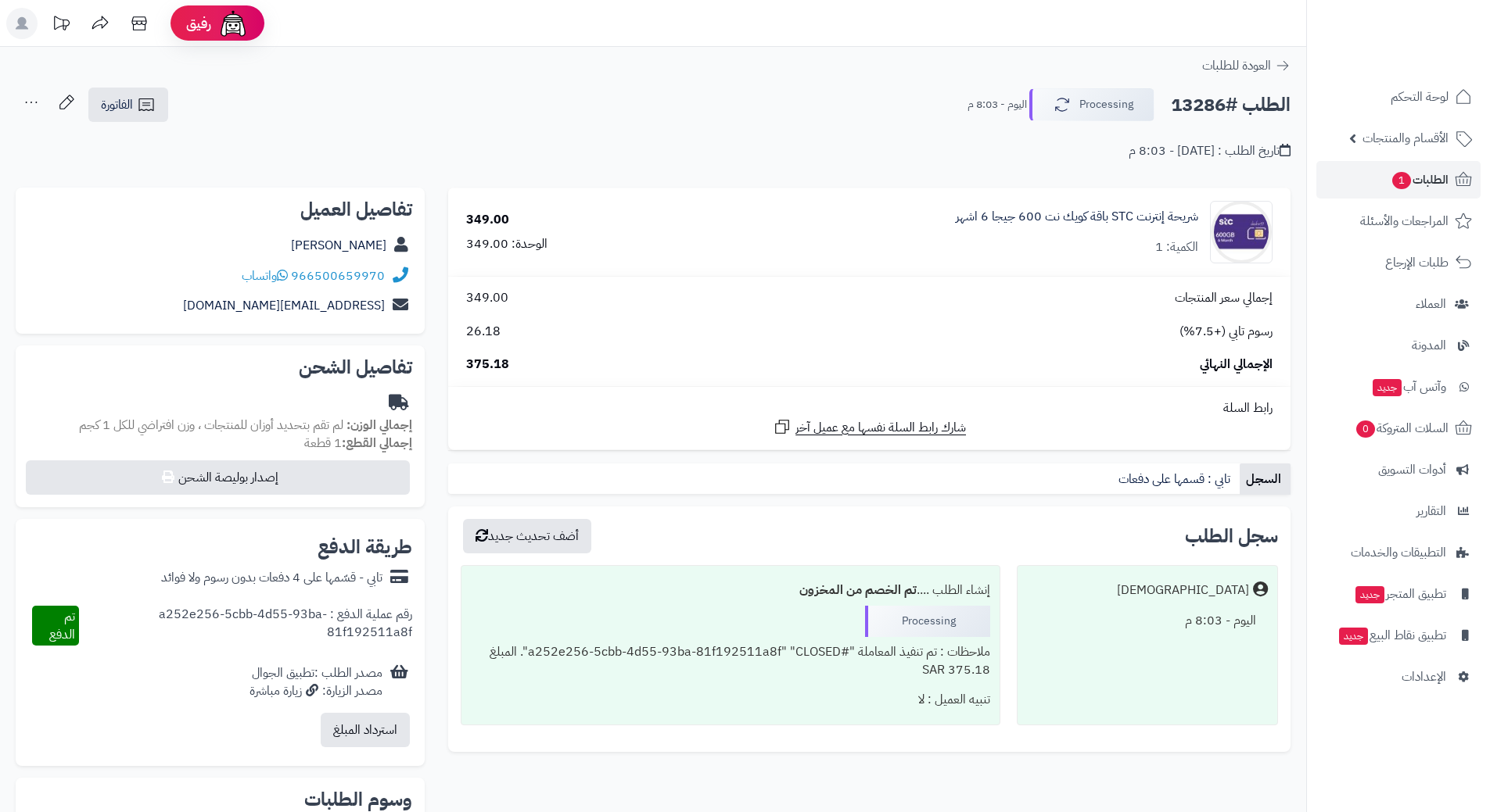
click at [1201, 110] on h2 "الطلب #13286" at bounding box center [1230, 105] width 120 height 32
click at [1201, 111] on h2 "الطلب #13286" at bounding box center [1230, 105] width 120 height 32
click at [1203, 112] on h2 "الطلب #13286" at bounding box center [1230, 105] width 120 height 32
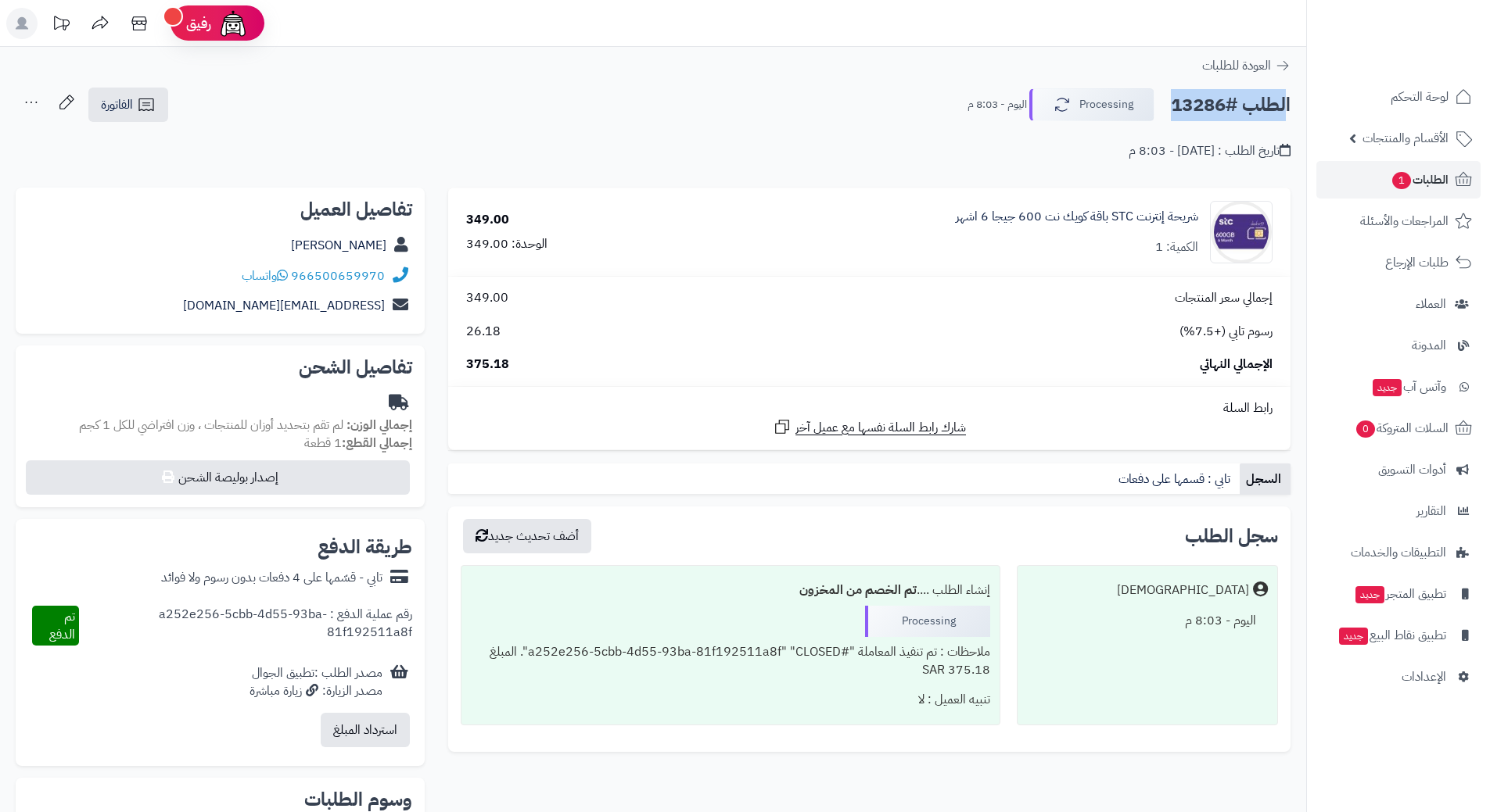
click at [1203, 112] on h2 "الطلب #13286" at bounding box center [1230, 105] width 120 height 32
copy div "الطلب #13286 Processing"
click at [283, 273] on icon at bounding box center [283, 275] width 11 height 13
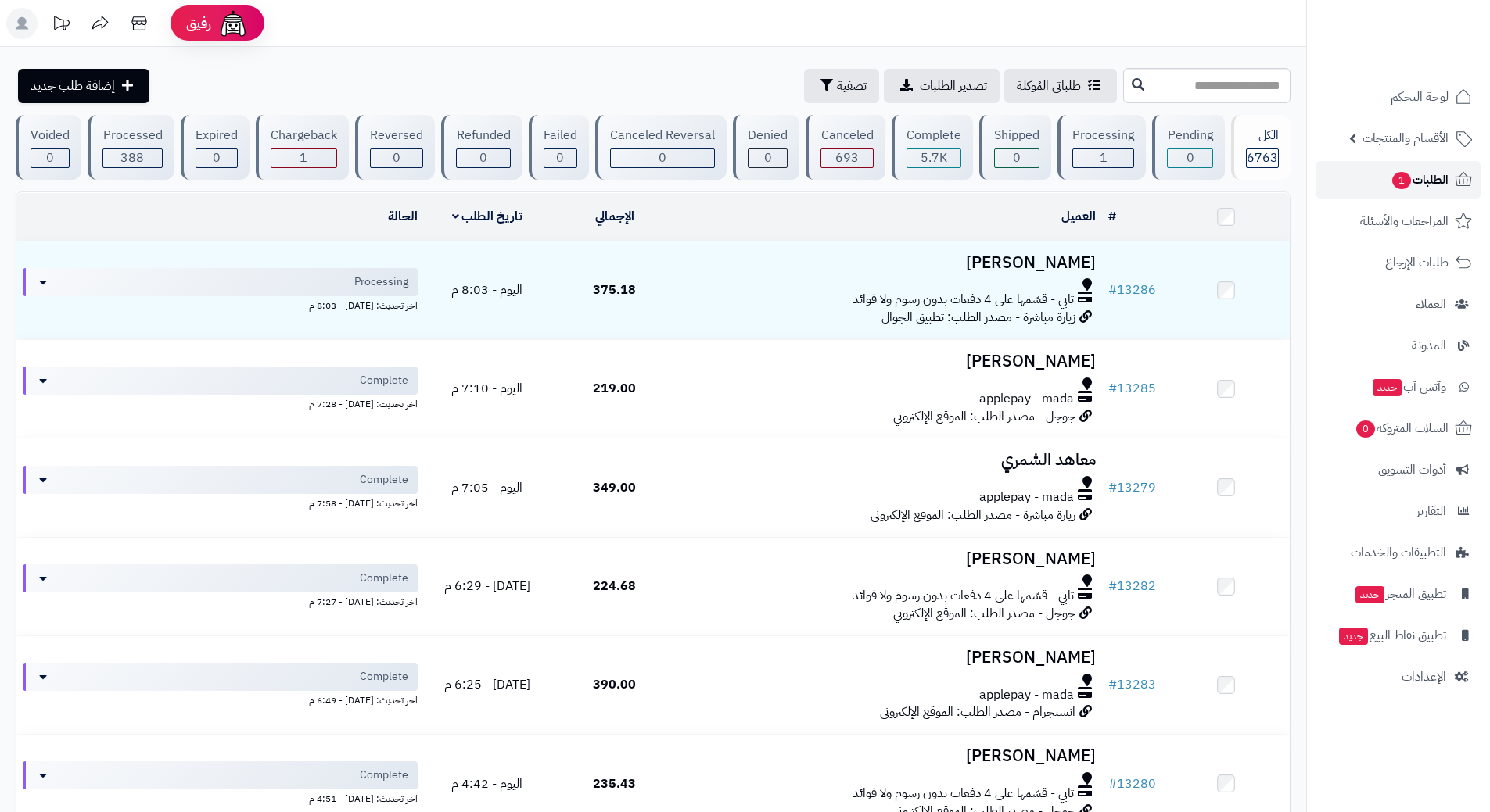
click at [1362, 177] on link "الطلبات 1" at bounding box center [1398, 180] width 164 height 38
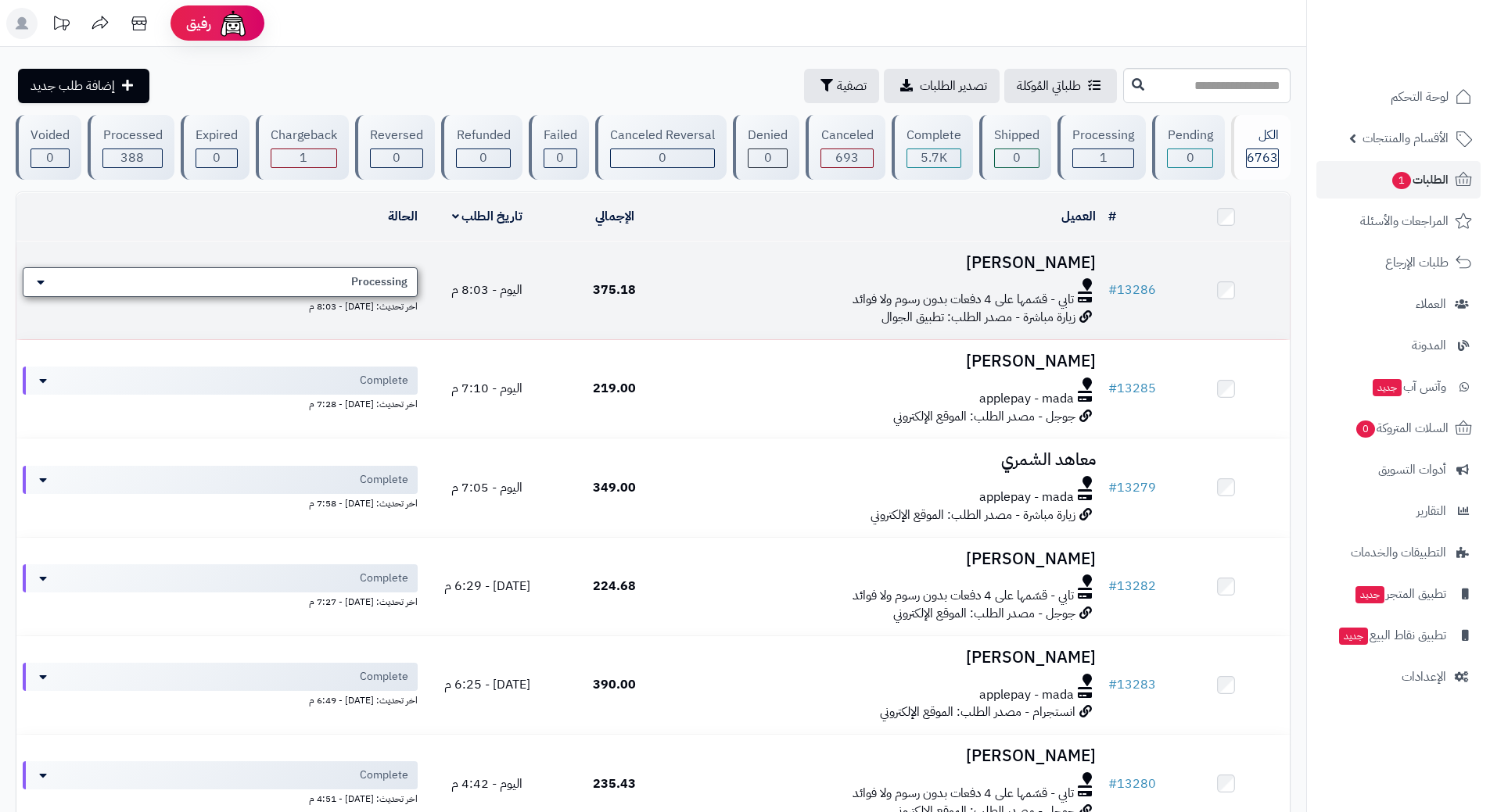
click at [220, 287] on div "Processing" at bounding box center [220, 282] width 395 height 29
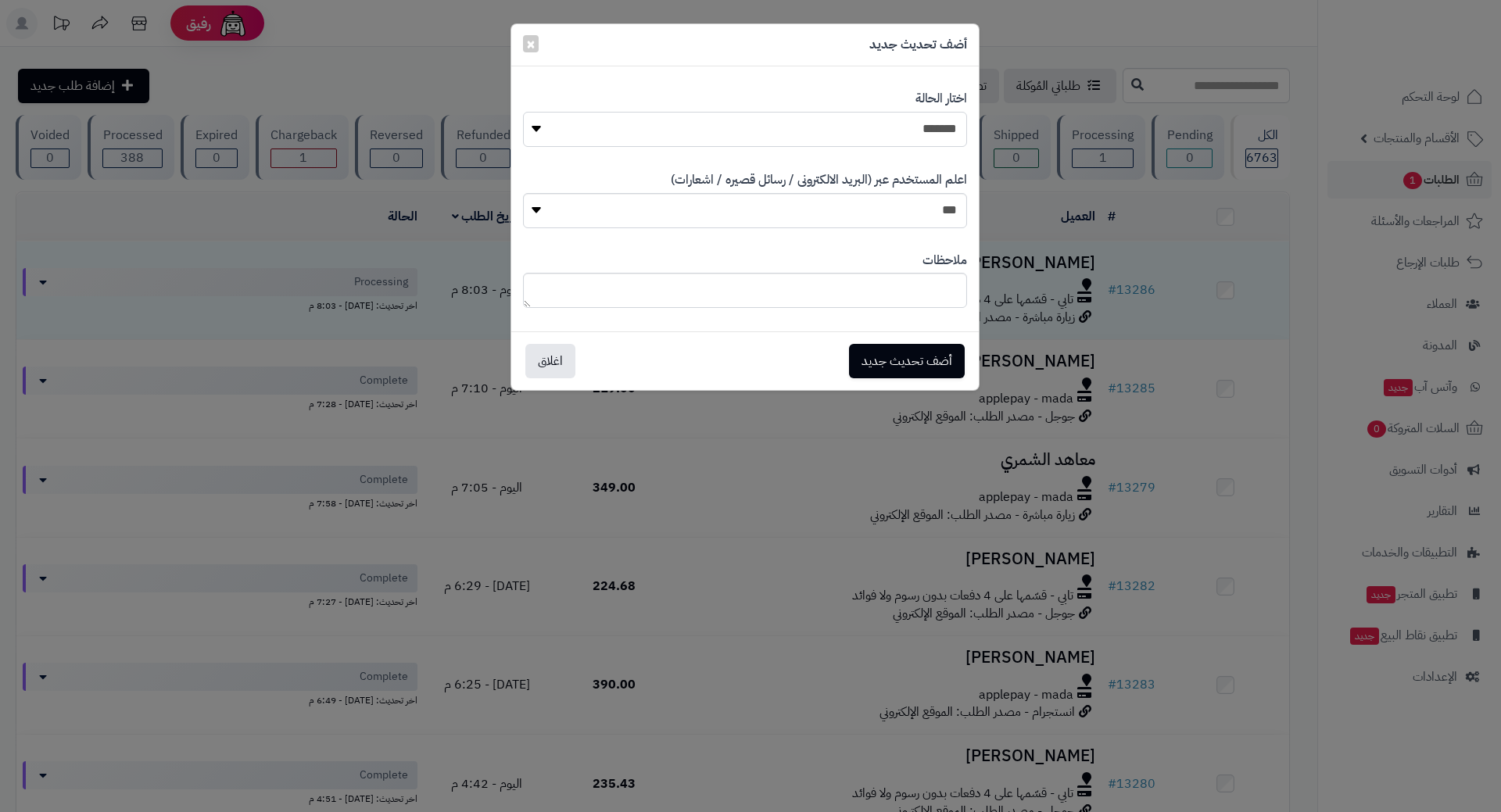
click at [937, 121] on select "**********" at bounding box center [745, 129] width 444 height 35
select select "*"
click at [523, 111] on select "**********" at bounding box center [745, 129] width 444 height 35
click at [908, 365] on button "أضف تحديث جديد" at bounding box center [907, 360] width 116 height 34
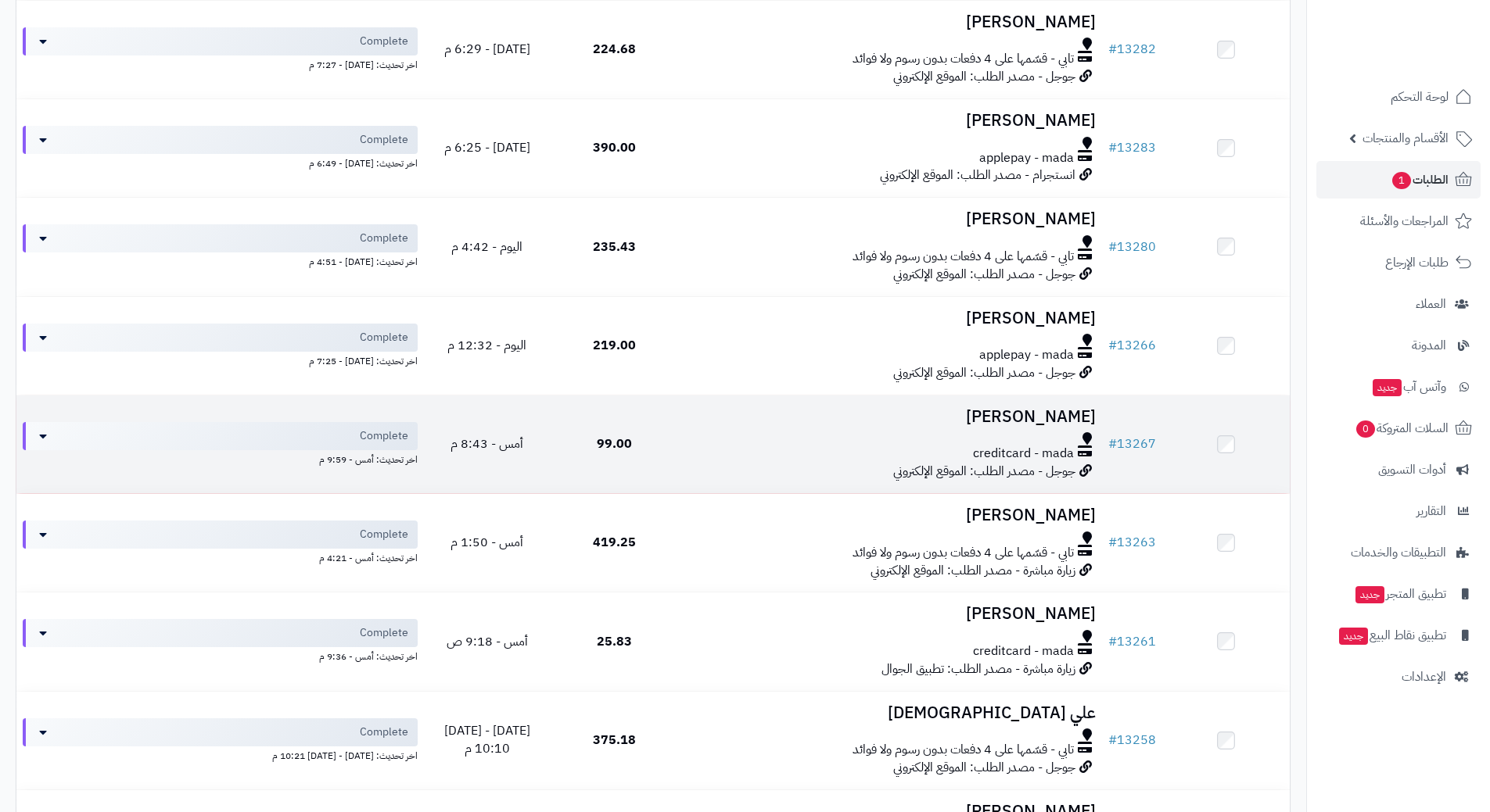
scroll to position [547, 0]
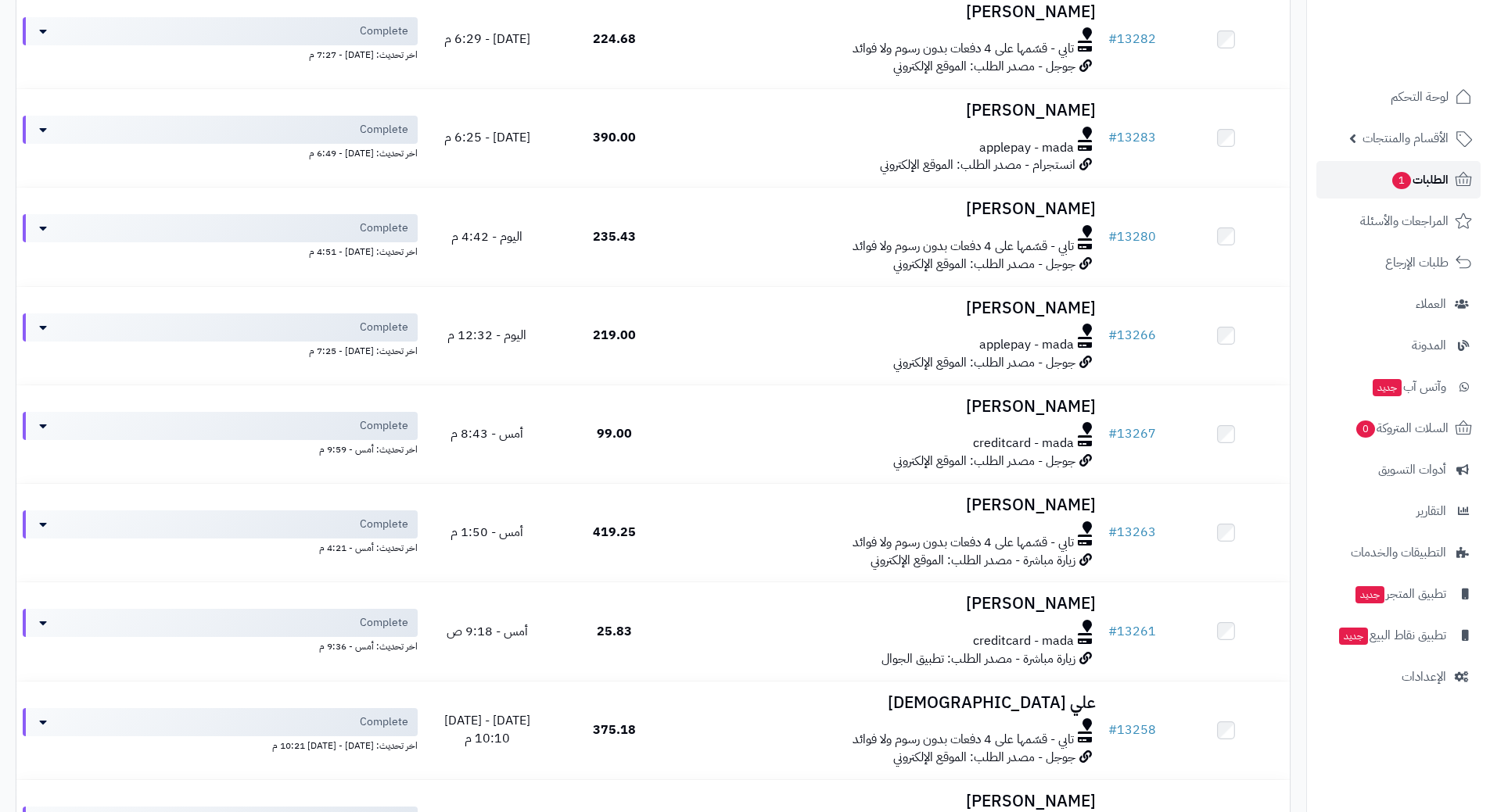
click at [1391, 178] on span "1" at bounding box center [1401, 180] width 18 height 17
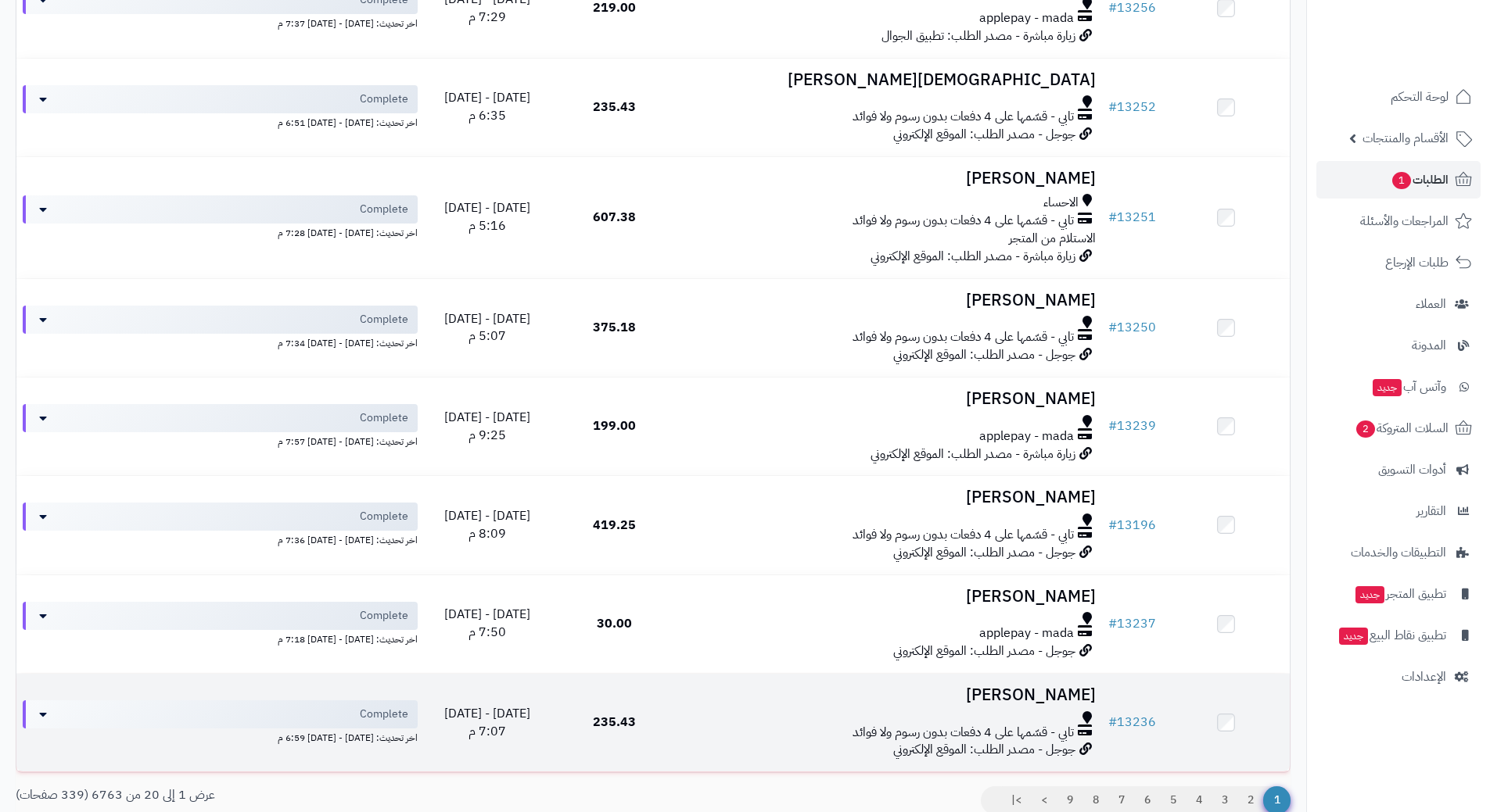
scroll to position [1595, 0]
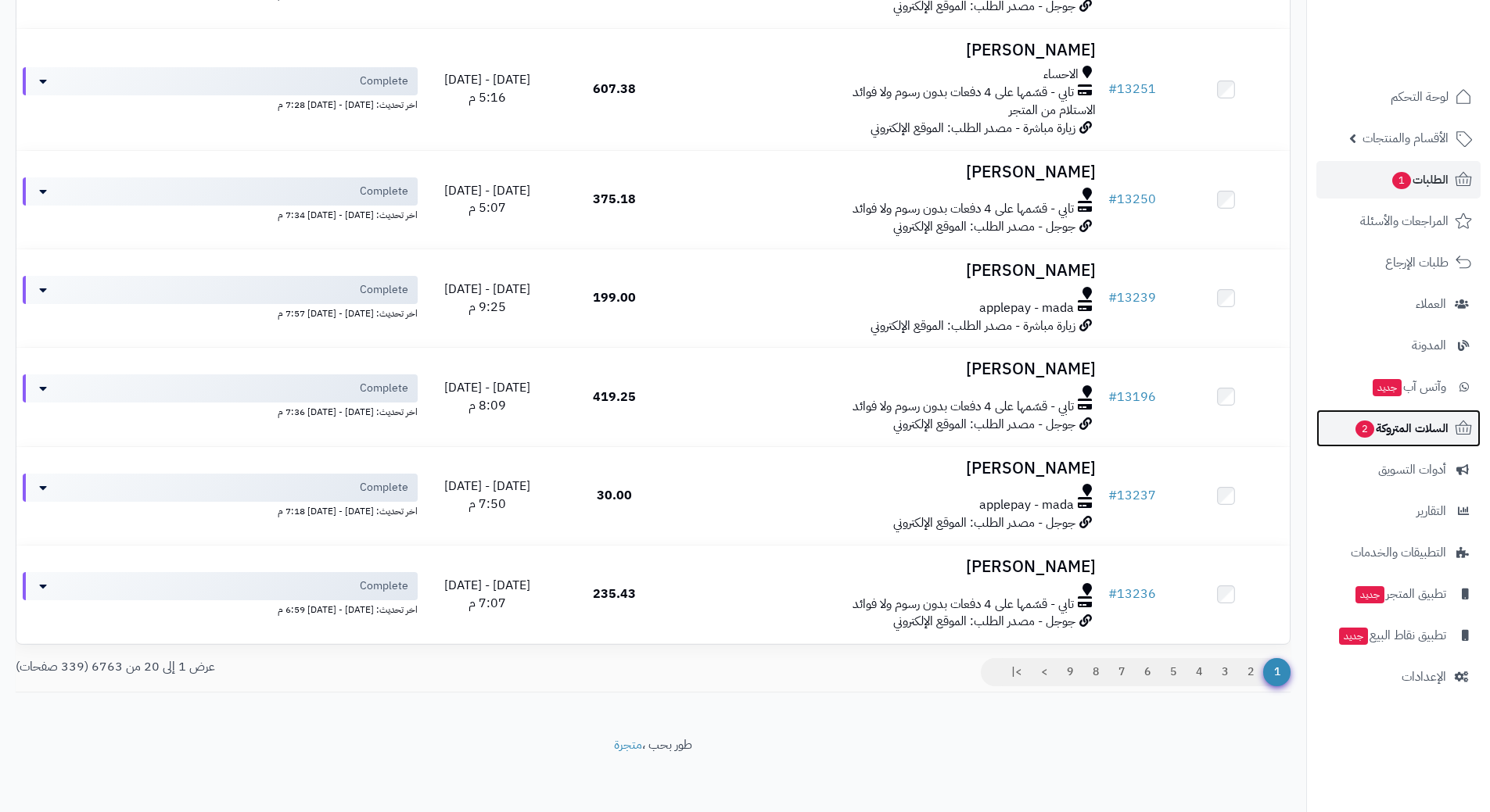
click at [1376, 430] on span "السلات المتروكة 2" at bounding box center [1401, 428] width 95 height 22
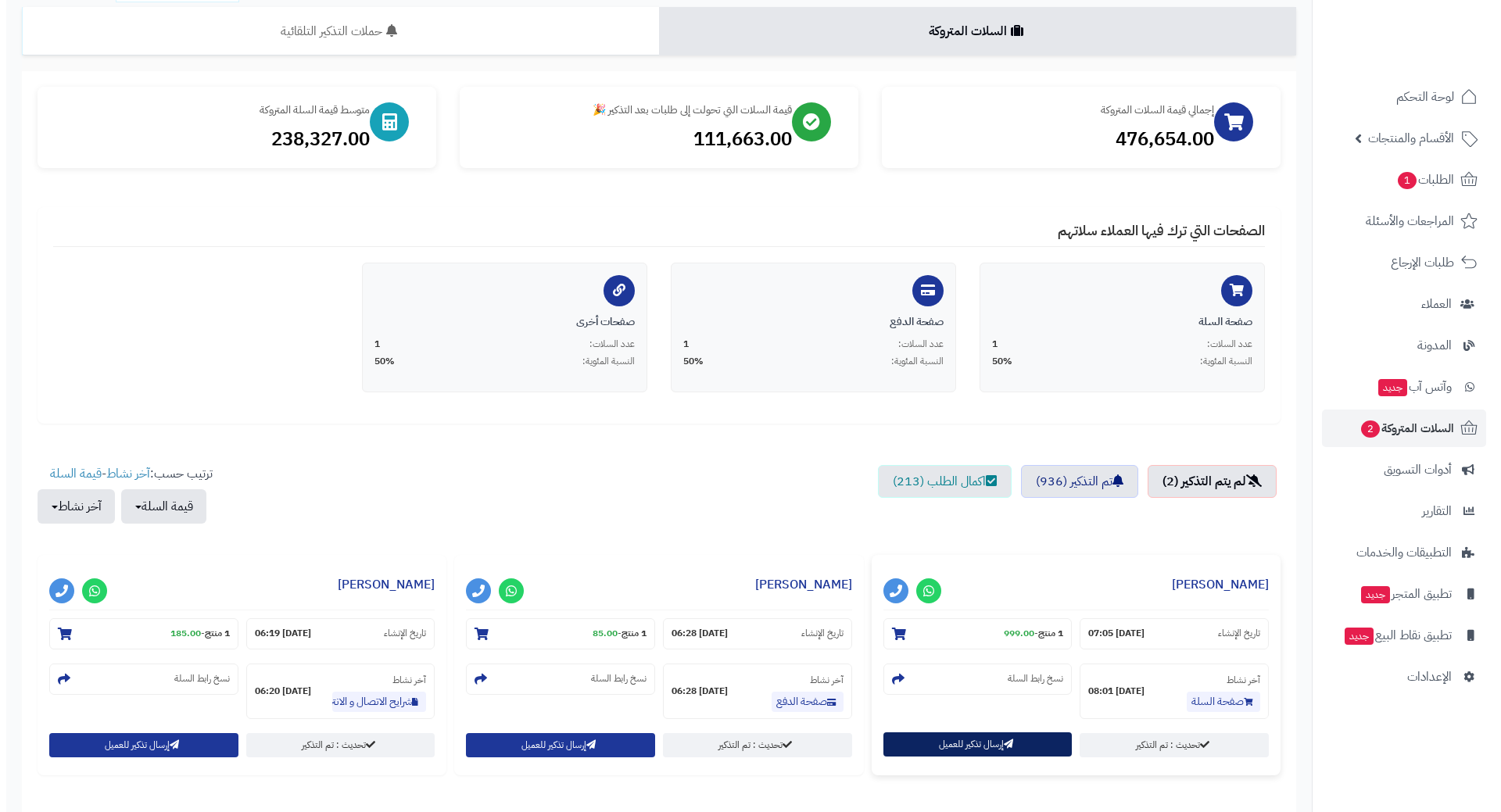
scroll to position [237, 0]
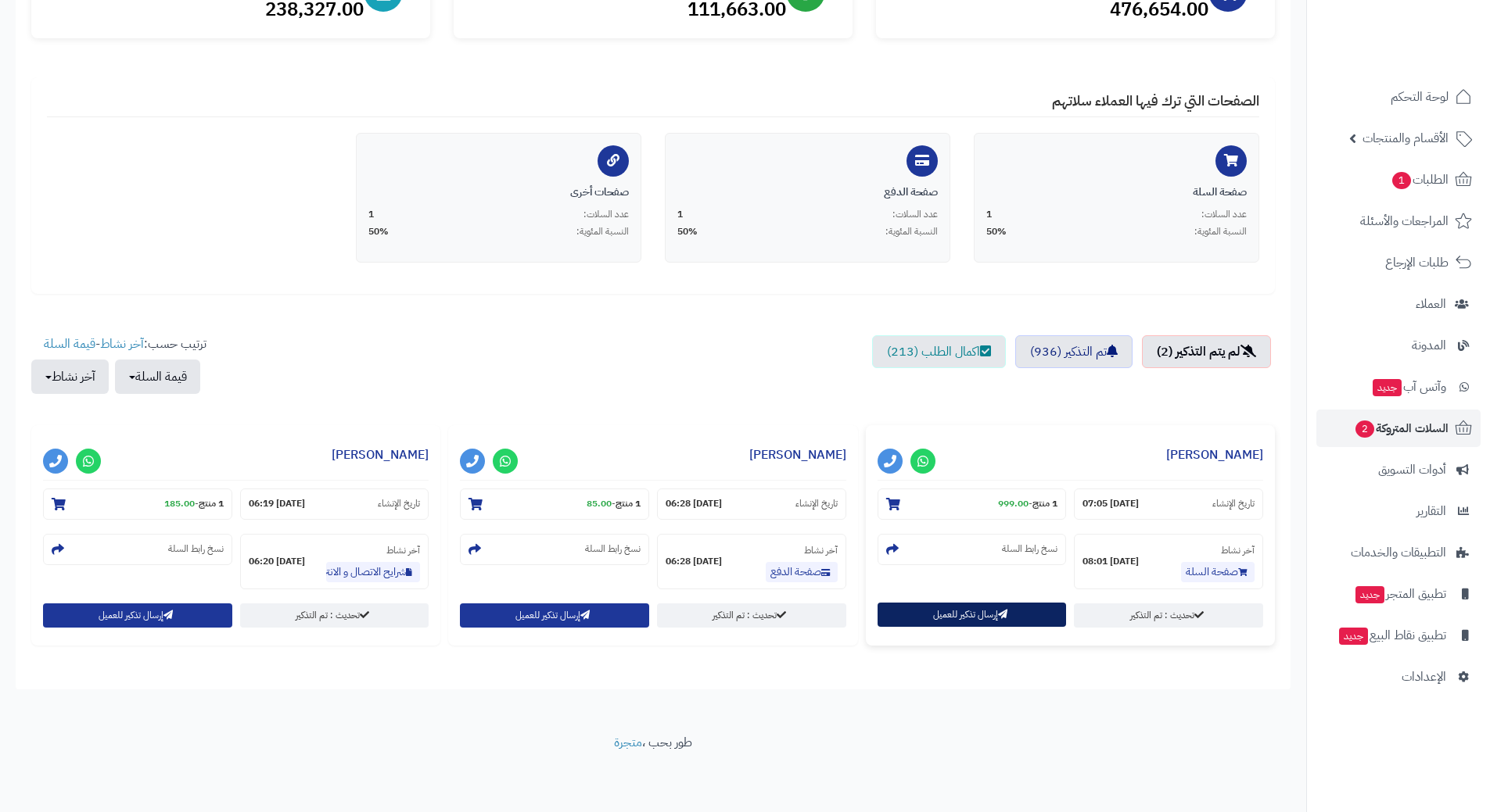
click at [1003, 603] on button "إرسال تذكير للعميل" at bounding box center [972, 615] width 189 height 24
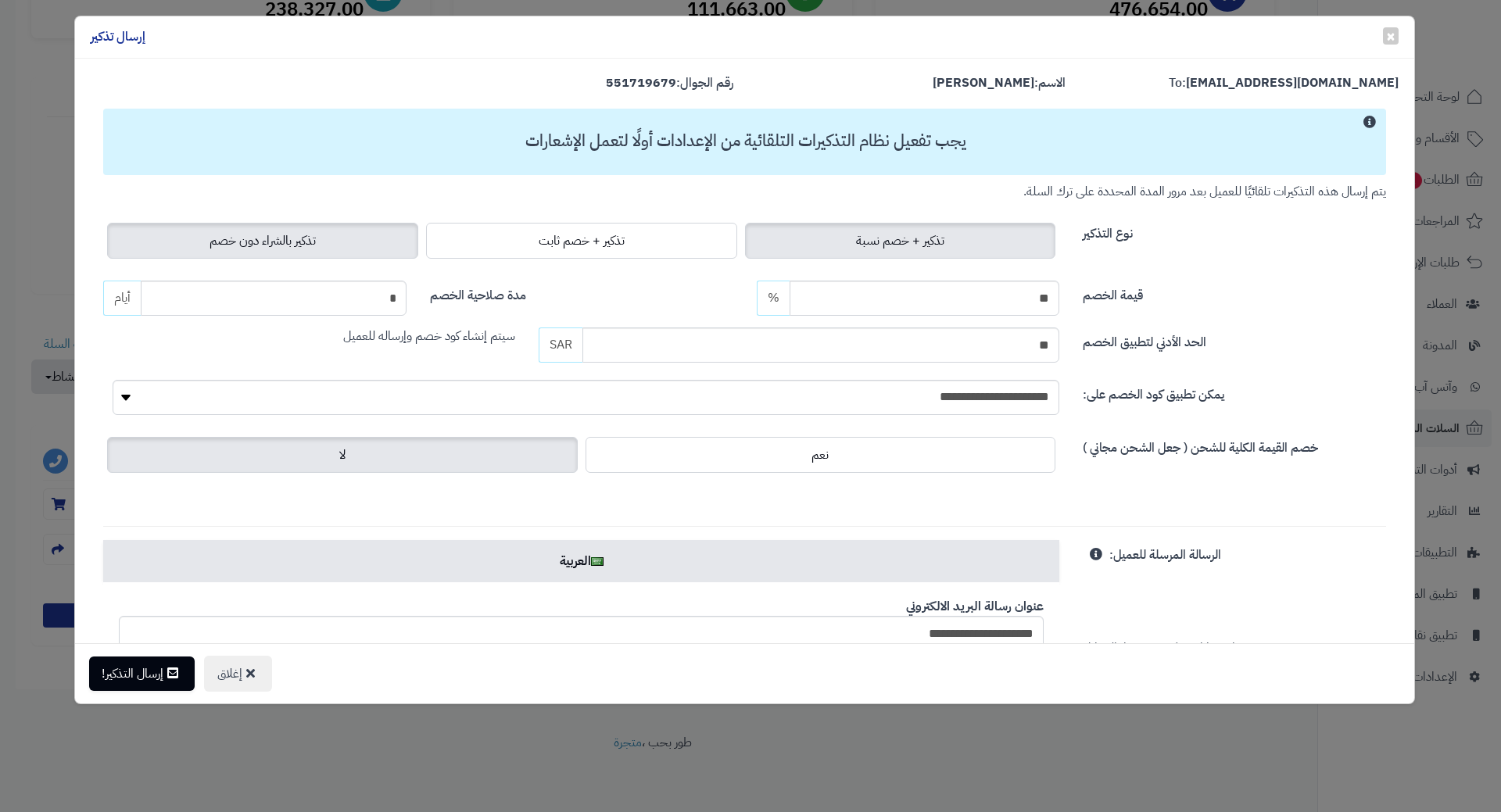
click at [257, 237] on span "تذكير بالشراء دون خصم" at bounding box center [262, 240] width 106 height 18
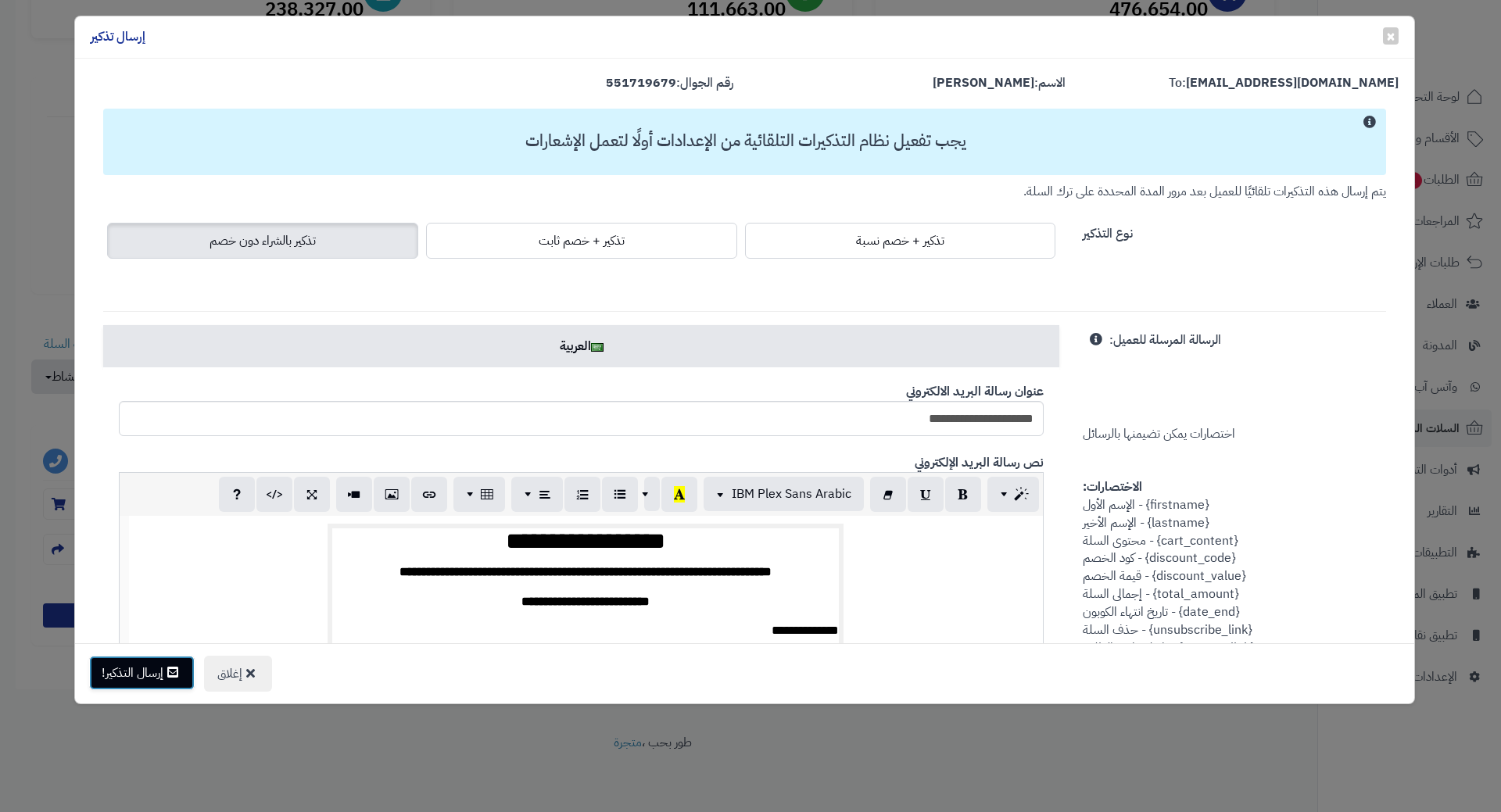
click at [160, 677] on button "إرسال التذكير!" at bounding box center [142, 672] width 106 height 34
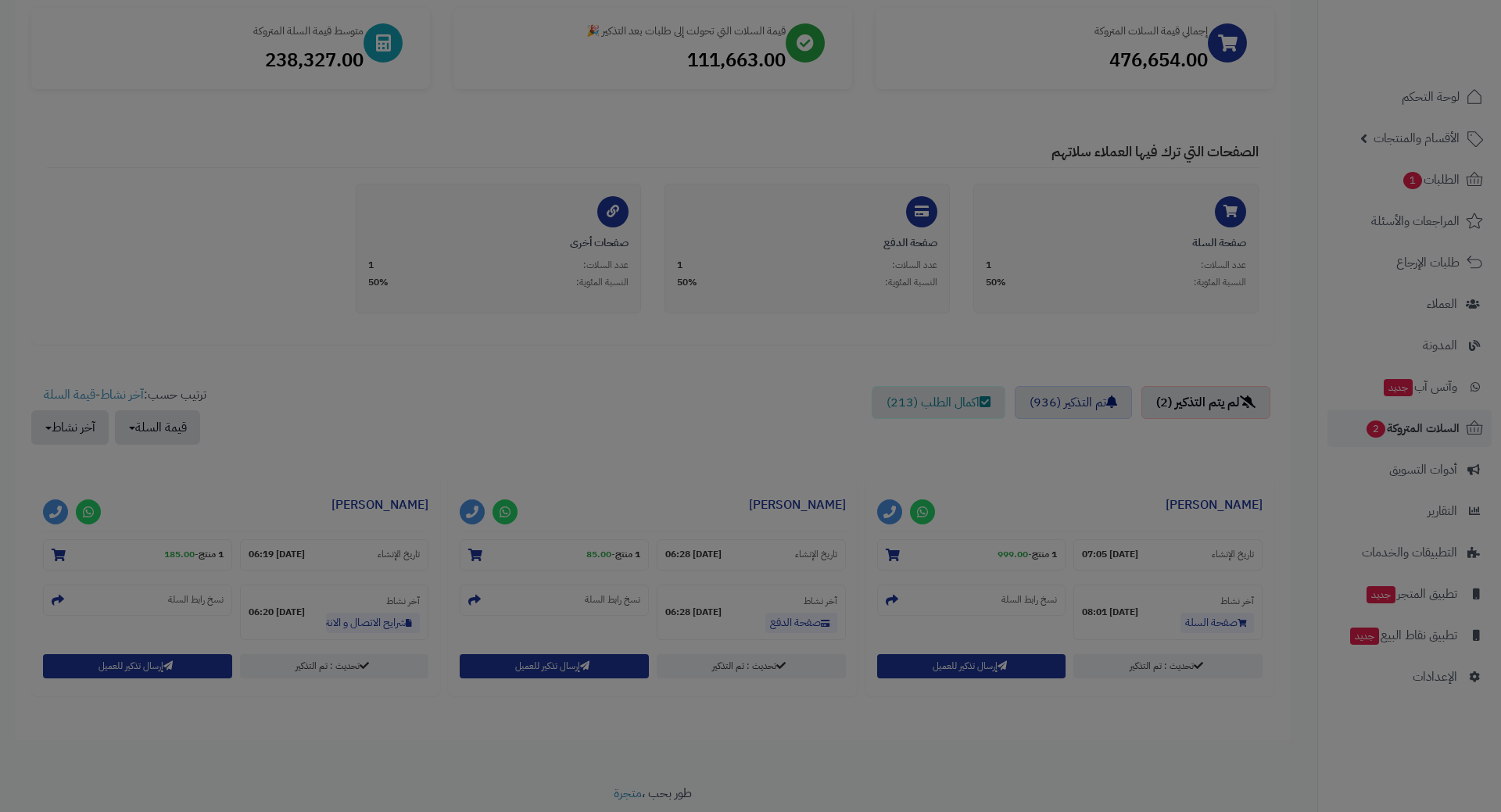
scroll to position [287, 0]
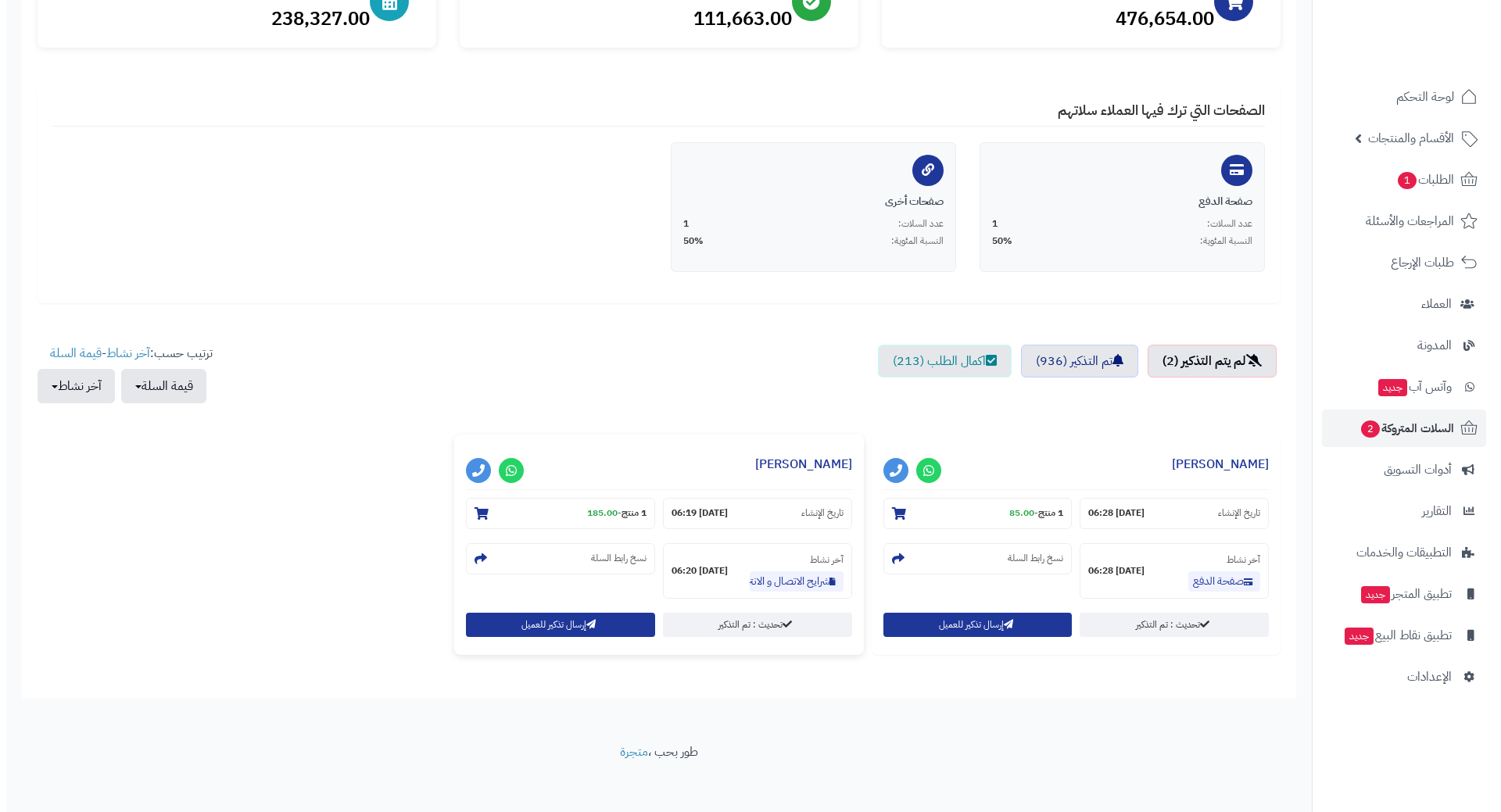
scroll to position [237, 0]
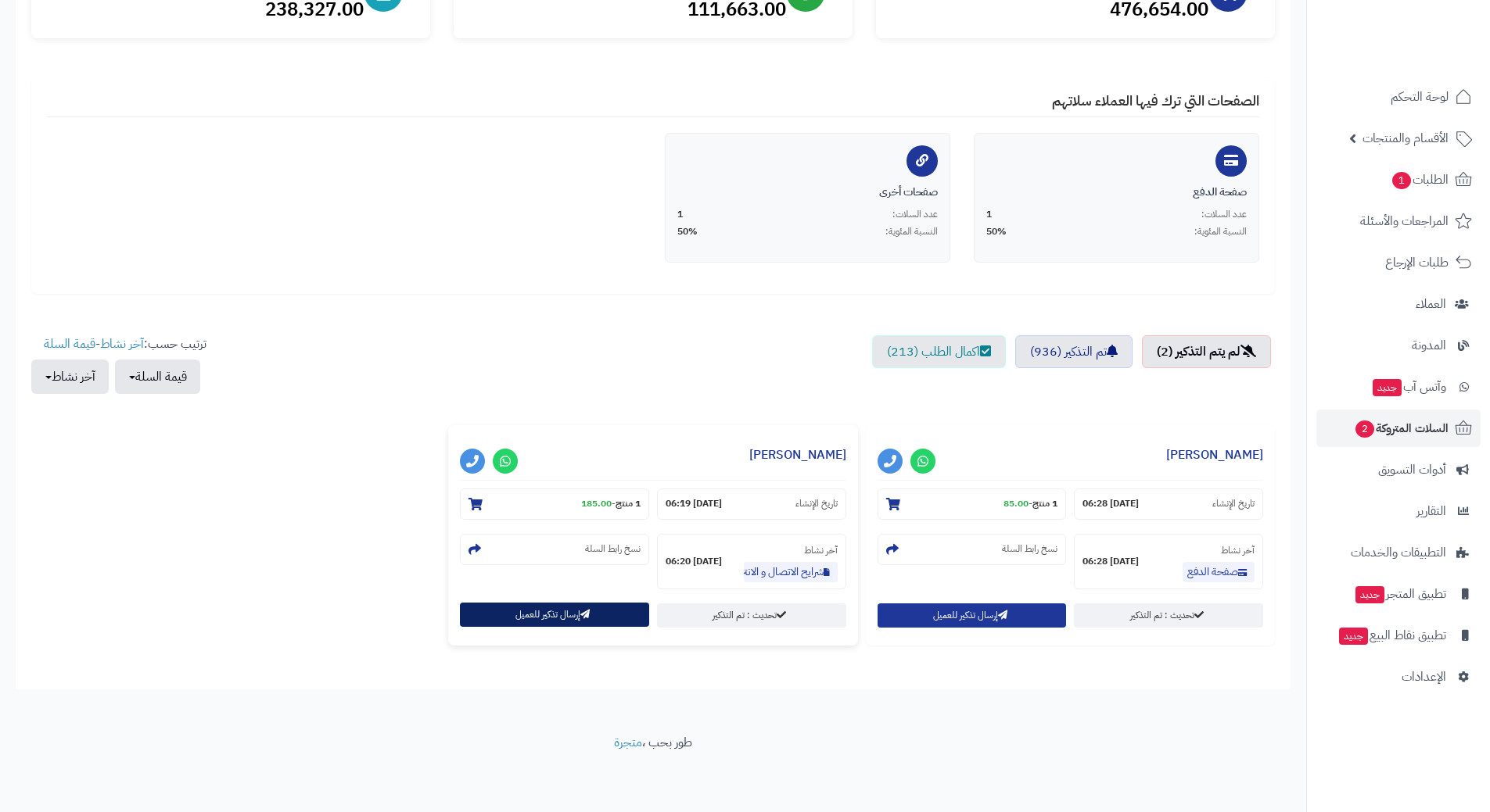
click at [543, 616] on button "إرسال تذكير للعميل" at bounding box center [553, 615] width 189 height 24
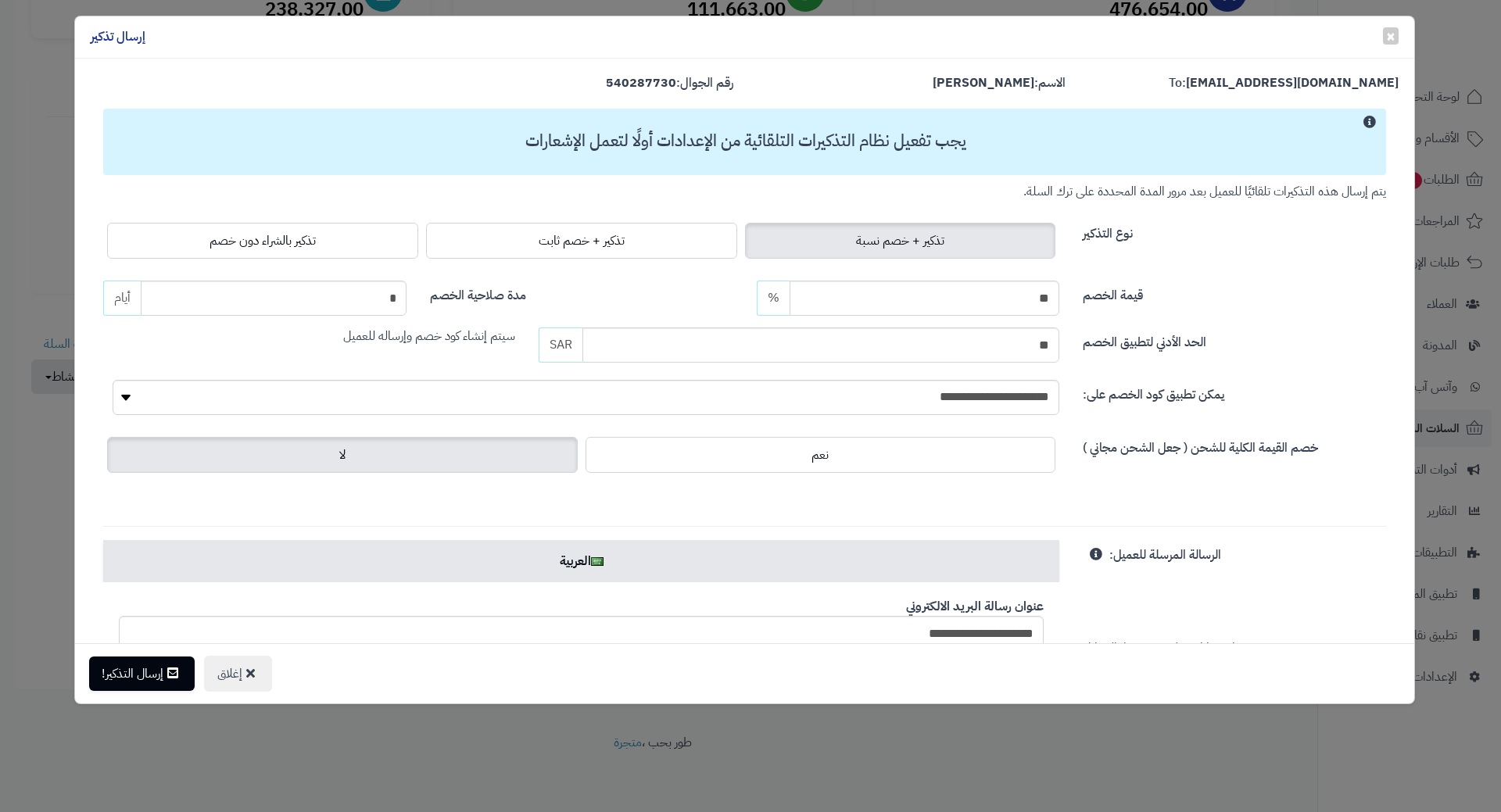
drag, startPoint x: 332, startPoint y: 246, endPoint x: 331, endPoint y: 267, distance: 21.0
click at [332, 246] on label "تذكير بالشراء دون خصم" at bounding box center [262, 240] width 311 height 36
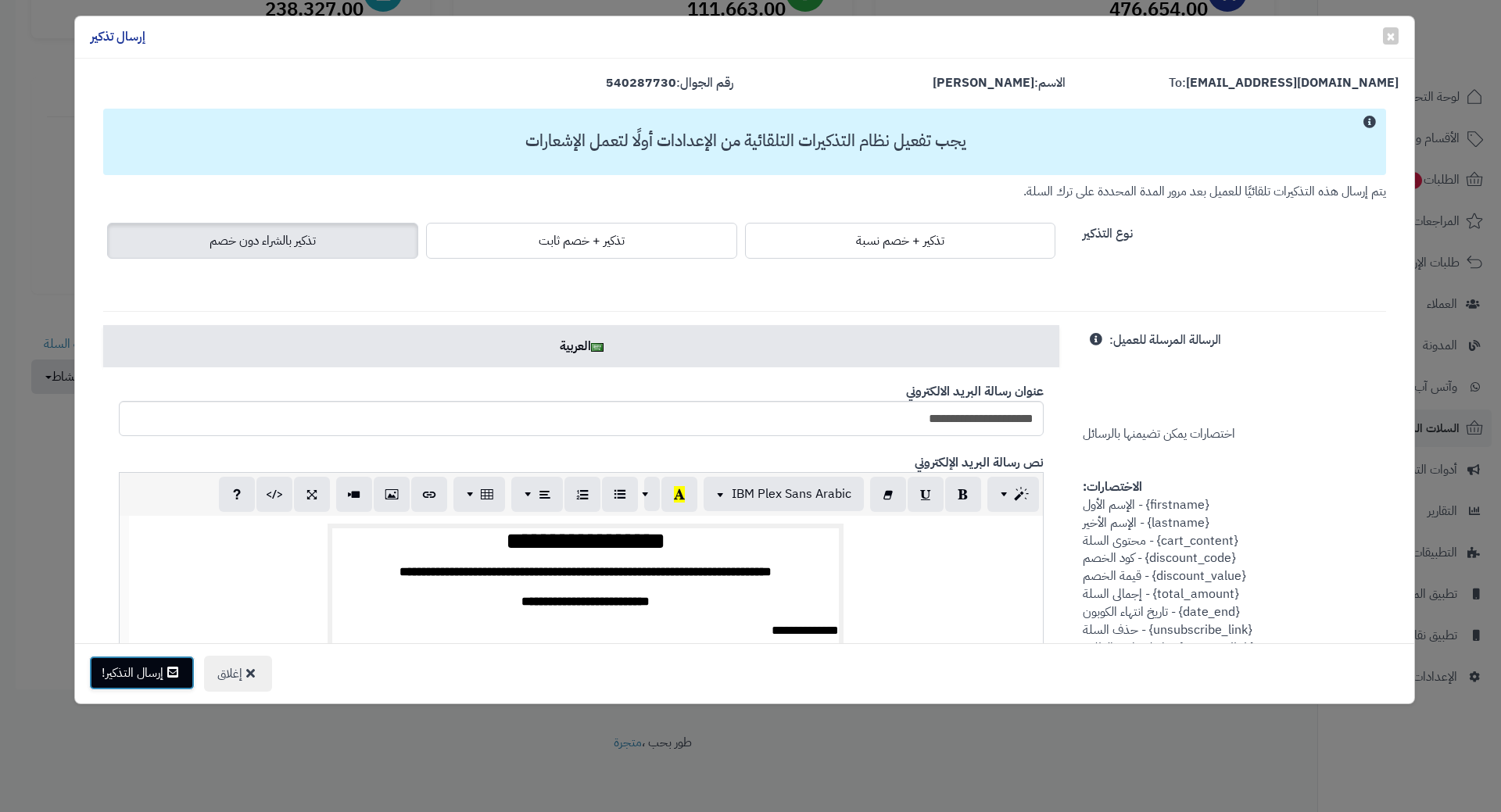
click at [111, 671] on button "إرسال التذكير!" at bounding box center [142, 672] width 106 height 34
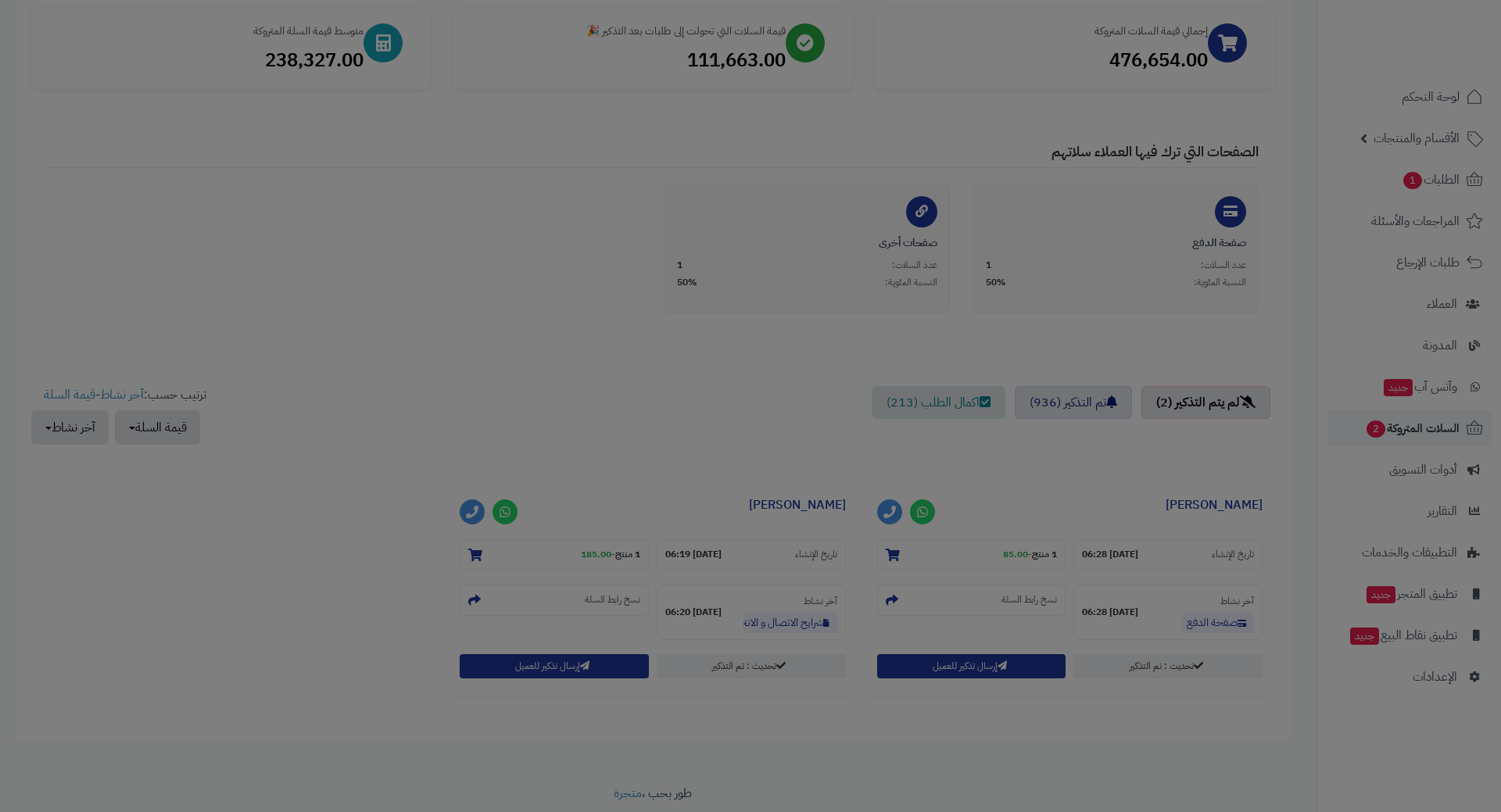
scroll to position [287, 0]
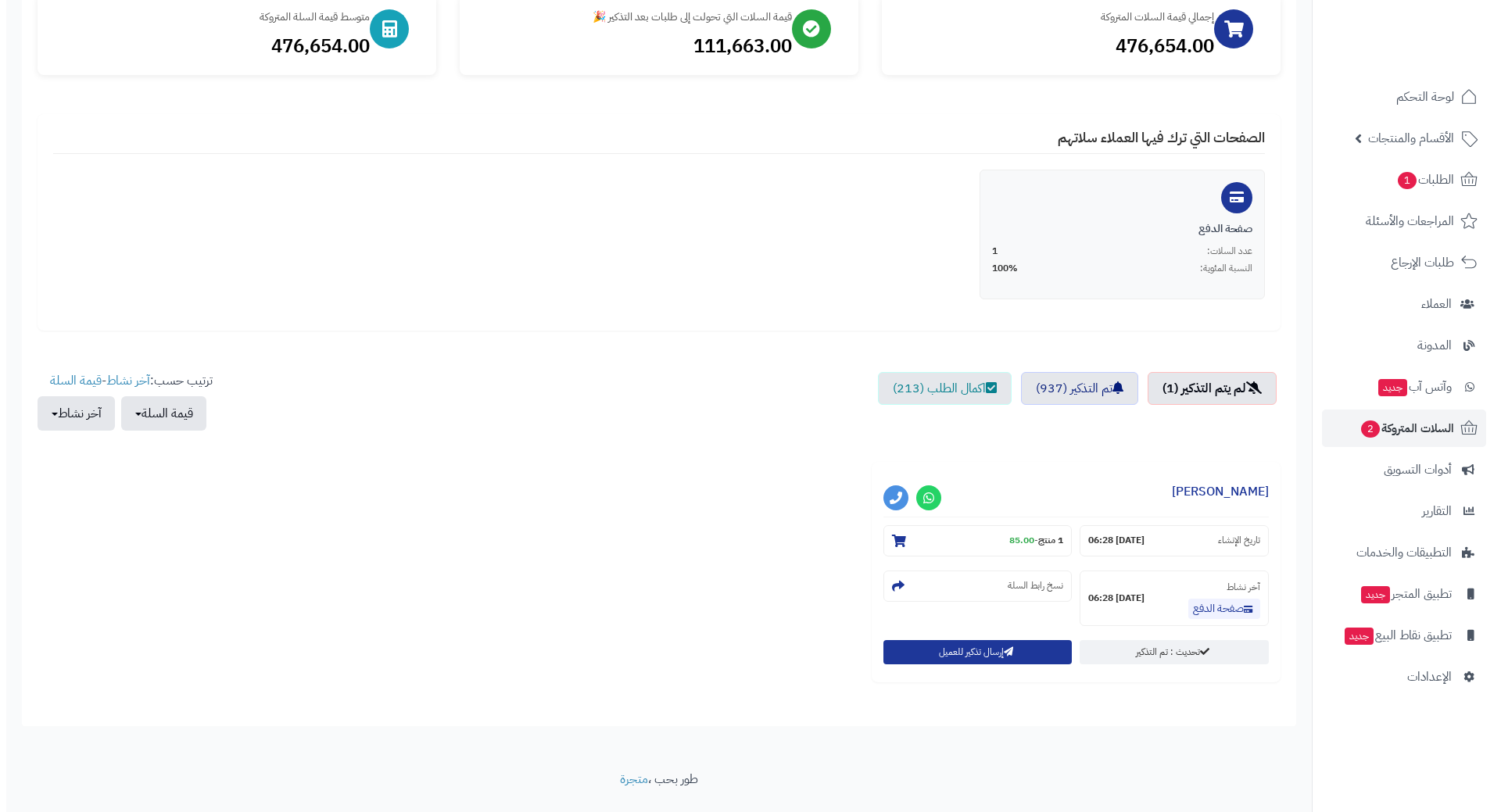
scroll to position [237, 0]
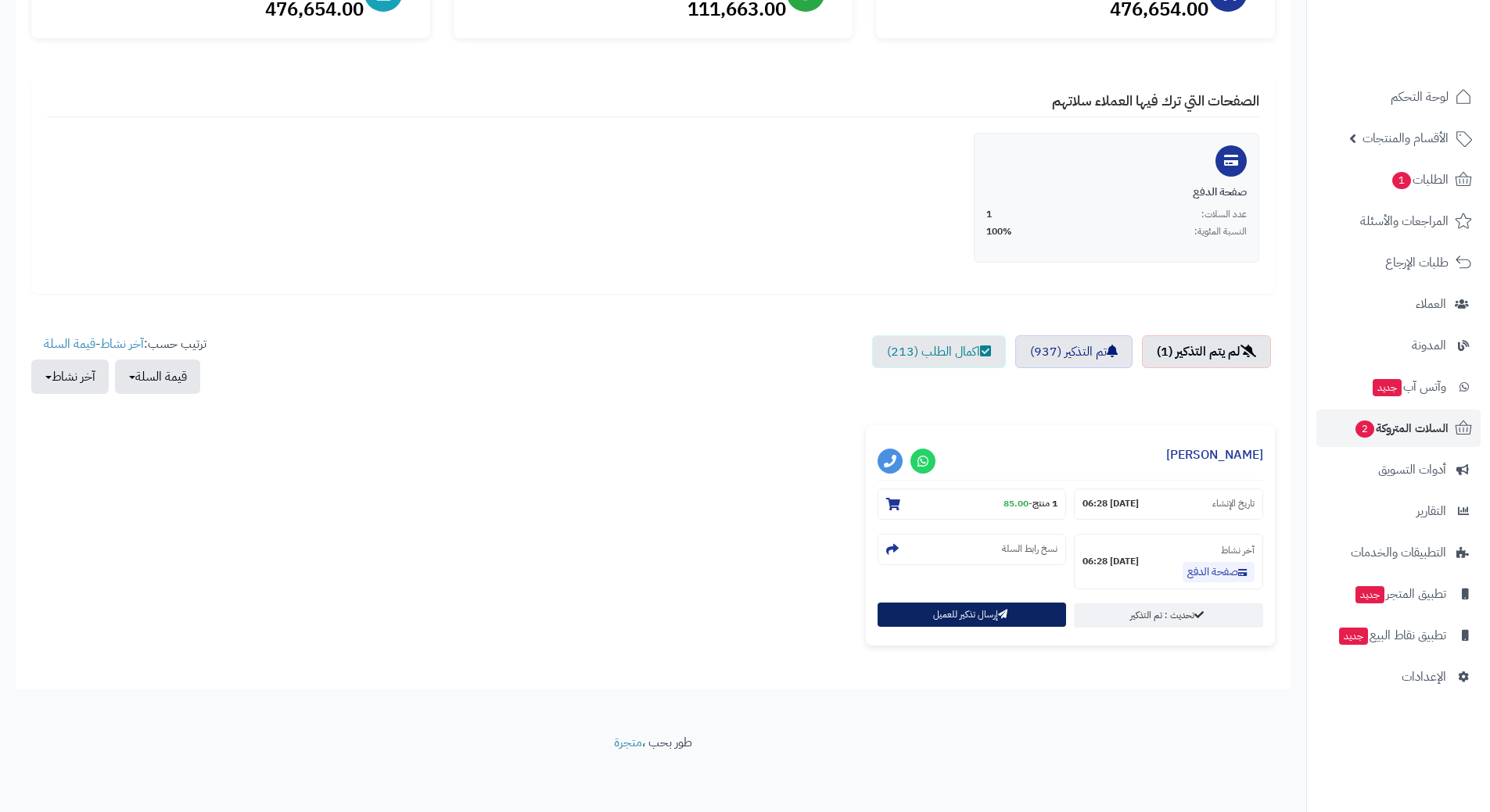
click at [983, 627] on div "إرسال تذكير للعميل" at bounding box center [972, 616] width 189 height 24
click at [982, 614] on button "إرسال تذكير للعميل" at bounding box center [972, 615] width 189 height 24
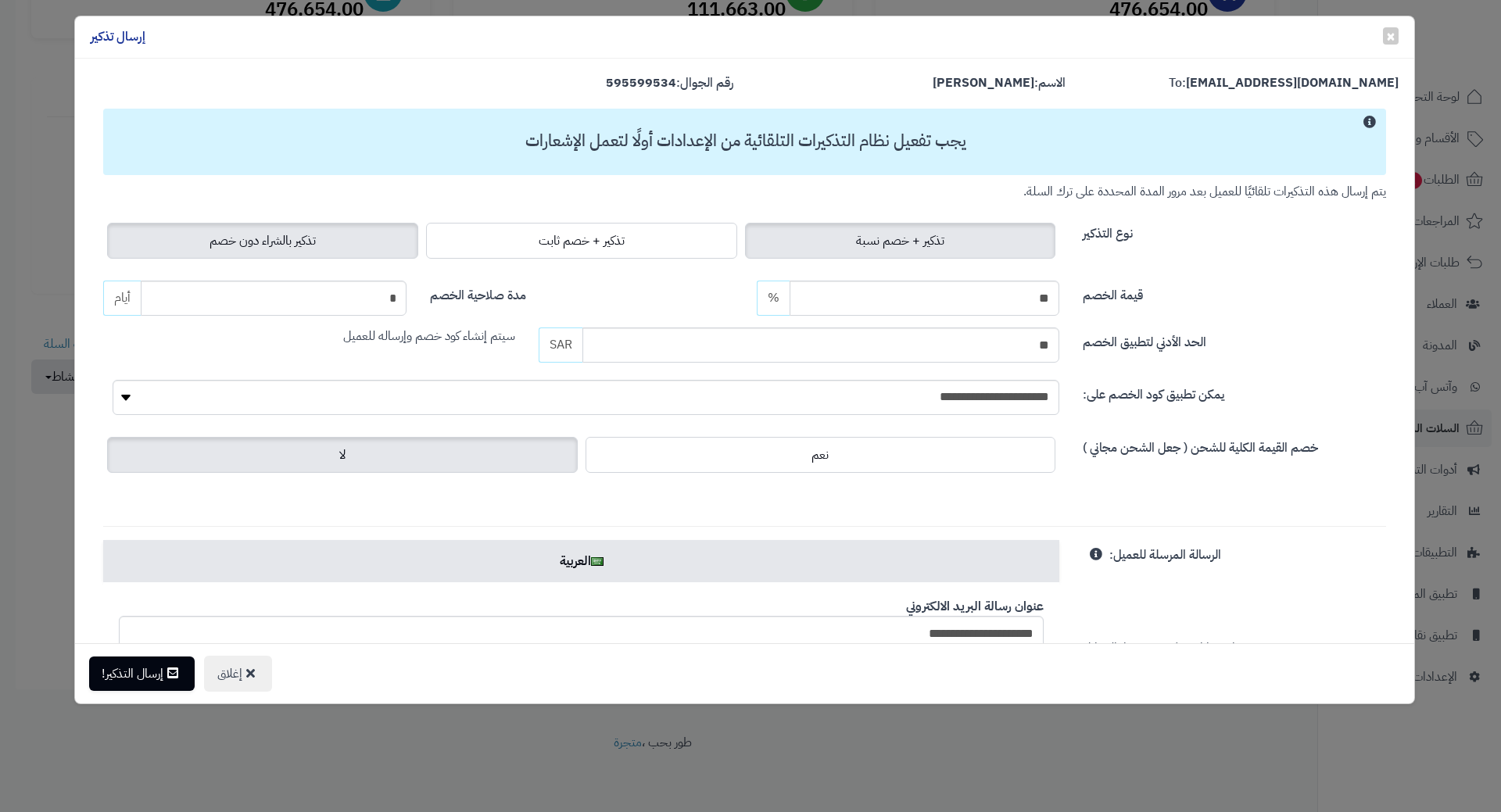
click at [183, 230] on label "تذكير بالشراء دون خصم" at bounding box center [262, 240] width 311 height 36
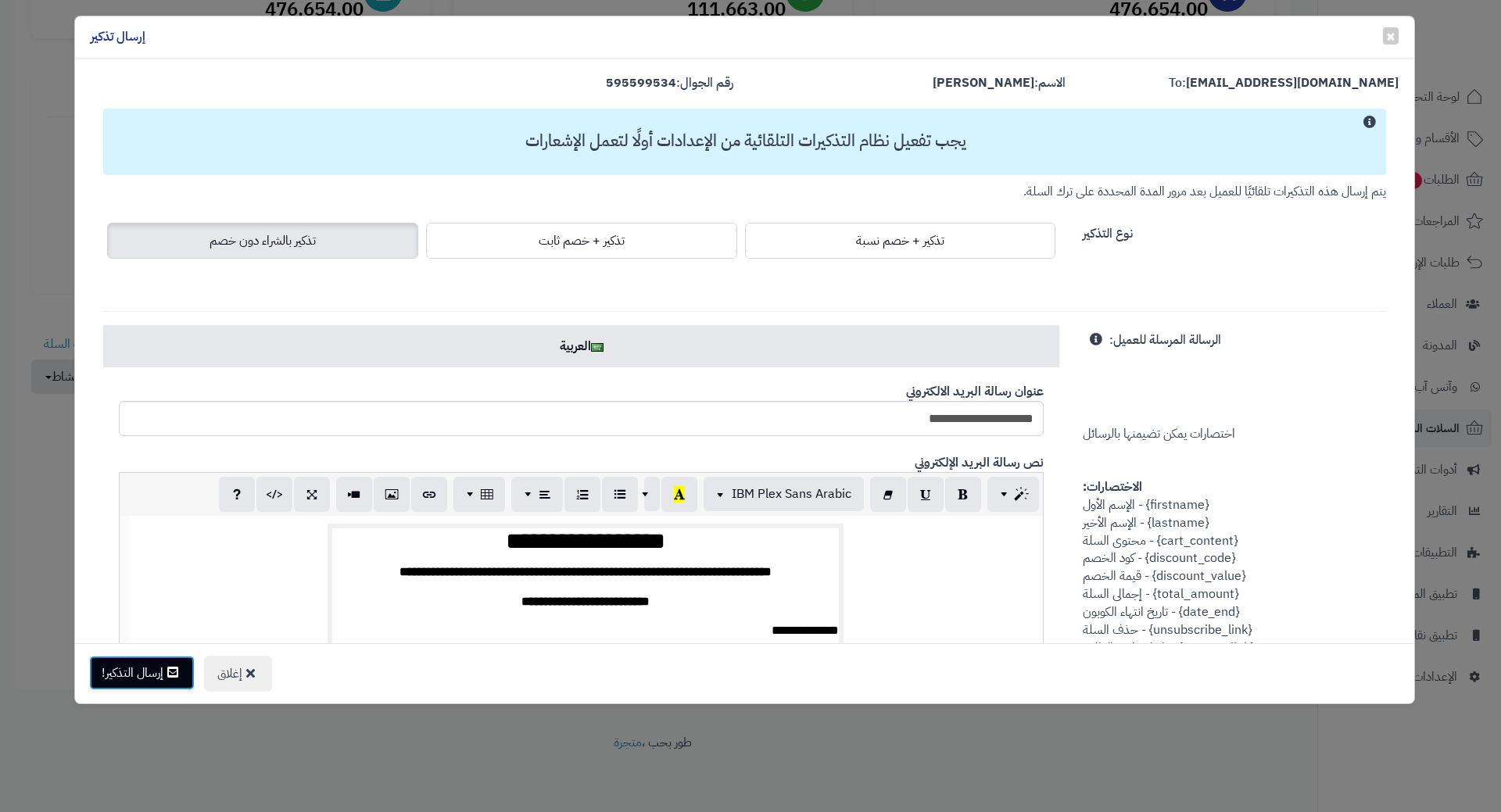
click at [150, 675] on button "إرسال التذكير!" at bounding box center [142, 672] width 106 height 34
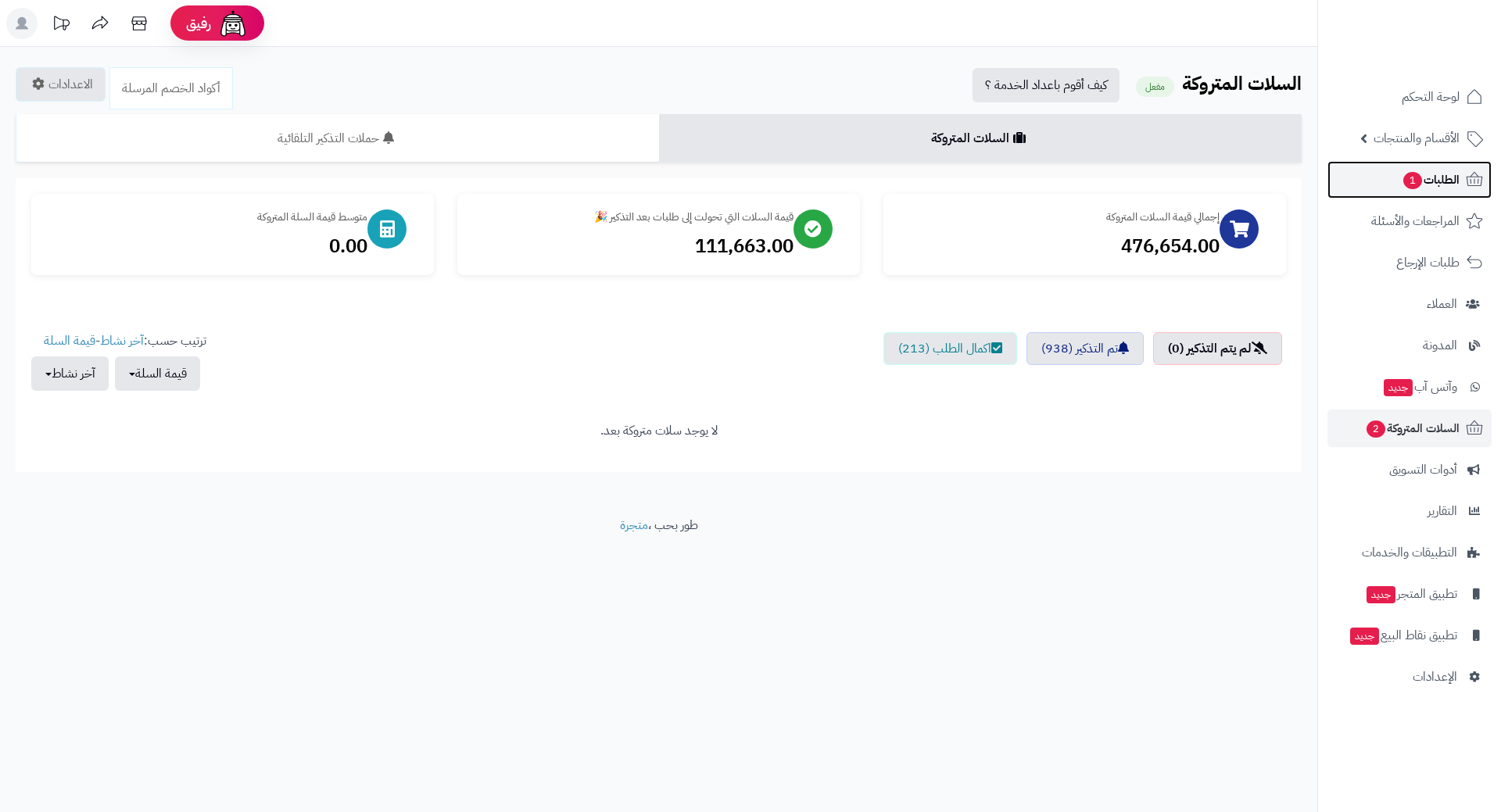
click at [1364, 174] on link "الطلبات 1" at bounding box center [1410, 180] width 164 height 38
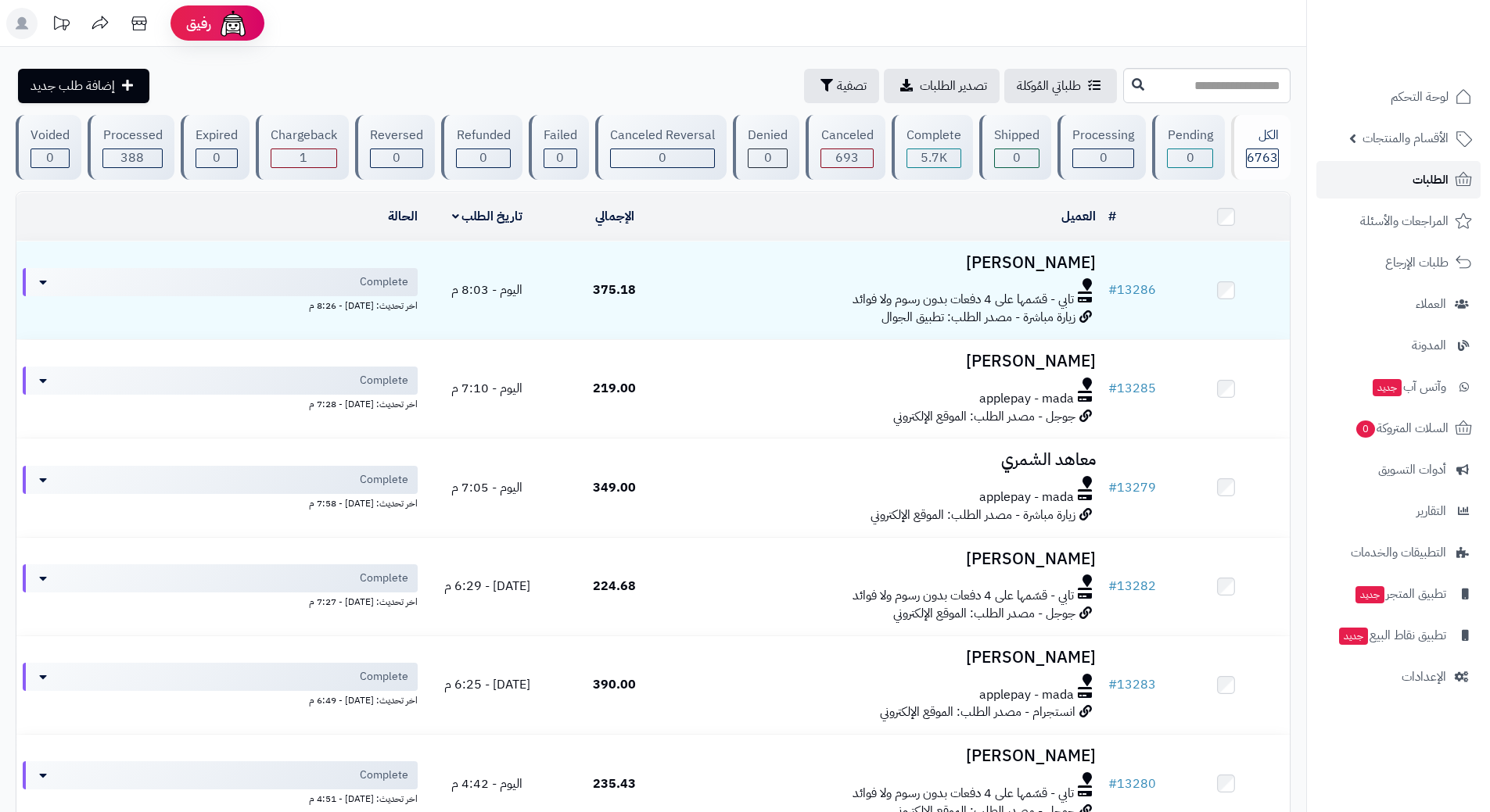
click at [1358, 174] on link "الطلبات" at bounding box center [1398, 180] width 164 height 38
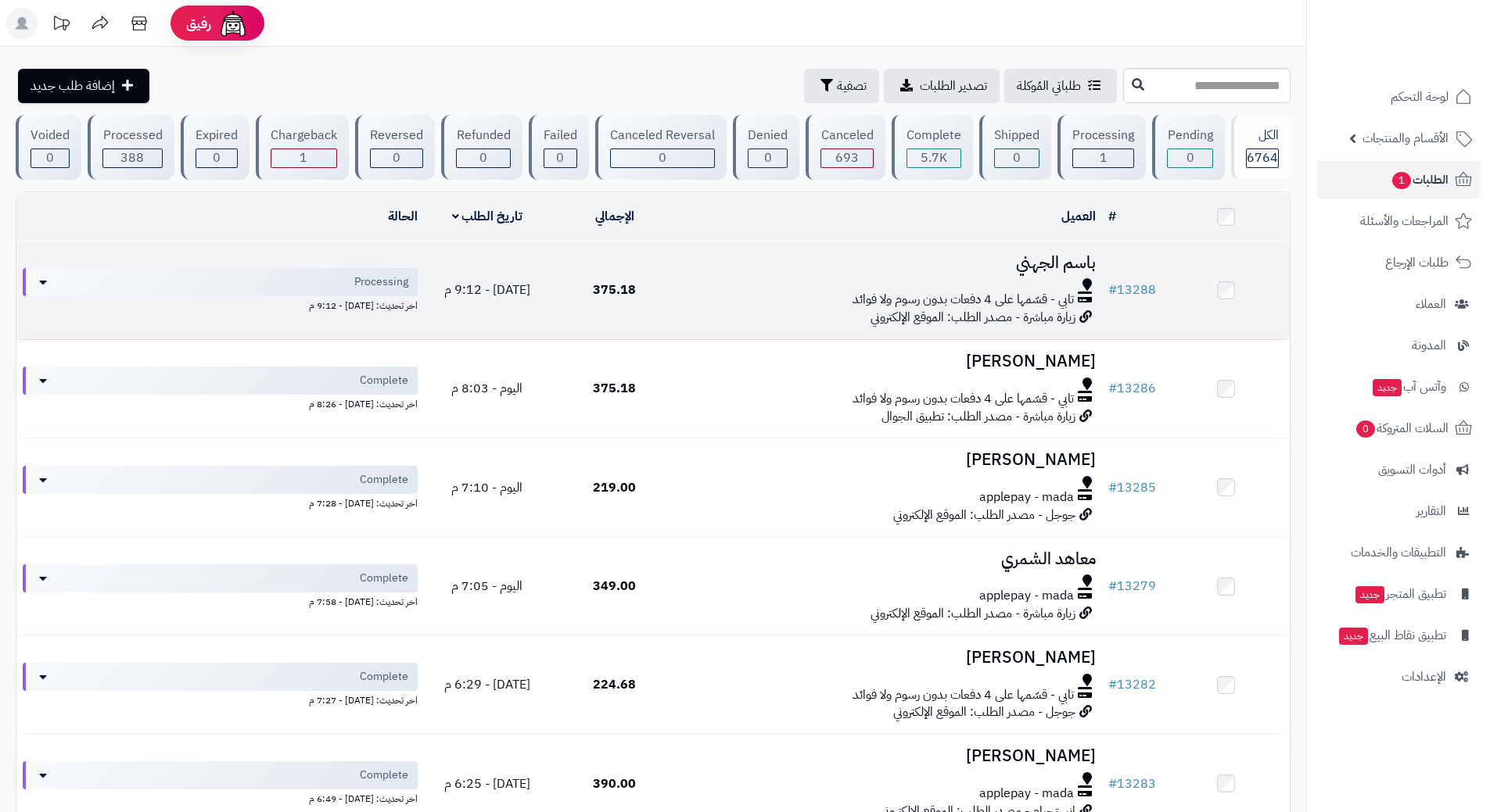
click at [742, 293] on div "تابي - قسّمها على 4 دفعات بدون رسوم ولا فوائد" at bounding box center [890, 300] width 412 height 18
click at [743, 293] on div "تابي - قسّمها على 4 دفعات بدون رسوم ولا فوائد" at bounding box center [890, 300] width 412 height 18
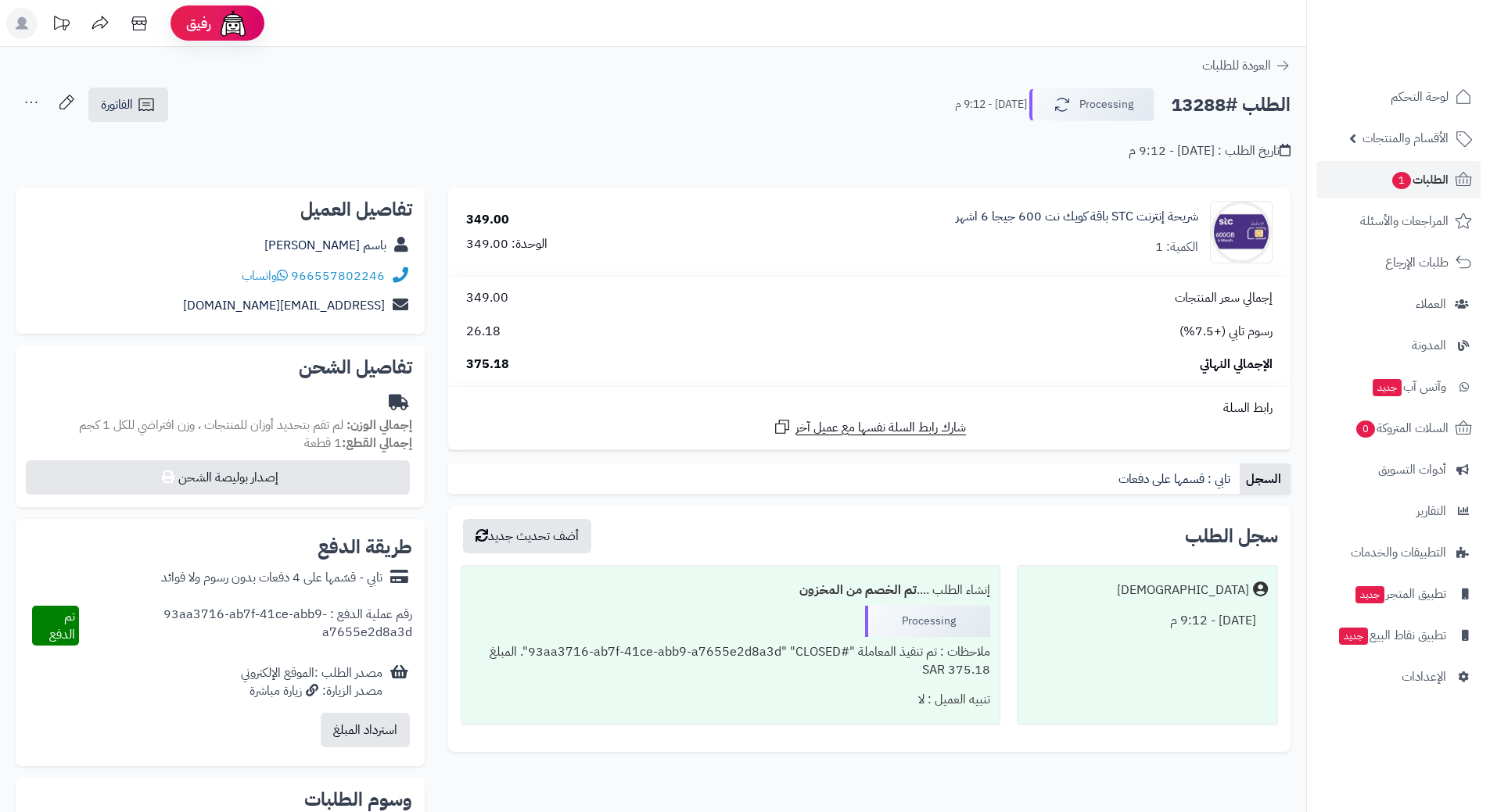
click at [1224, 103] on h2 "الطلب #13288" at bounding box center [1230, 105] width 120 height 32
copy div "الطلب #13288 Processing"
click at [280, 277] on span "واتساب" at bounding box center [264, 276] width 46 height 18
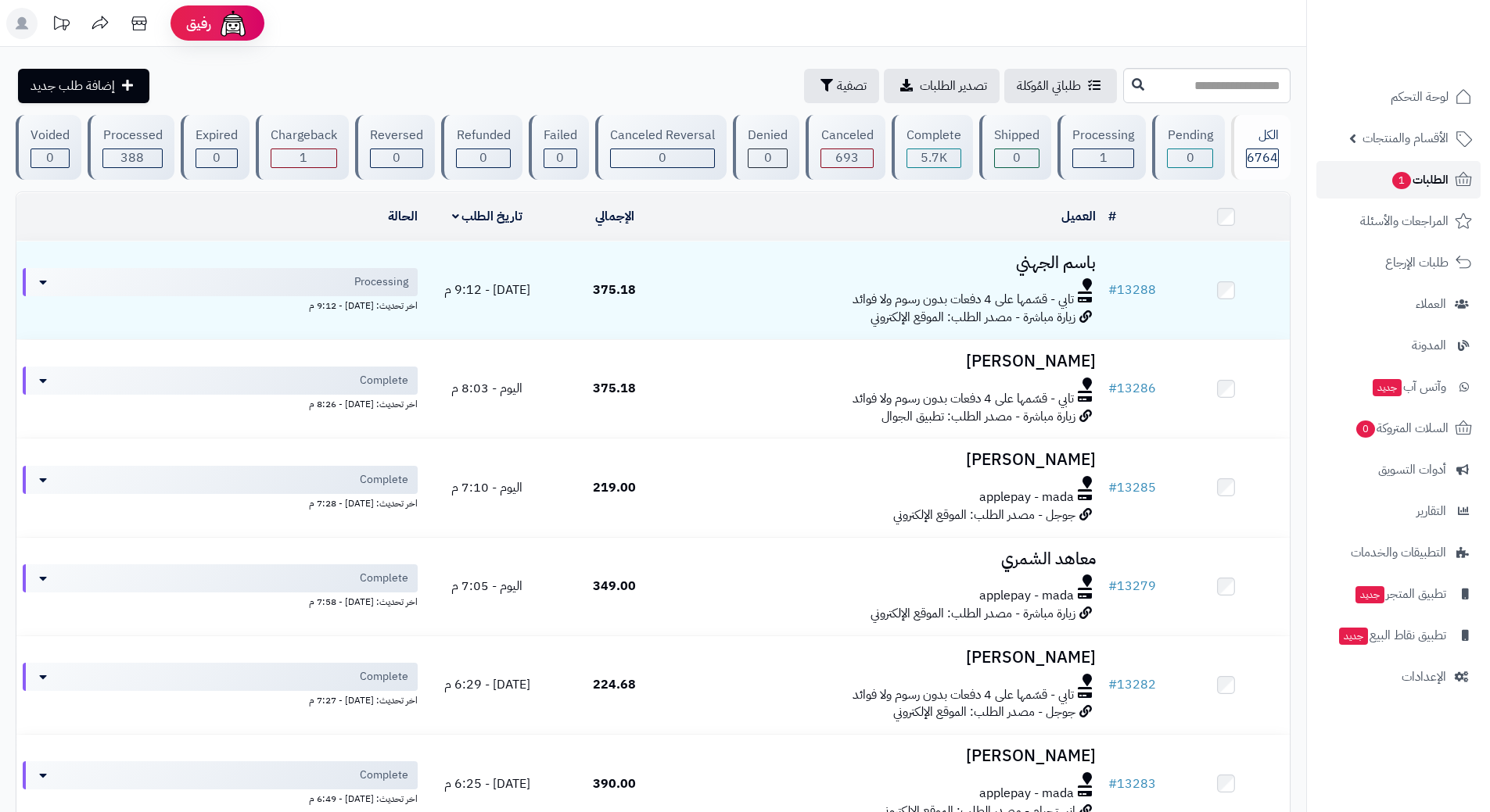
click at [1403, 187] on span "1" at bounding box center [1401, 180] width 18 height 17
drag, startPoint x: 0, startPoint y: 0, endPoint x: 1402, endPoint y: 189, distance: 1414.7
click at [1402, 189] on span "1" at bounding box center [1401, 180] width 18 height 17
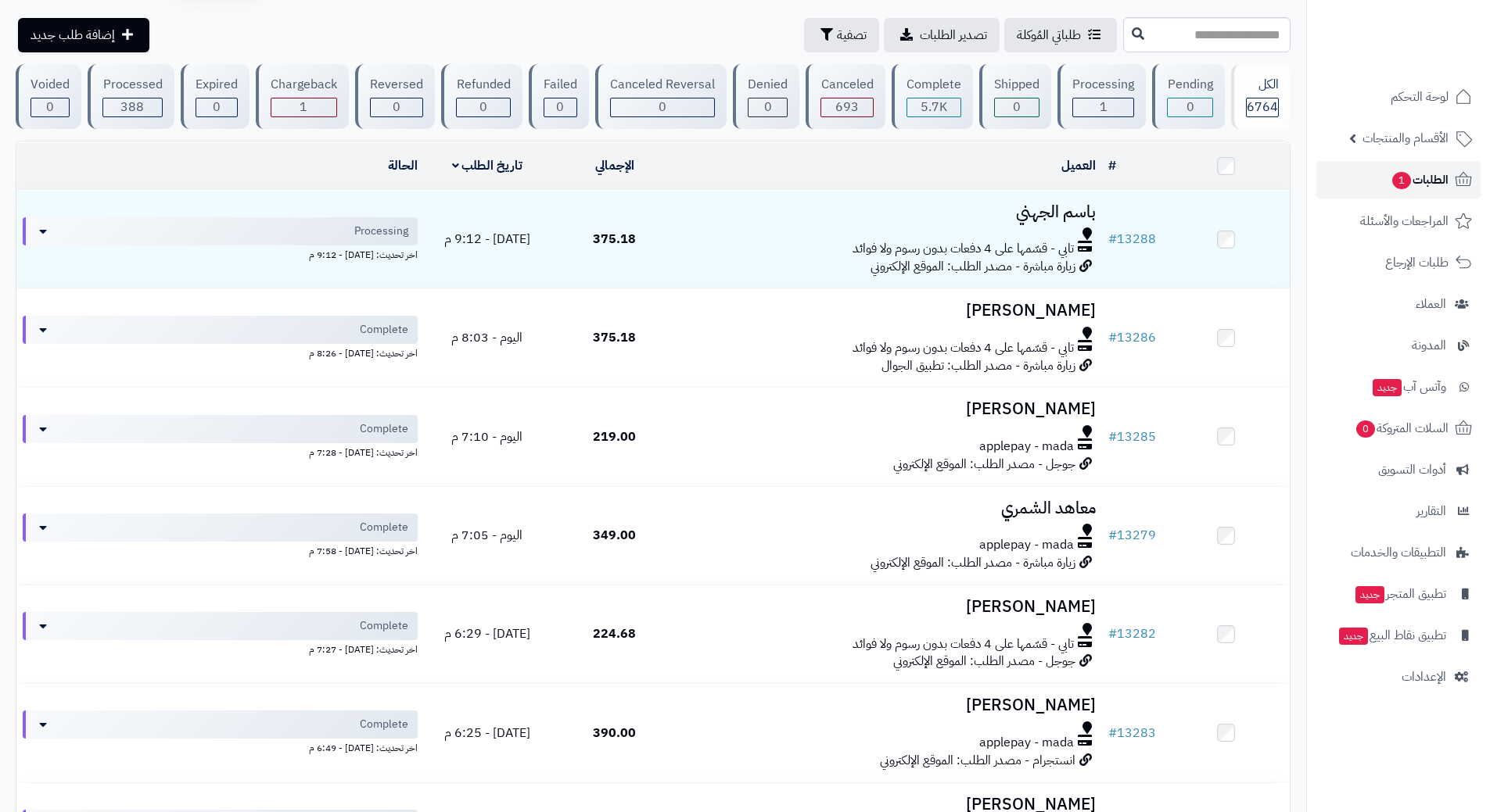
scroll to position [78, 0]
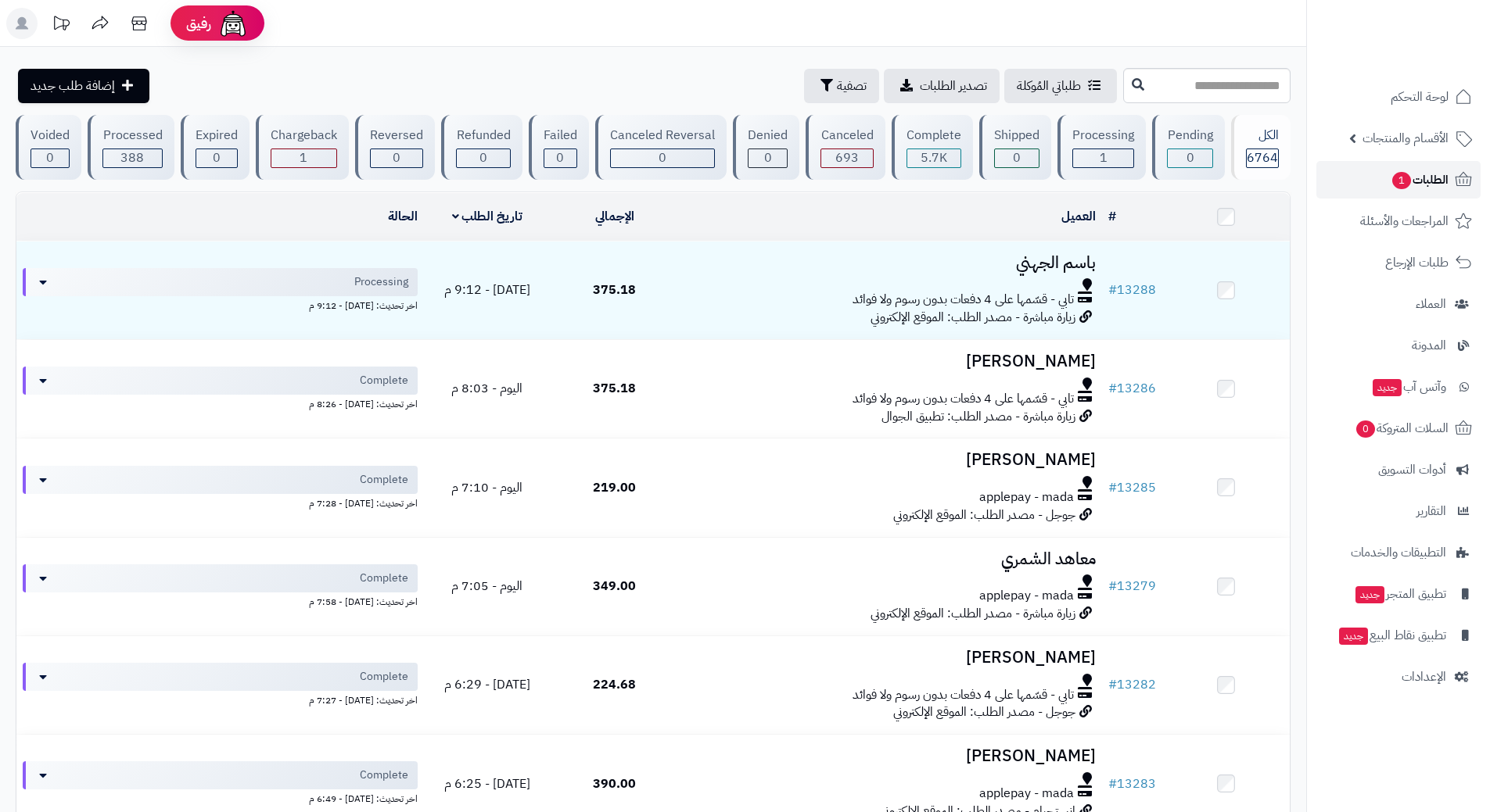
click at [1408, 179] on span "1" at bounding box center [1401, 180] width 18 height 17
